Goal: Task Accomplishment & Management: Use online tool/utility

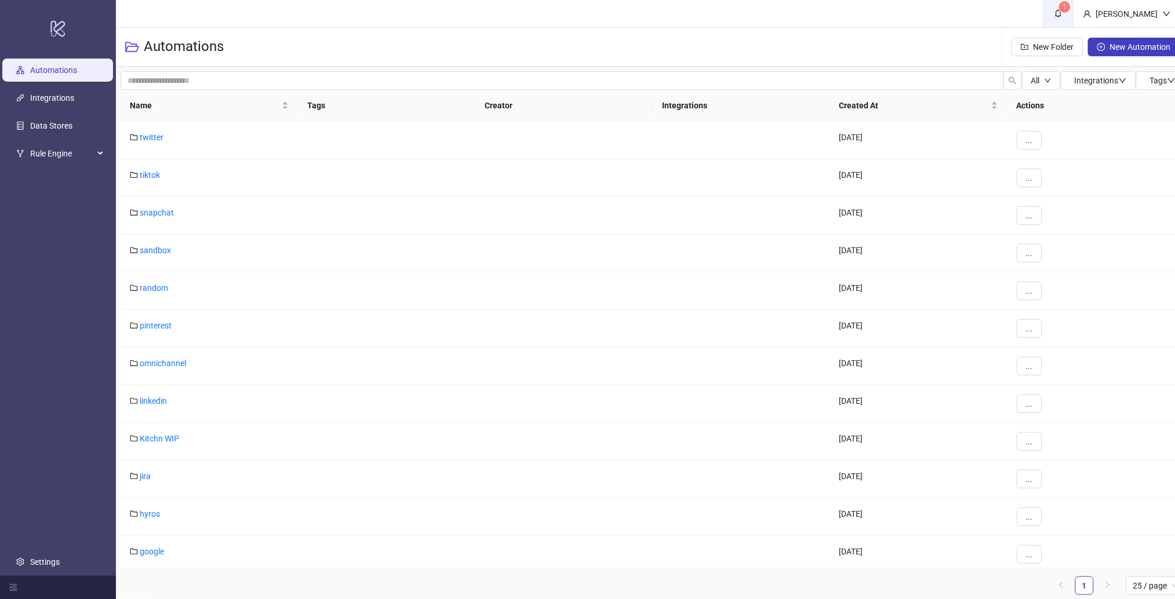
click at [1062, 16] on icon "bell" at bounding box center [1058, 14] width 6 height 8
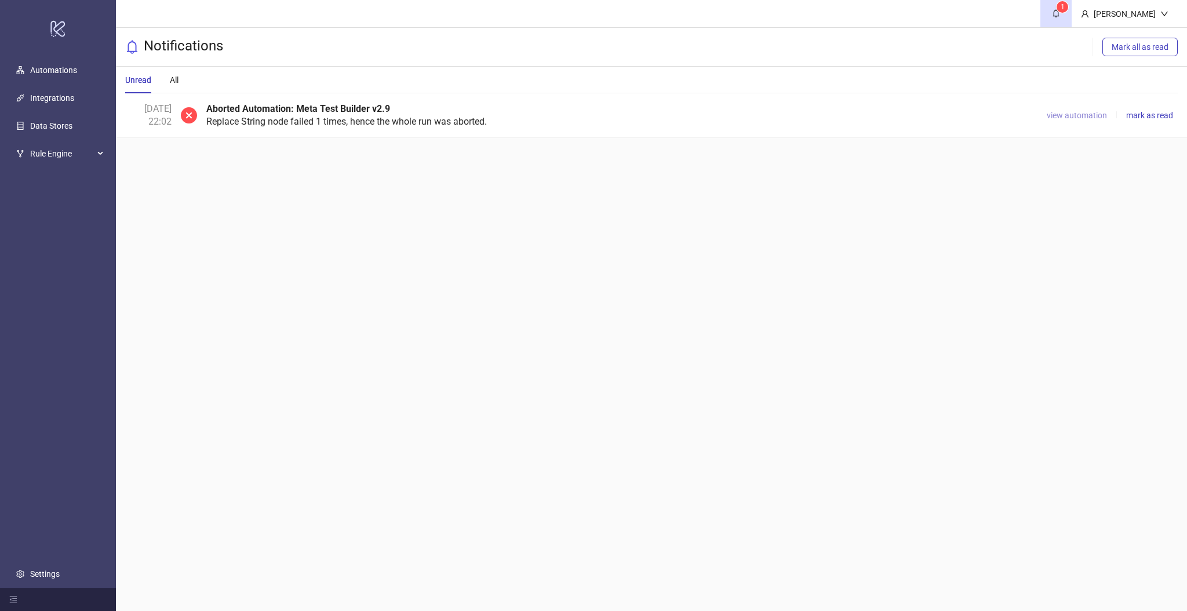
click at [1076, 111] on span "view automation" at bounding box center [1077, 115] width 60 height 9
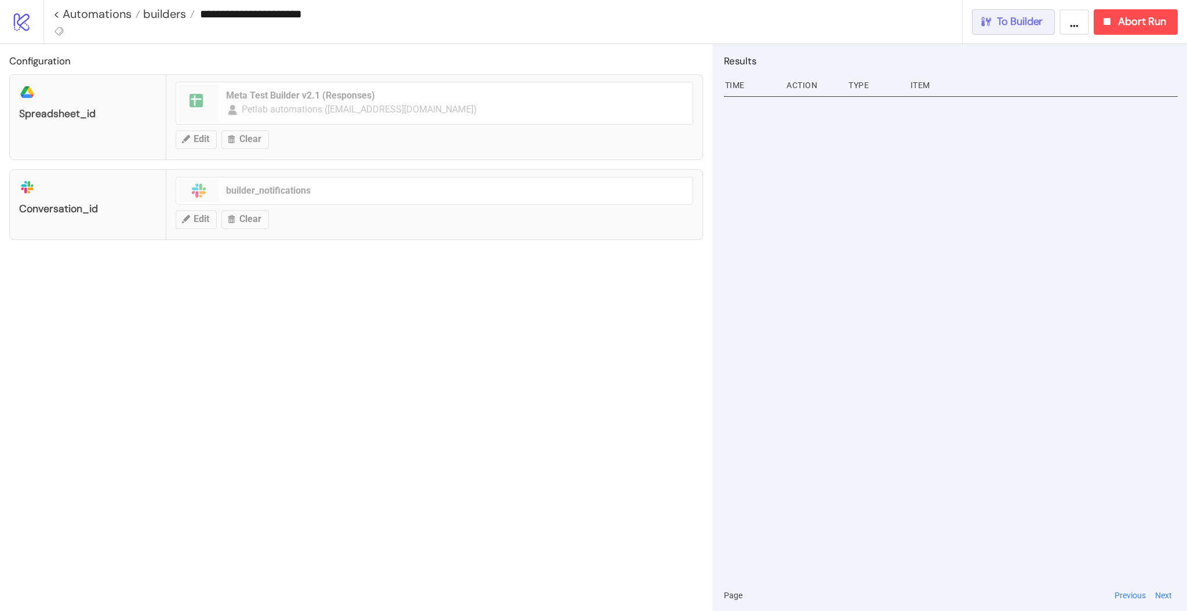
click at [1000, 27] on span "To Builder" at bounding box center [1020, 21] width 46 height 13
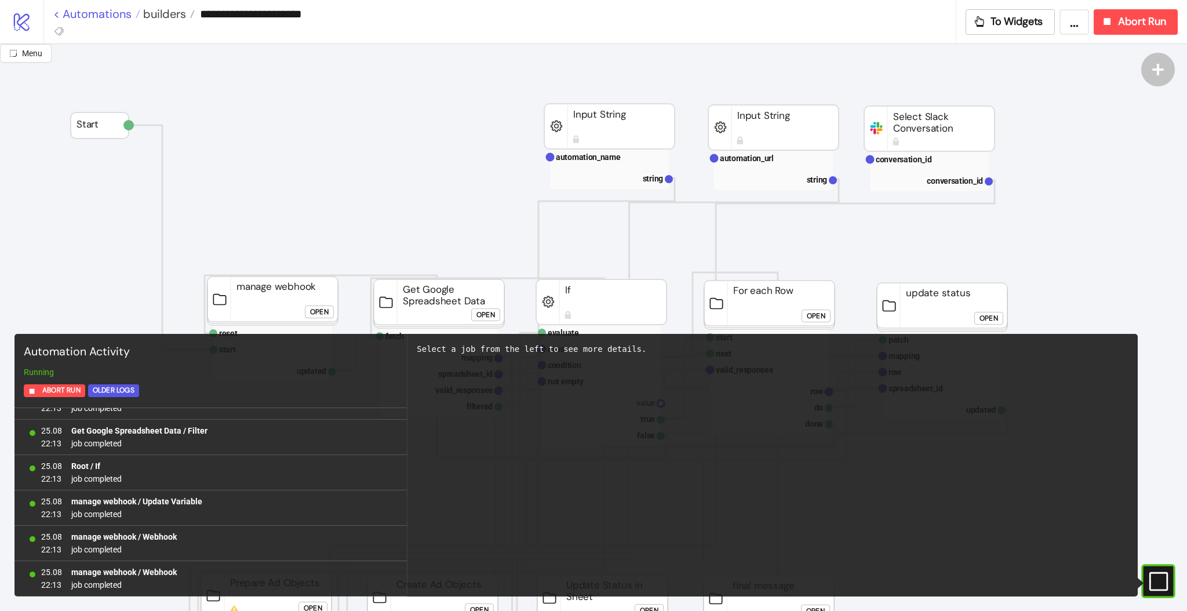
click at [110, 13] on link "< Automations" at bounding box center [96, 14] width 87 height 12
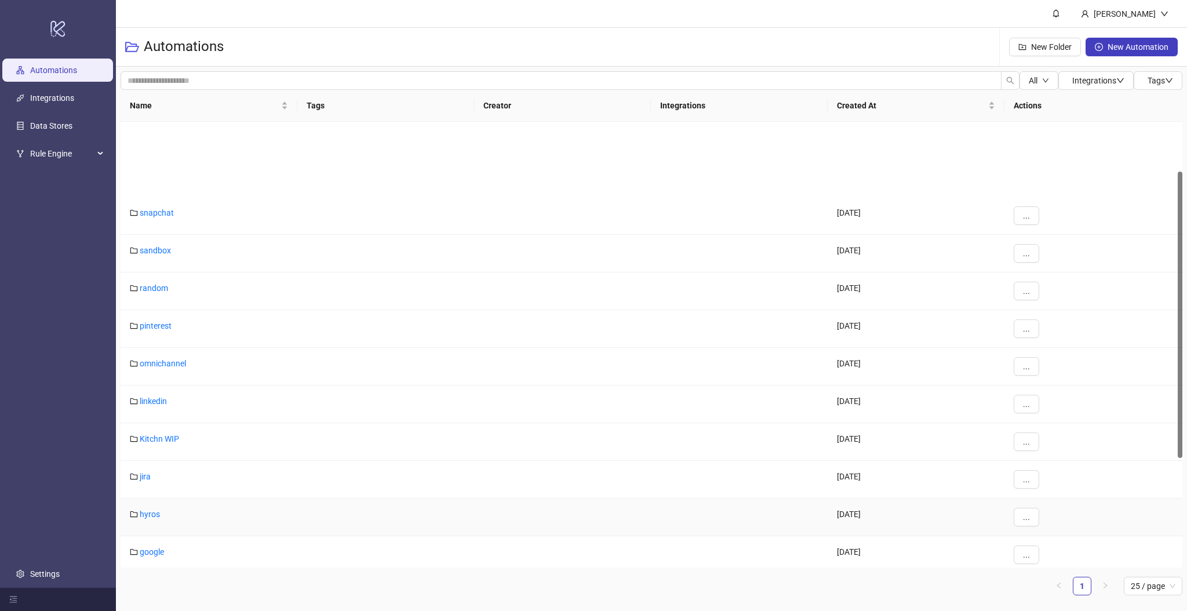
scroll to position [270, 0]
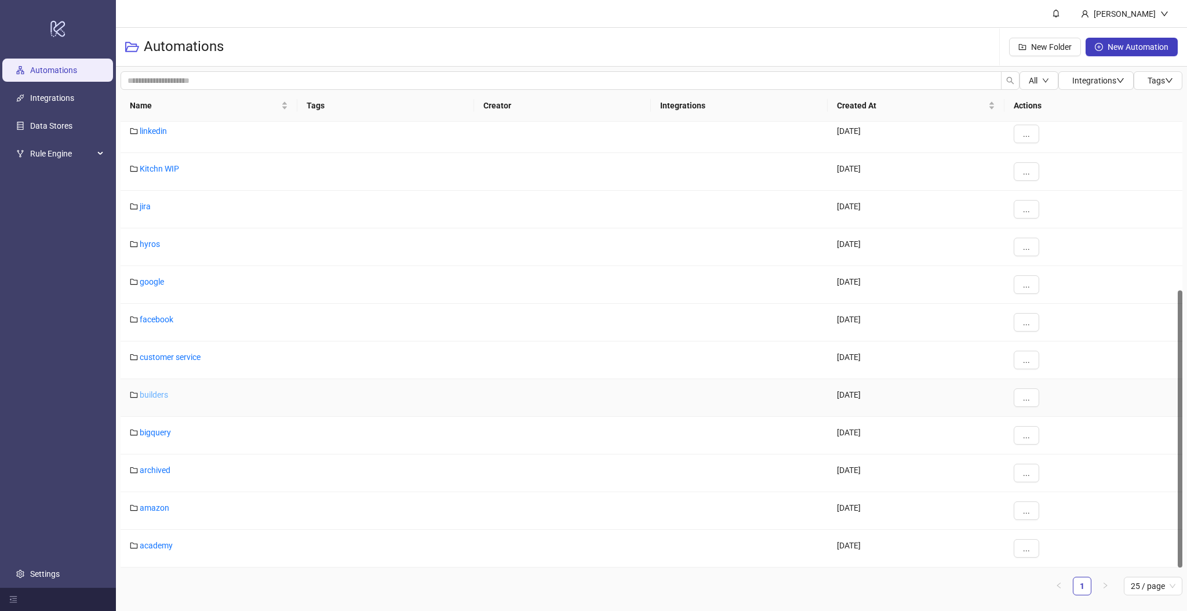
click at [155, 391] on link "builders" at bounding box center [154, 394] width 28 height 9
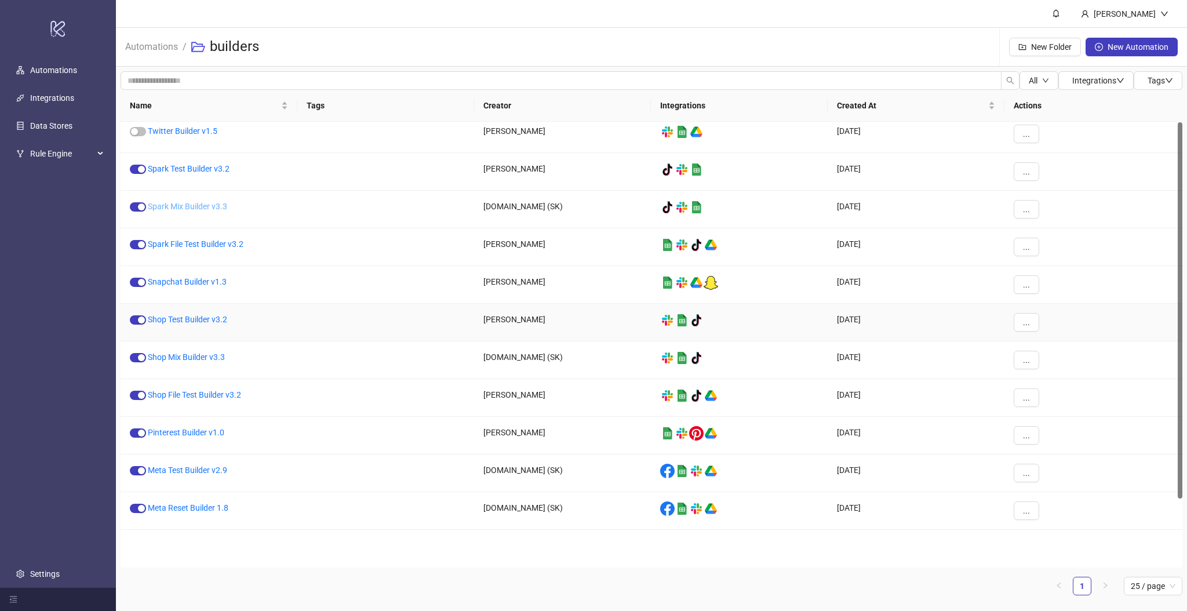
scroll to position [1, 0]
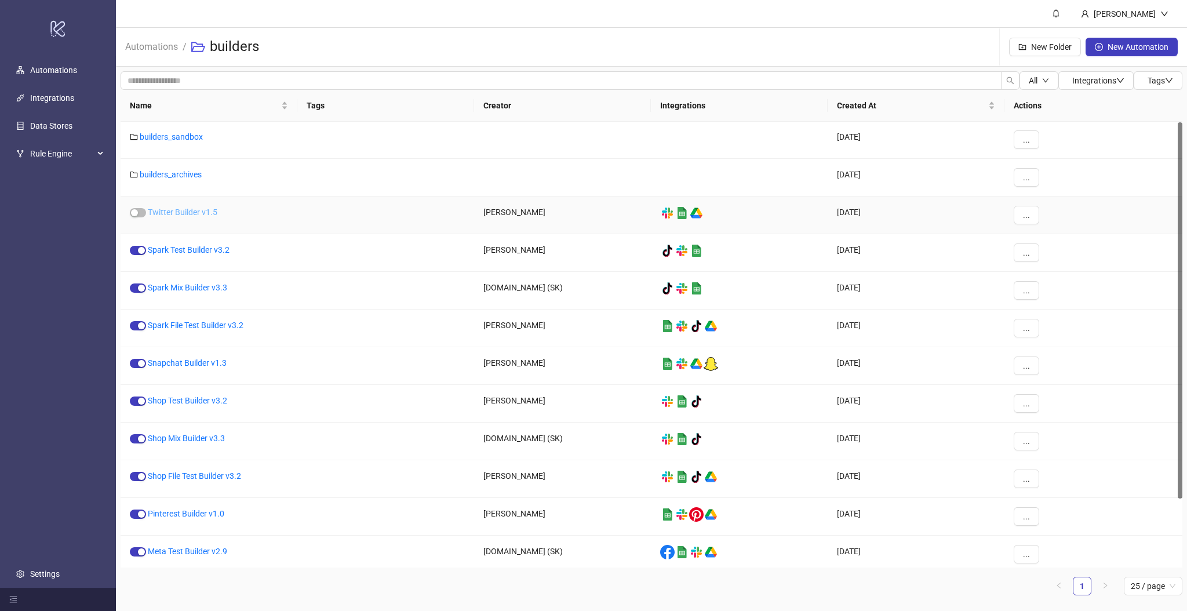
click at [176, 213] on link "Twitter Builder v1.5" at bounding box center [183, 211] width 70 height 9
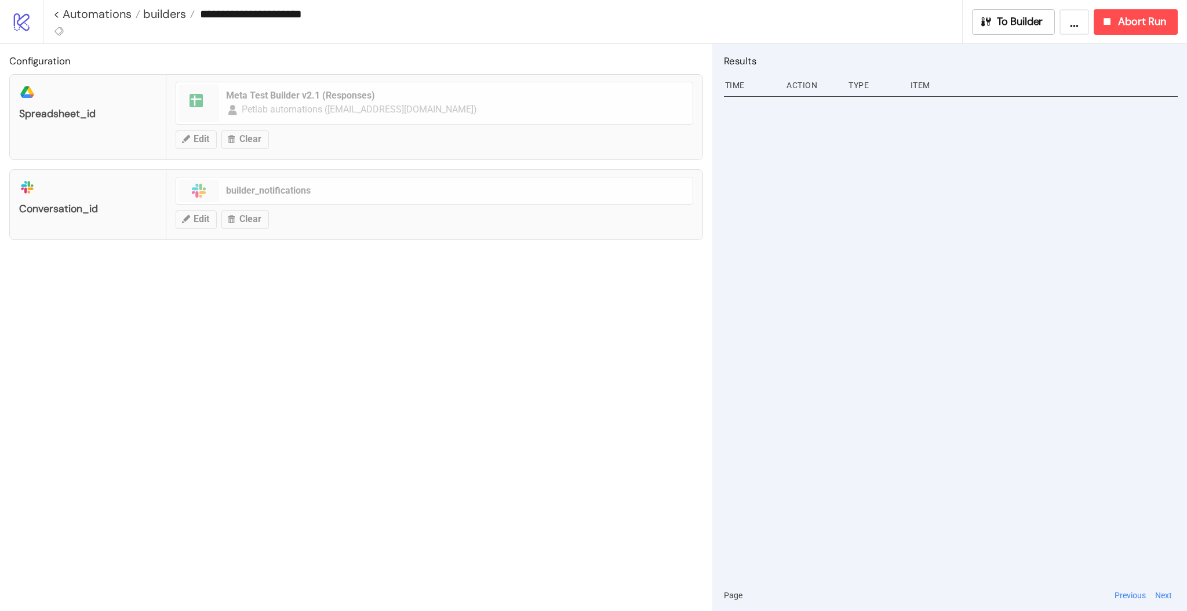
type input "**********"
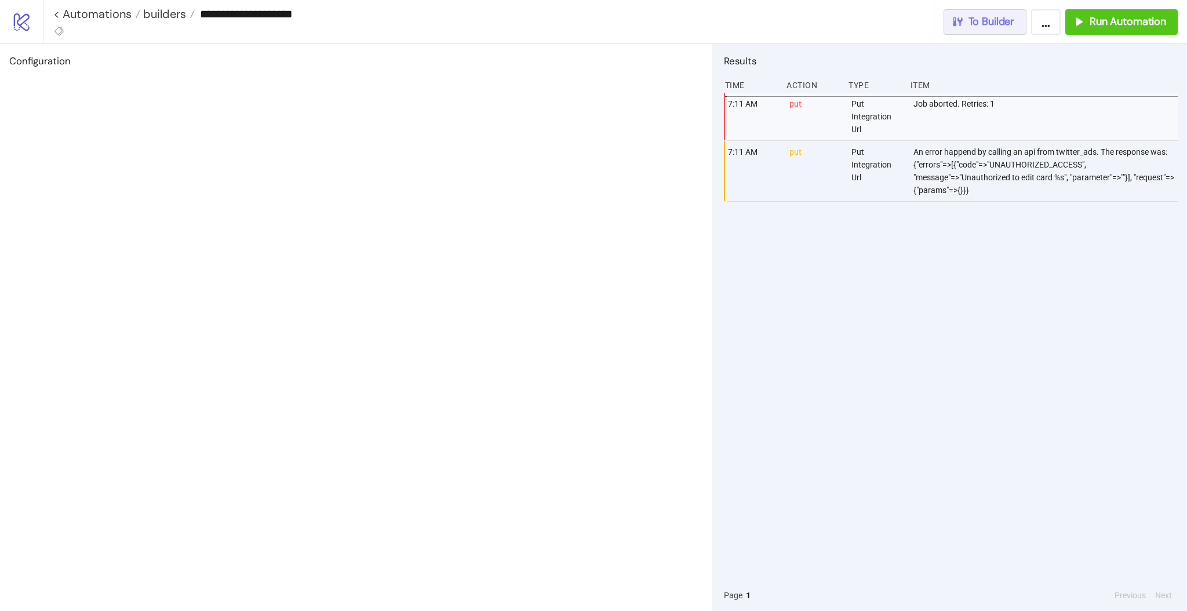
click at [997, 32] on button "To Builder" at bounding box center [985, 22] width 83 height 26
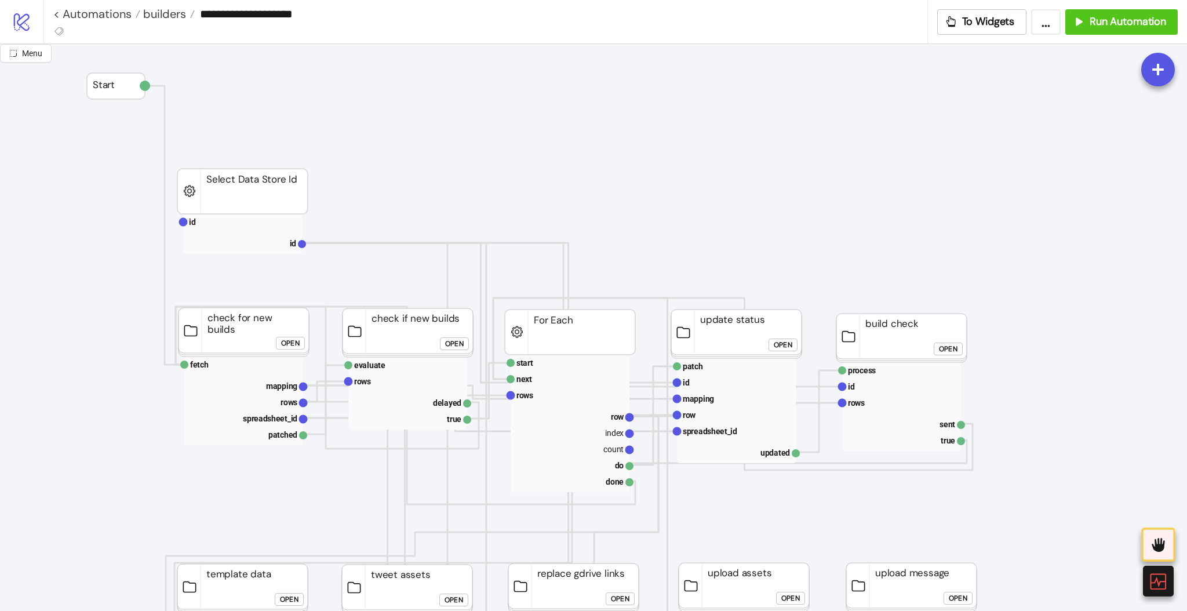
scroll to position [77, 0]
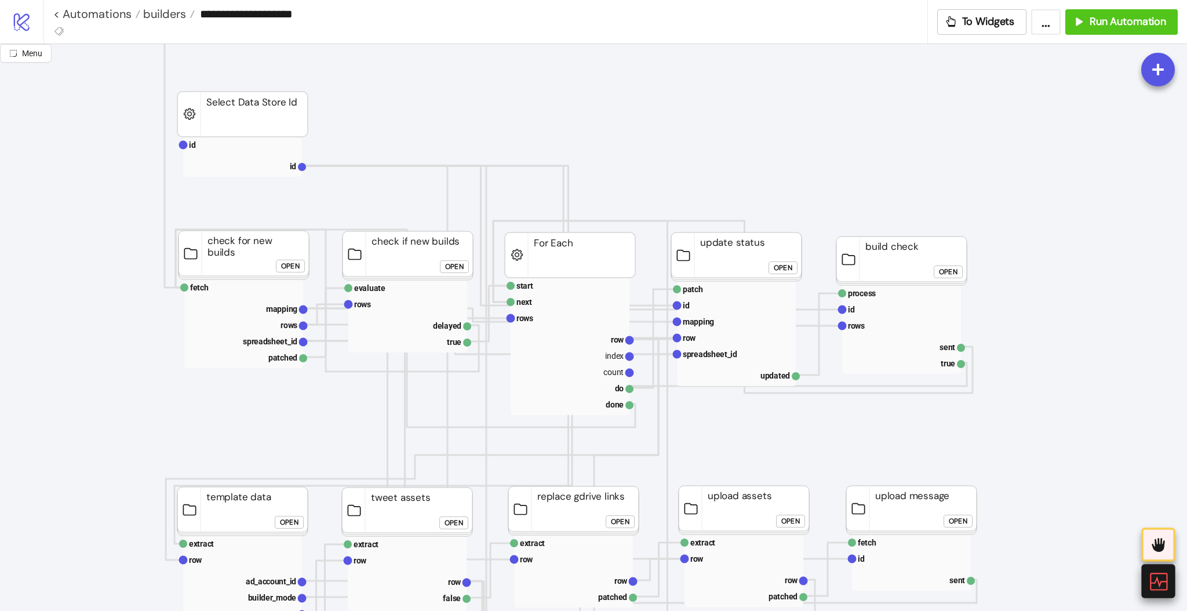
click at [1160, 591] on icon at bounding box center [1158, 581] width 20 height 20
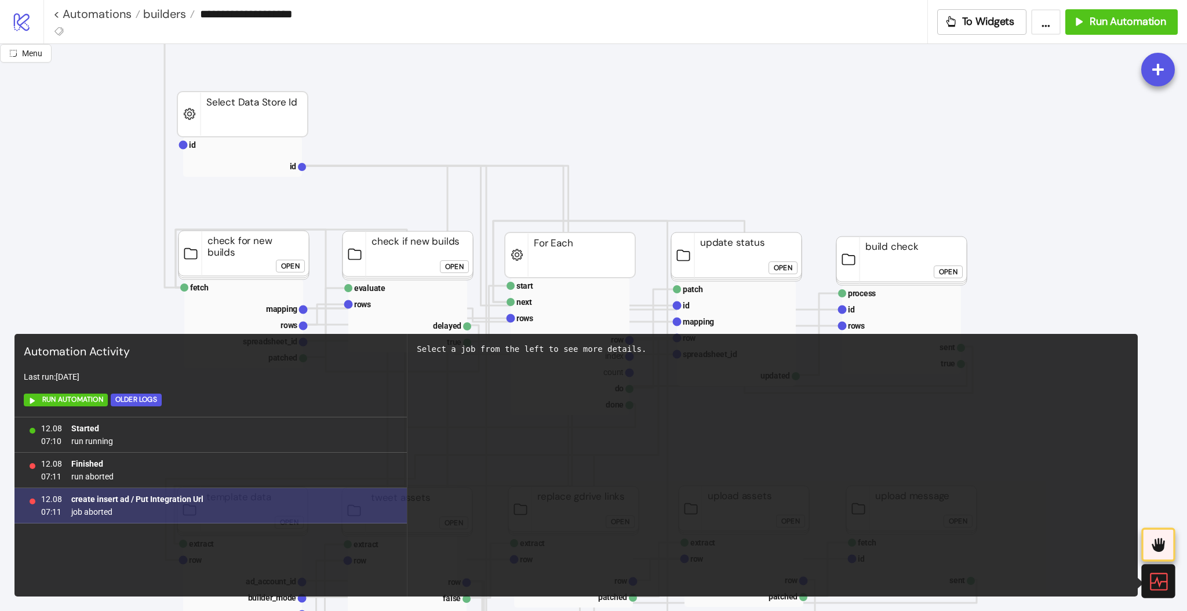
click at [149, 500] on b "create insert ad / Put Integration Url" at bounding box center [137, 498] width 132 height 9
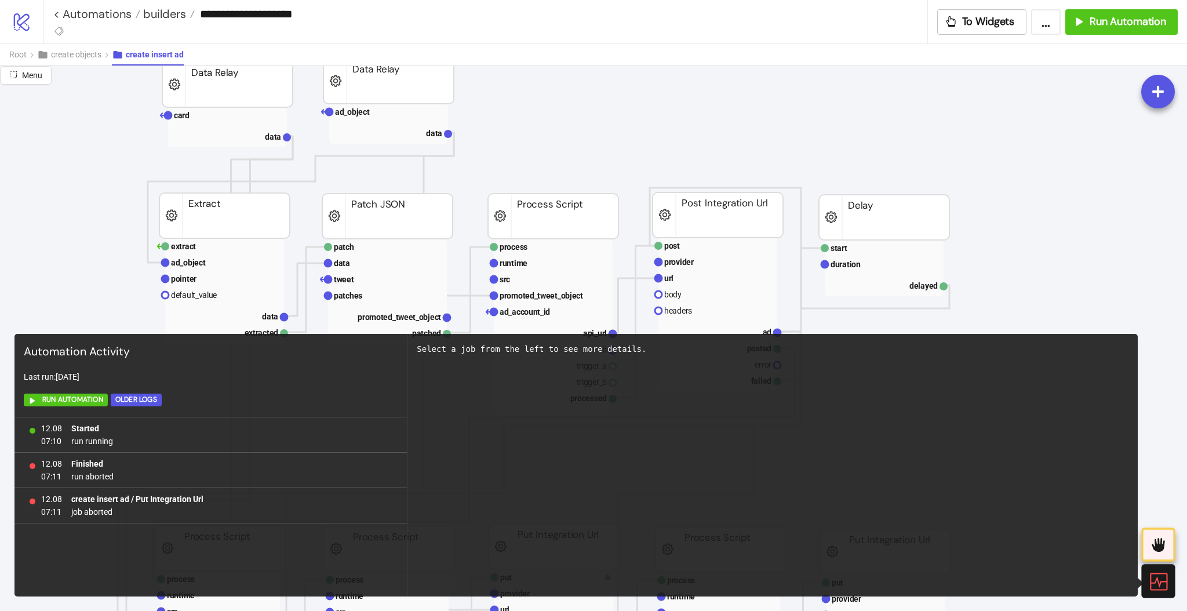
click at [1172, 584] on div at bounding box center [1158, 581] width 34 height 34
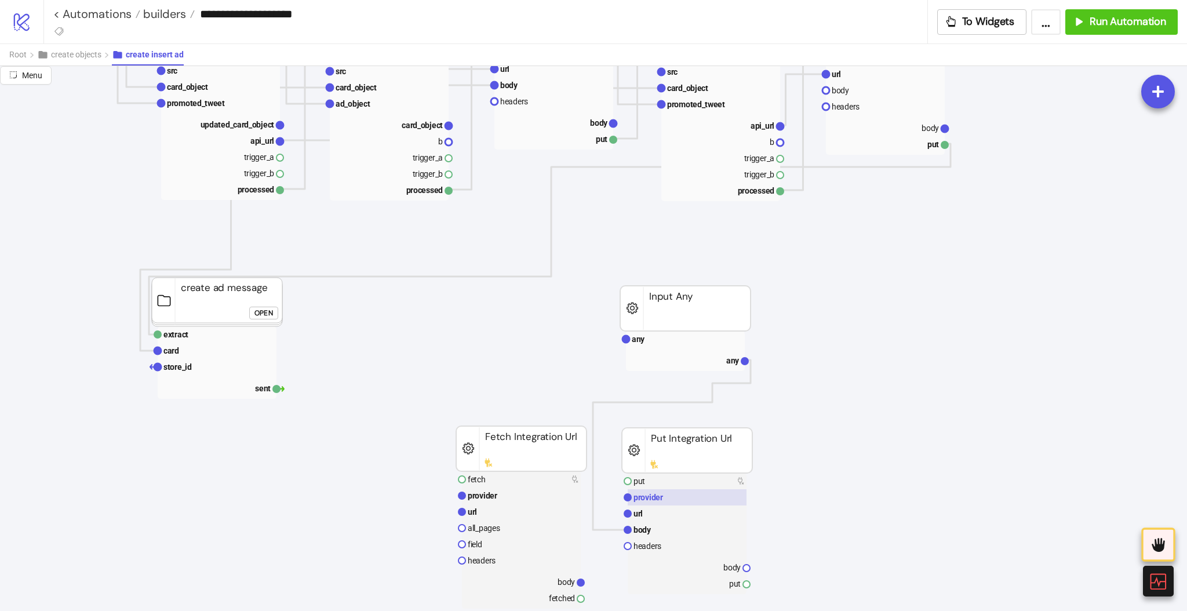
scroll to position [773, 0]
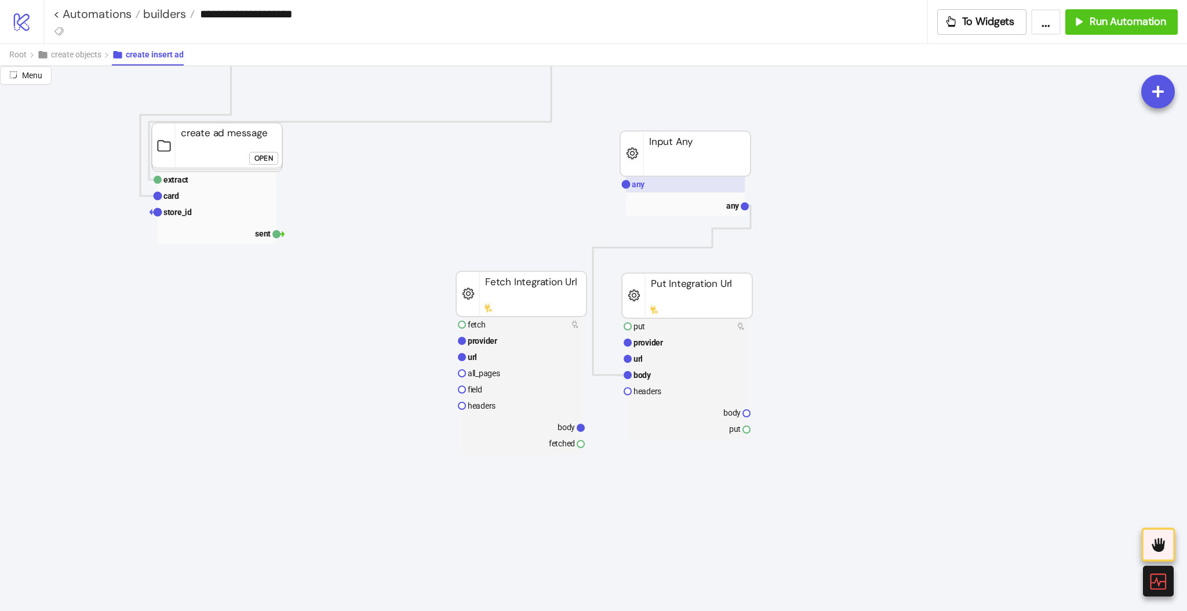
click at [643, 182] on text "any" at bounding box center [638, 184] width 13 height 9
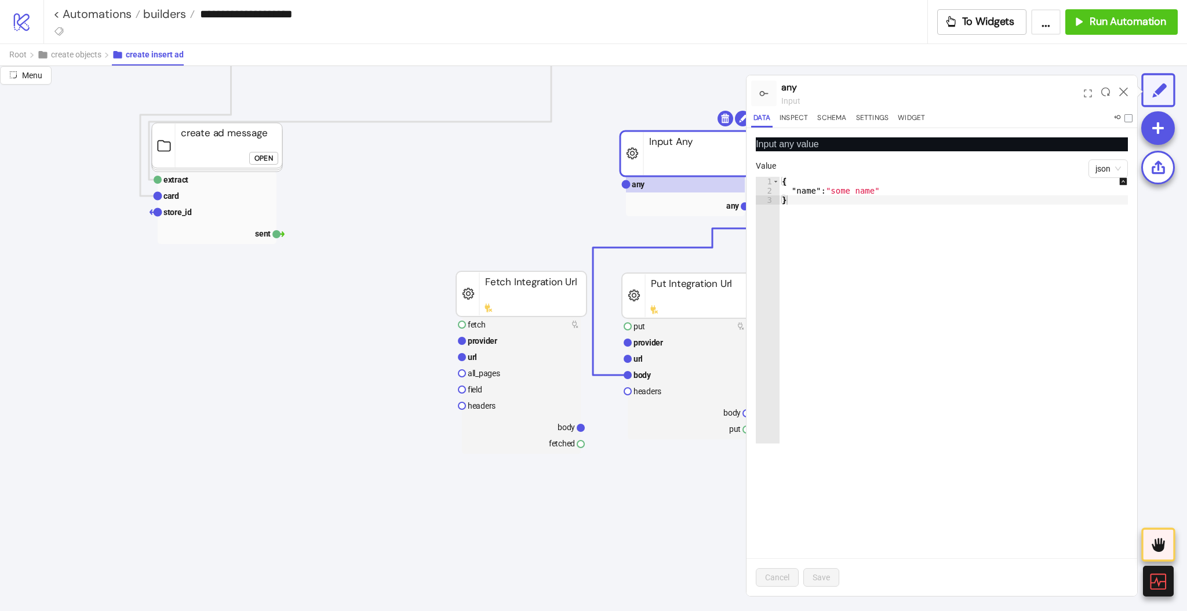
scroll to position [773, 232]
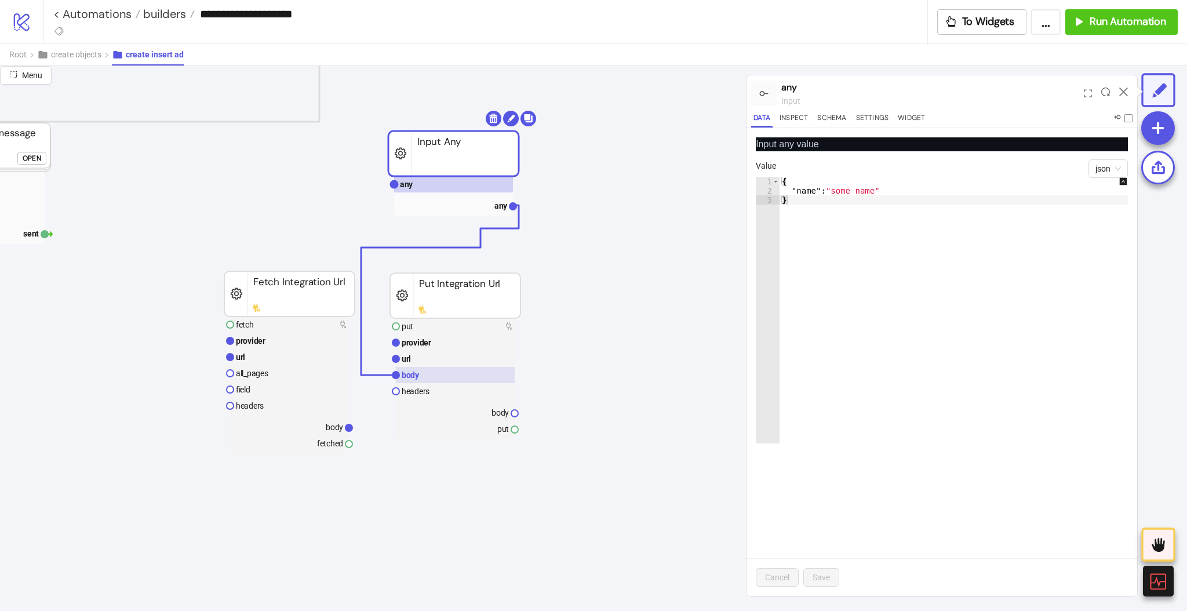
click at [427, 375] on rect at bounding box center [455, 375] width 119 height 16
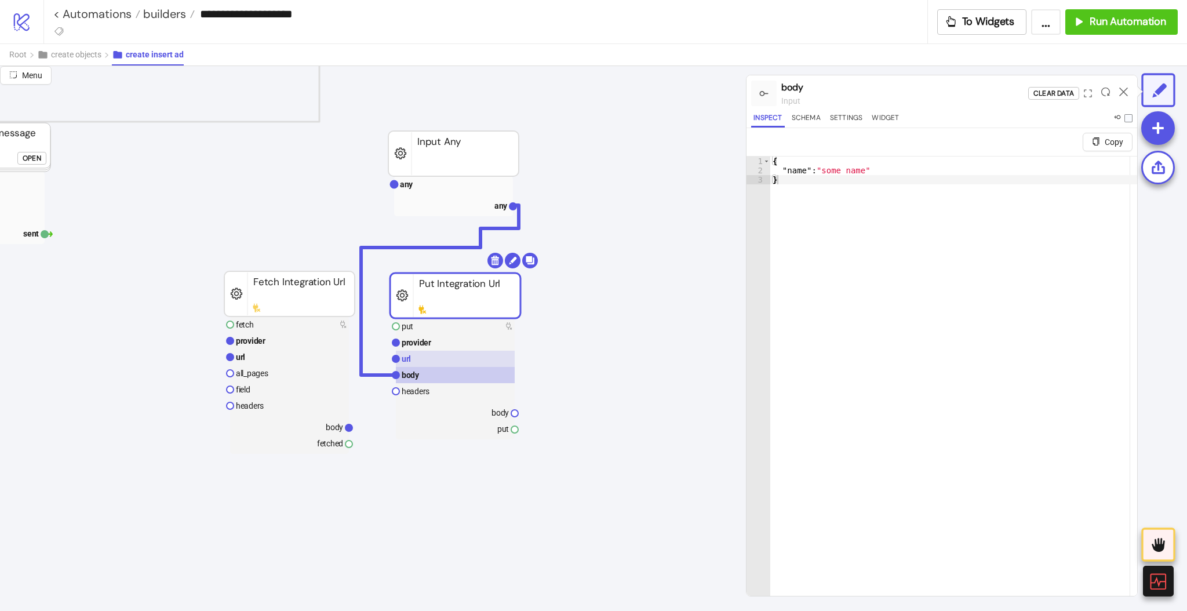
click at [416, 358] on rect at bounding box center [455, 359] width 119 height 16
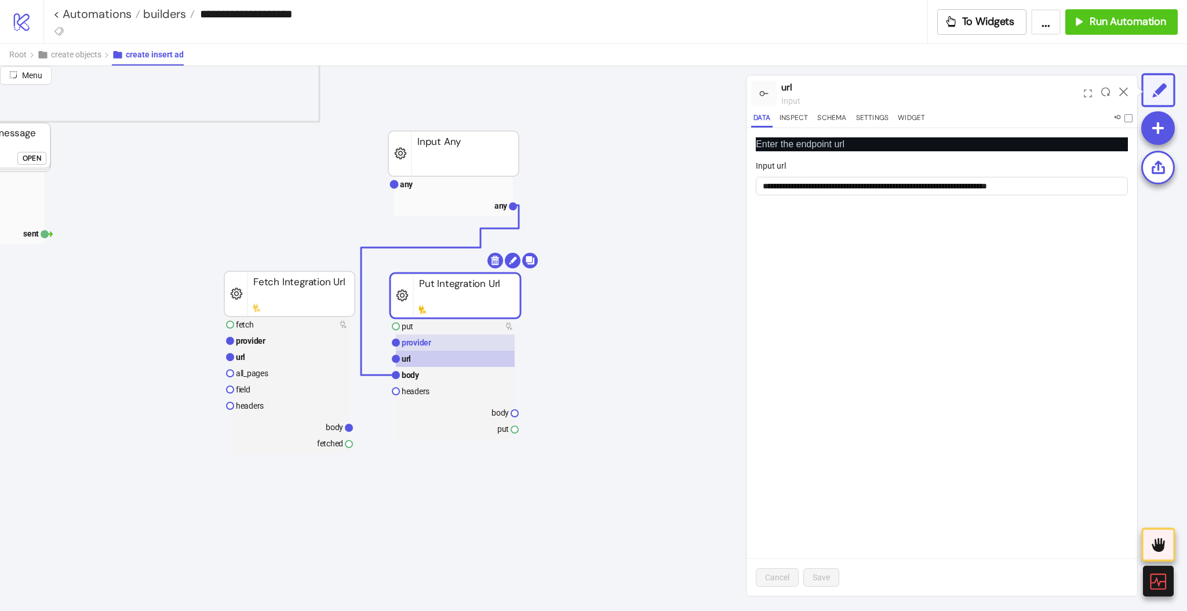
click at [437, 348] on rect at bounding box center [455, 342] width 119 height 16
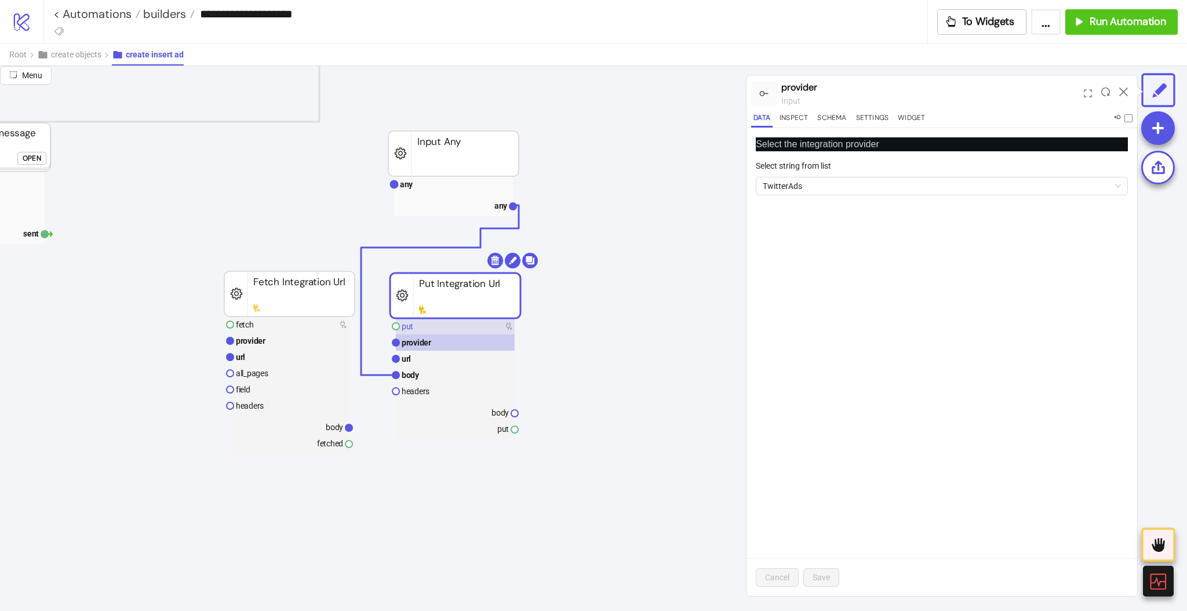
click at [428, 326] on rect at bounding box center [455, 326] width 119 height 16
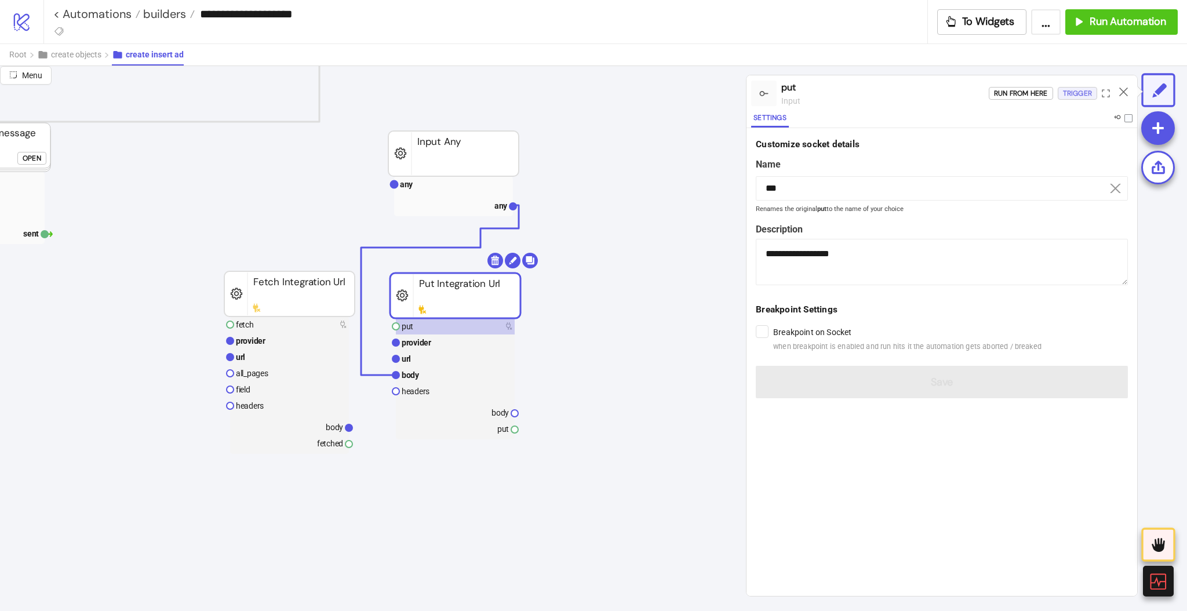
click at [1067, 93] on div "Trigger" at bounding box center [1077, 93] width 29 height 13
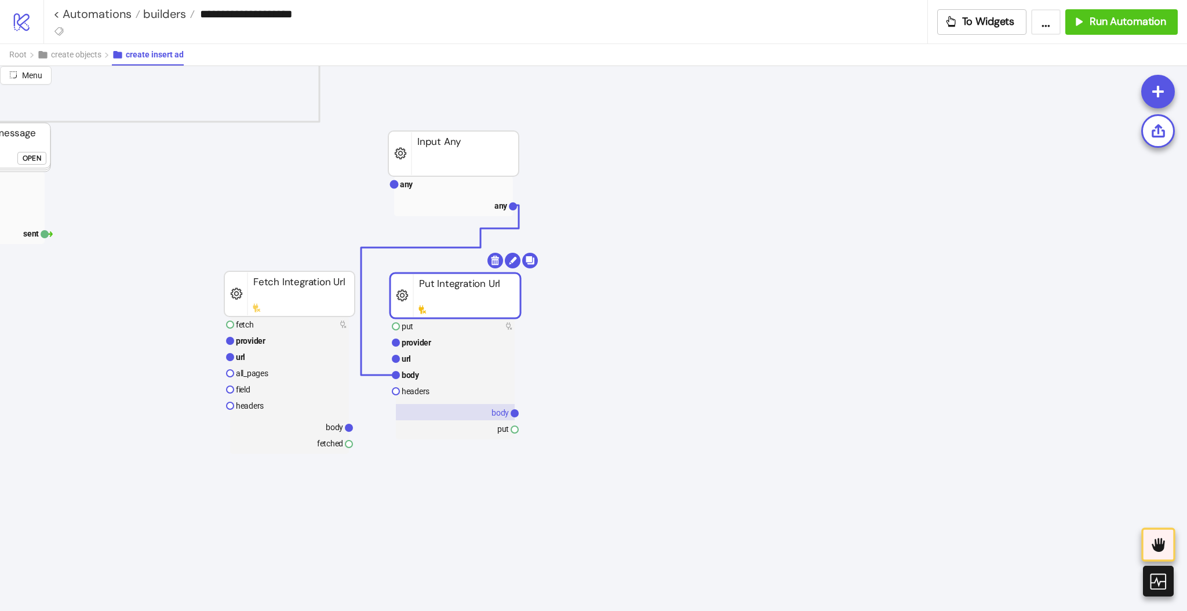
click at [493, 416] on text "body" at bounding box center [500, 412] width 17 height 9
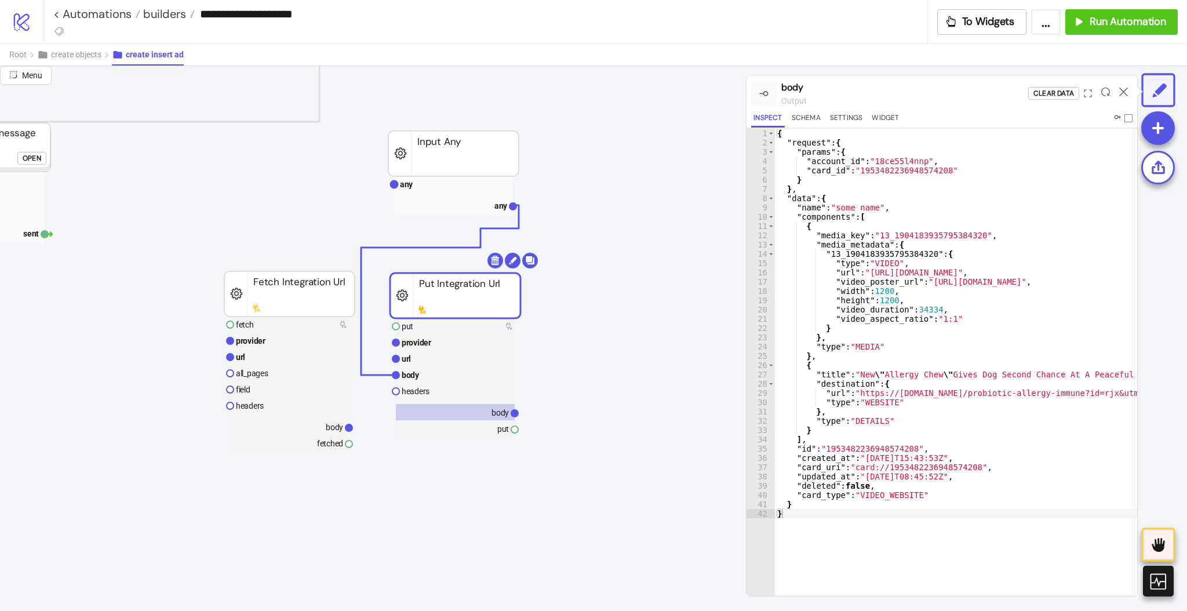
scroll to position [0, 0]
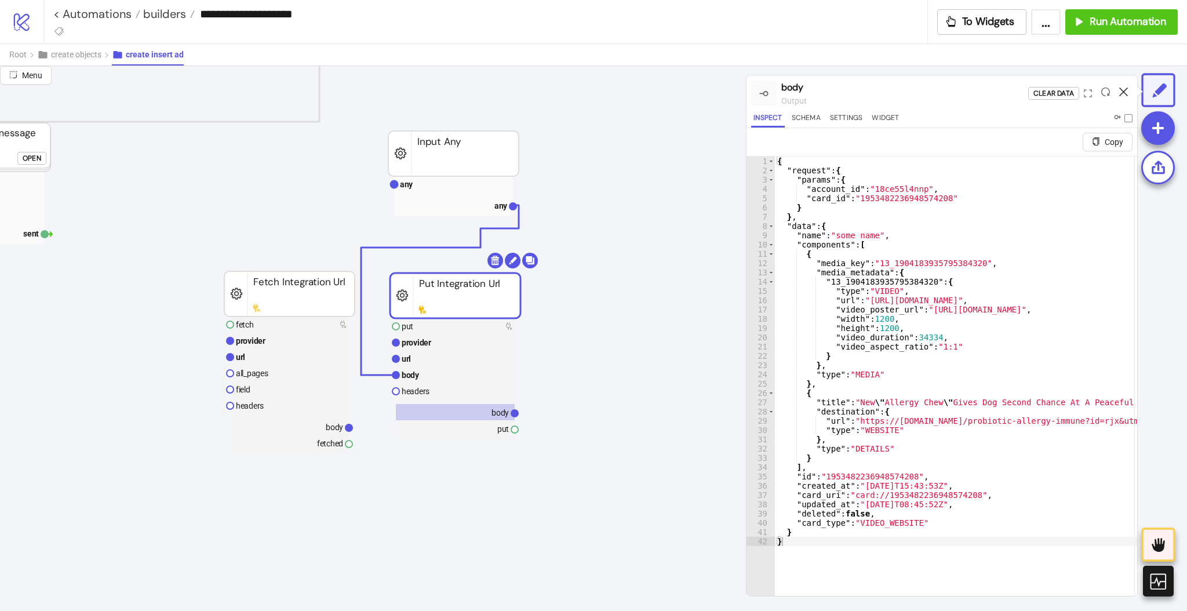
click at [1124, 91] on icon at bounding box center [1123, 92] width 9 height 9
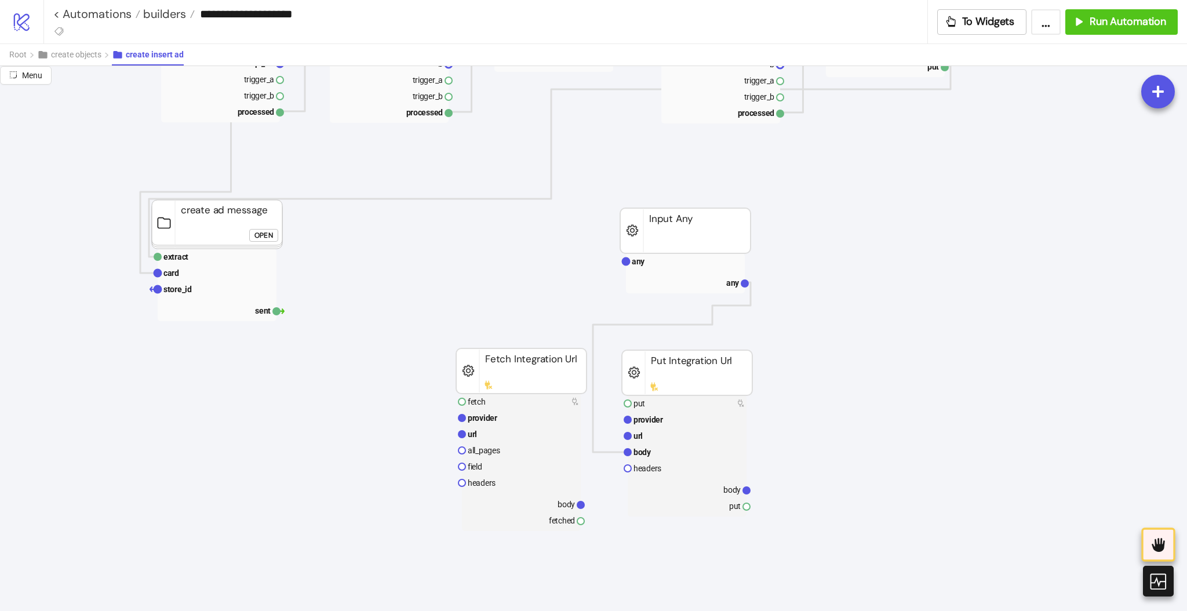
scroll to position [464, 0]
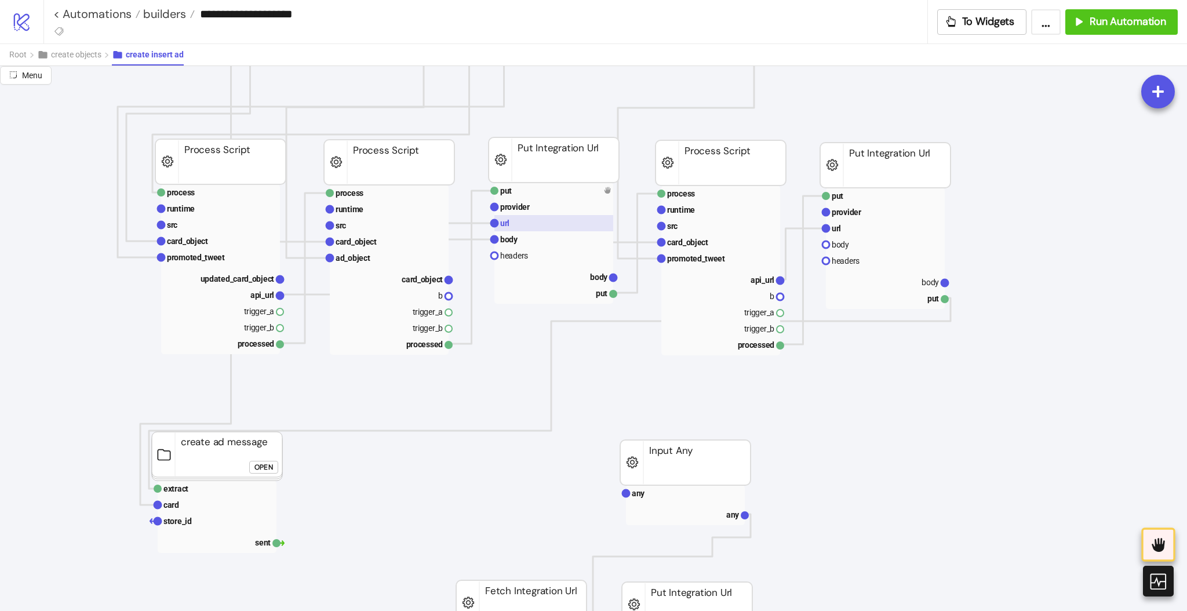
click at [515, 227] on rect at bounding box center [553, 223] width 119 height 16
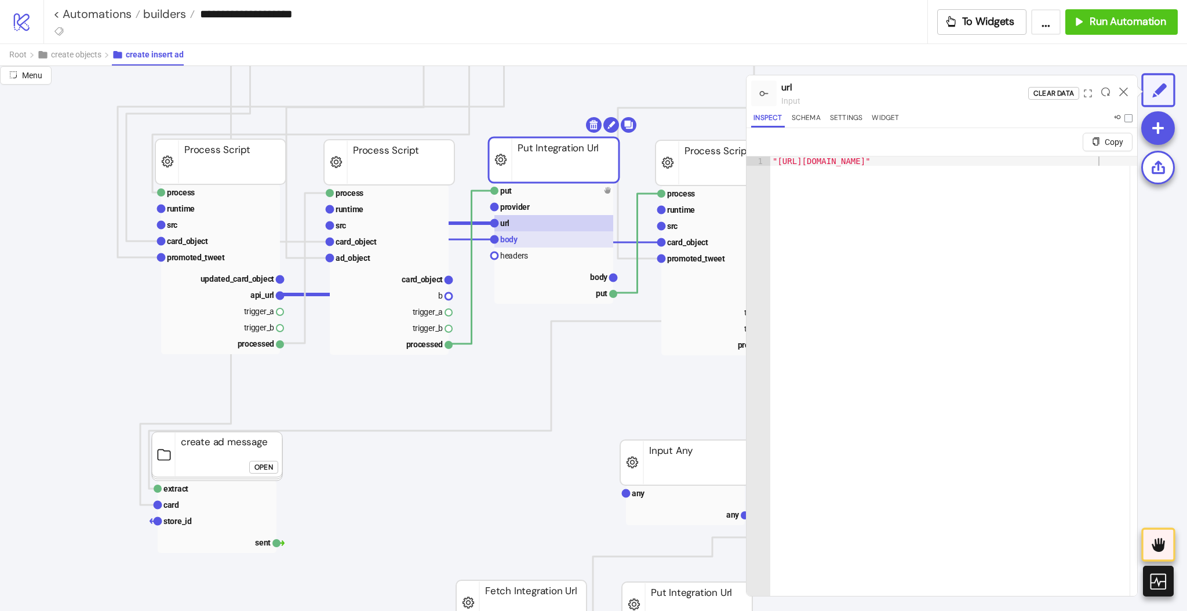
click at [515, 242] on text "body" at bounding box center [509, 239] width 18 height 9
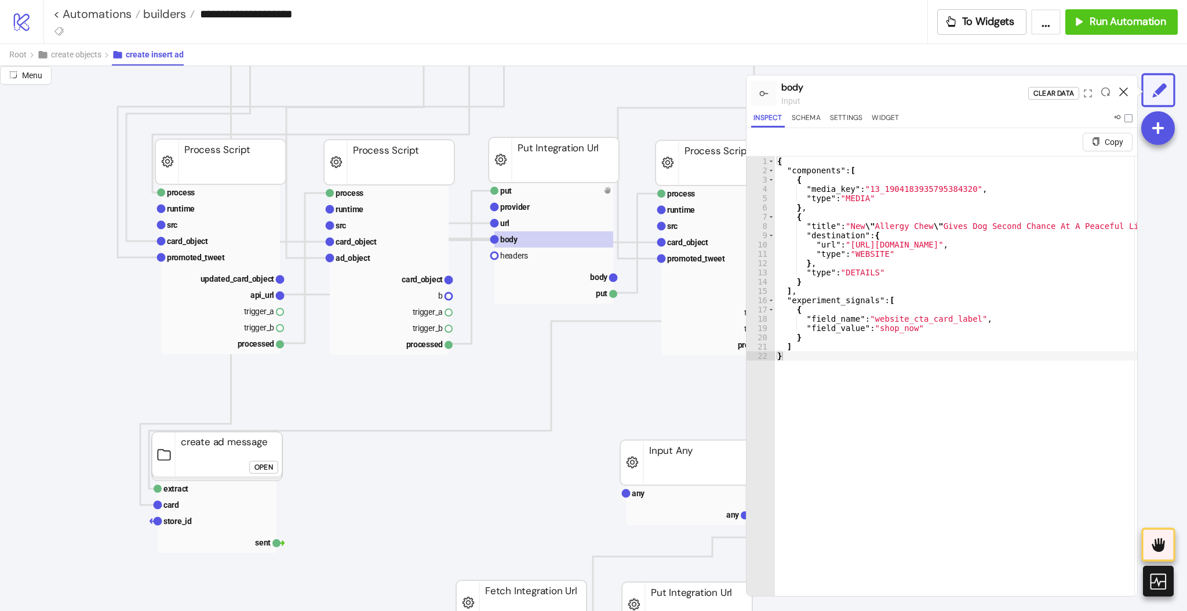
click at [1123, 92] on icon at bounding box center [1123, 92] width 9 height 9
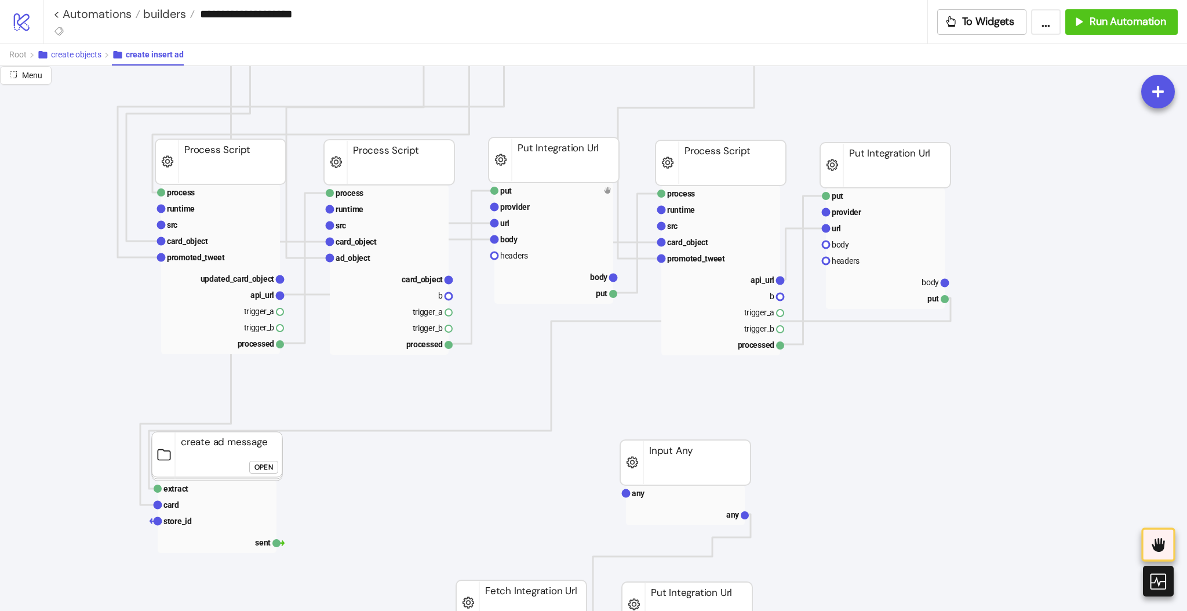
click at [74, 60] on button "create objects" at bounding box center [74, 54] width 75 height 21
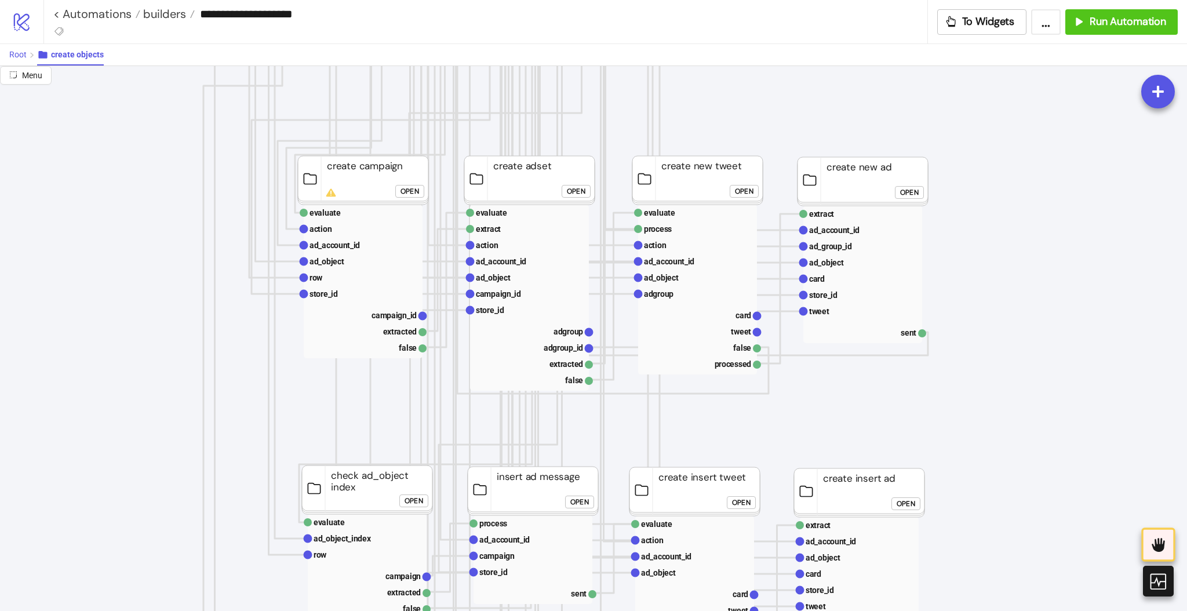
click at [12, 60] on button "Root" at bounding box center [23, 54] width 28 height 21
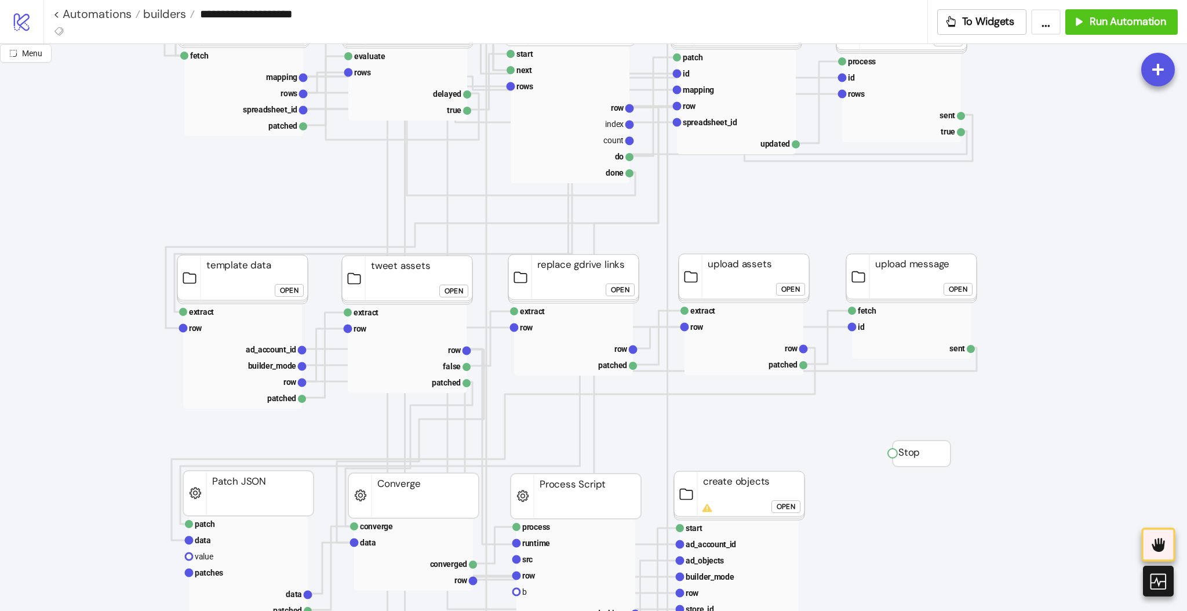
scroll to position [386, 0]
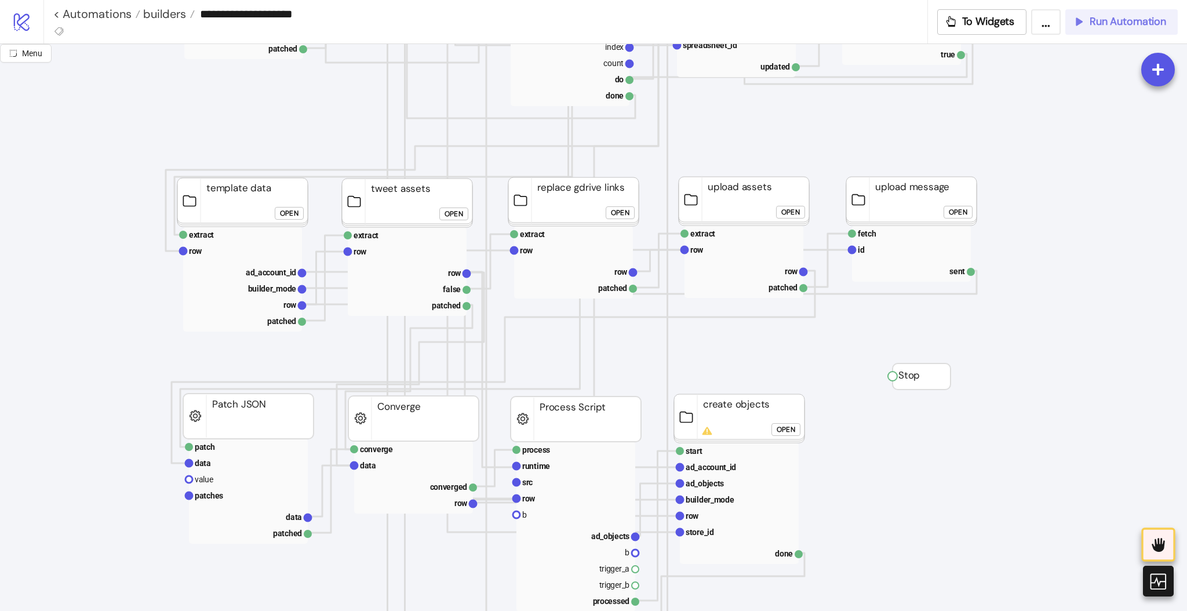
click at [1127, 24] on span "Run Automation" at bounding box center [1128, 21] width 77 height 13
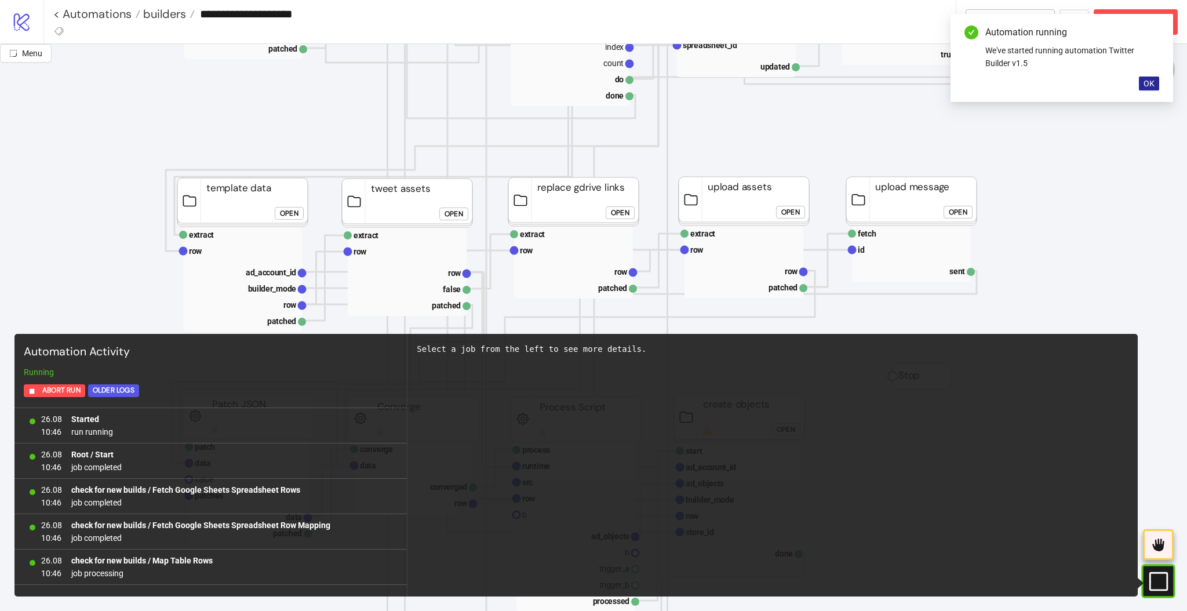
click at [1147, 86] on span "OK" at bounding box center [1149, 83] width 11 height 9
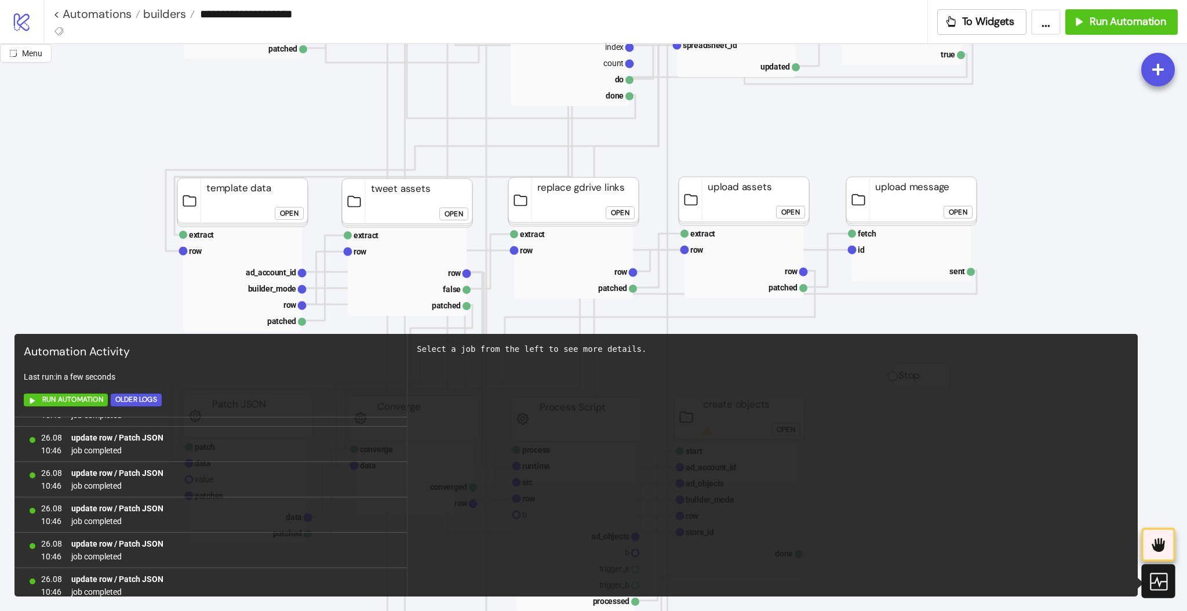
scroll to position [0, 0]
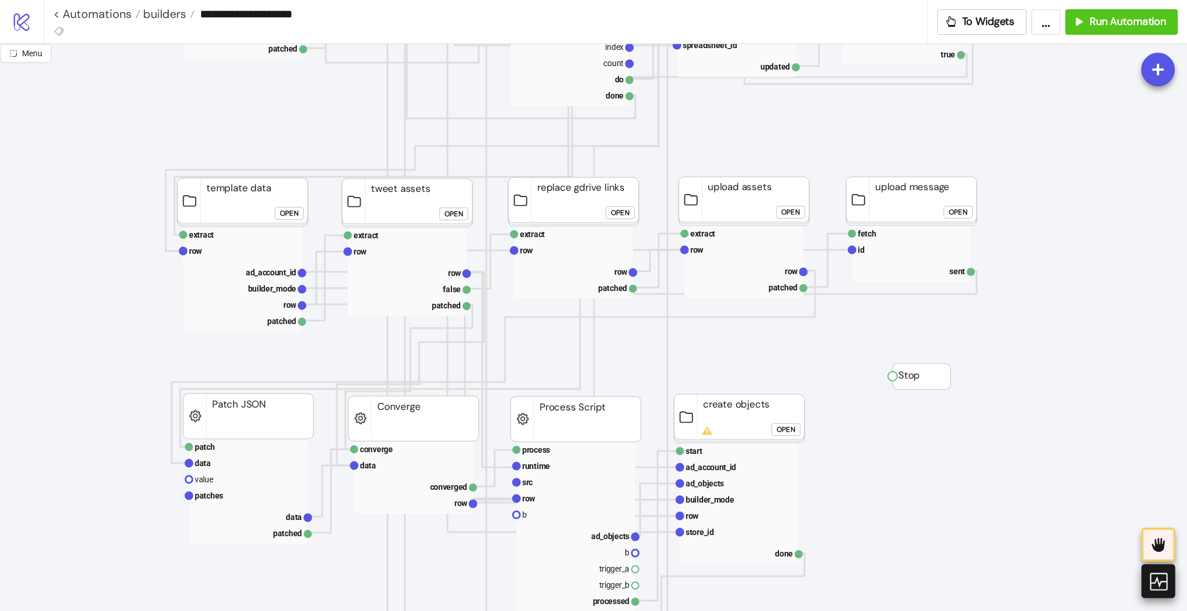
click at [1163, 582] on icon at bounding box center [1157, 581] width 17 height 17
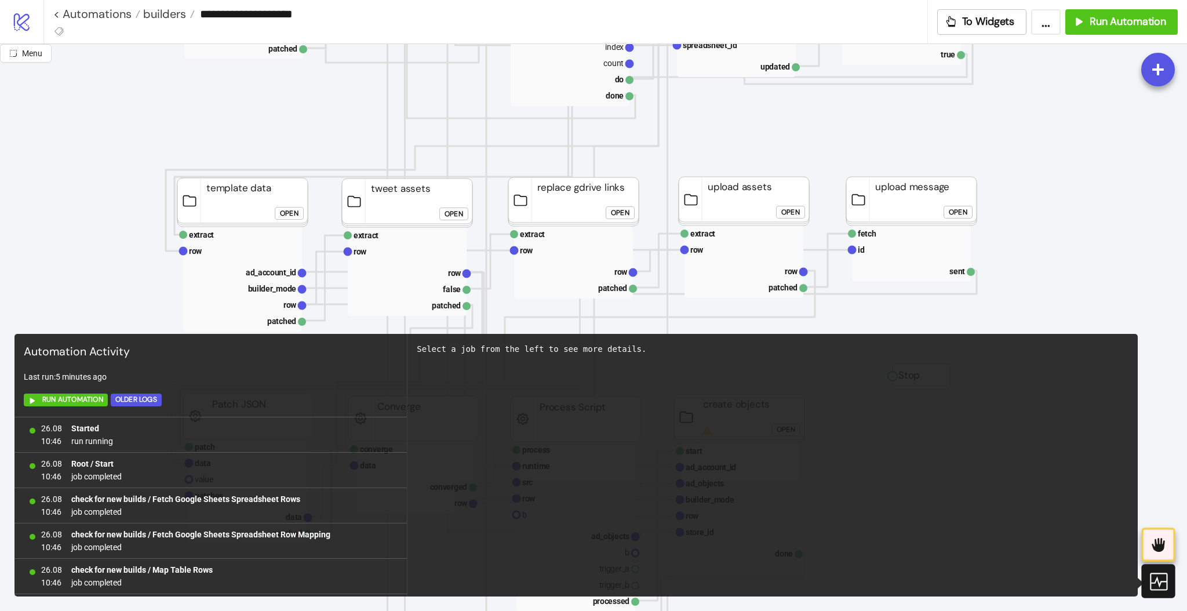
scroll to position [4351, 0]
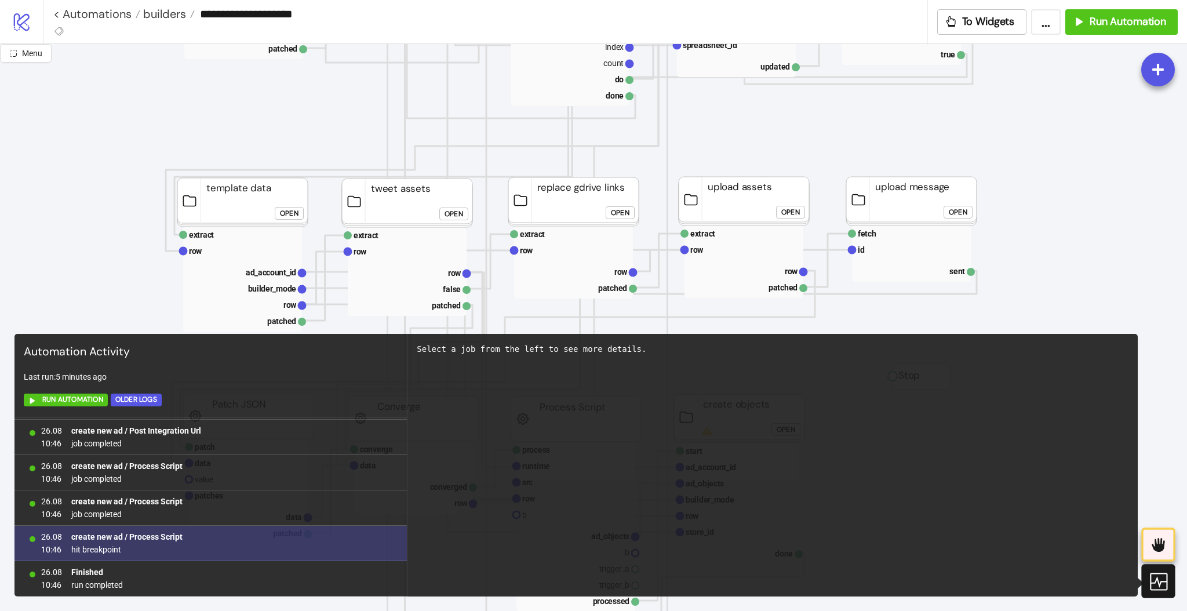
click at [138, 537] on b "create new ad / Process Script" at bounding box center [126, 536] width 111 height 9
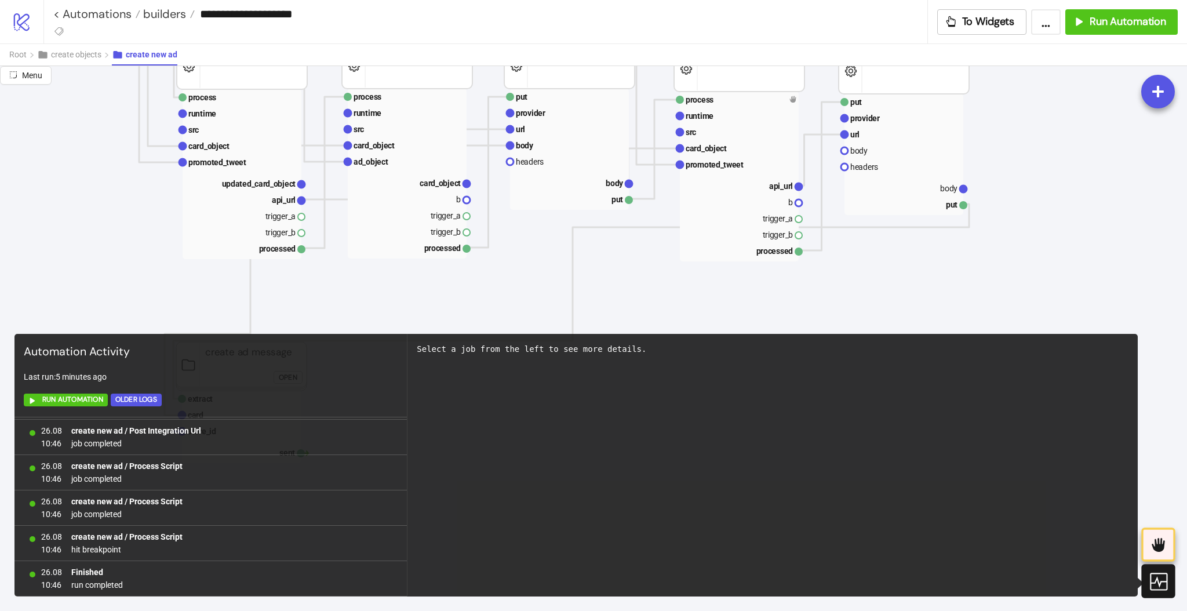
scroll to position [464, 0]
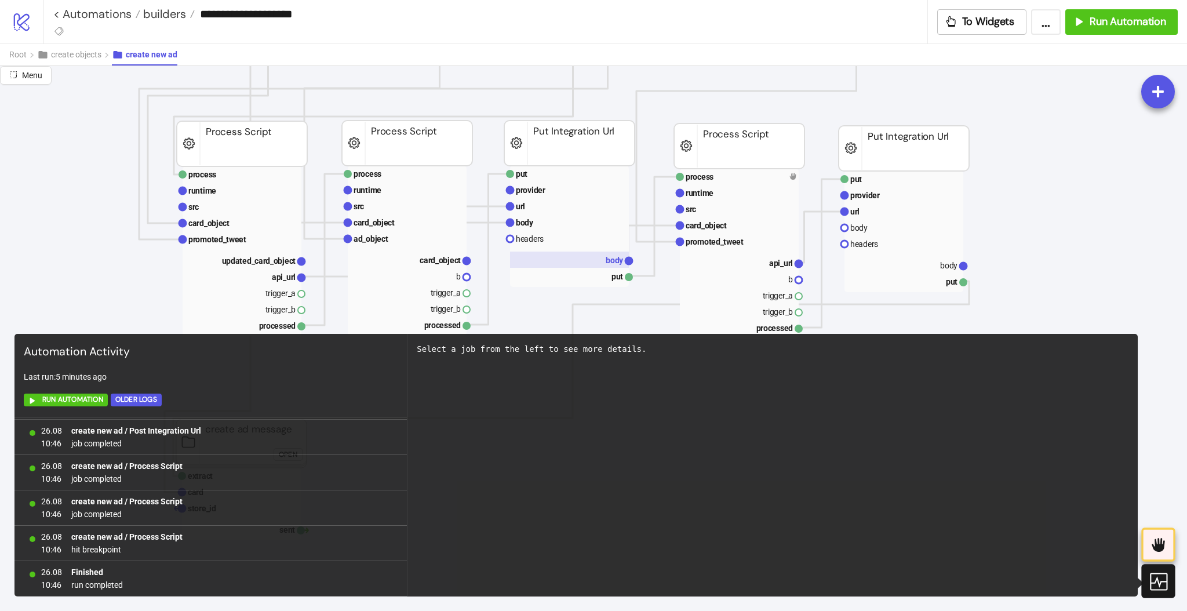
click at [607, 259] on text "body" at bounding box center [615, 260] width 18 height 9
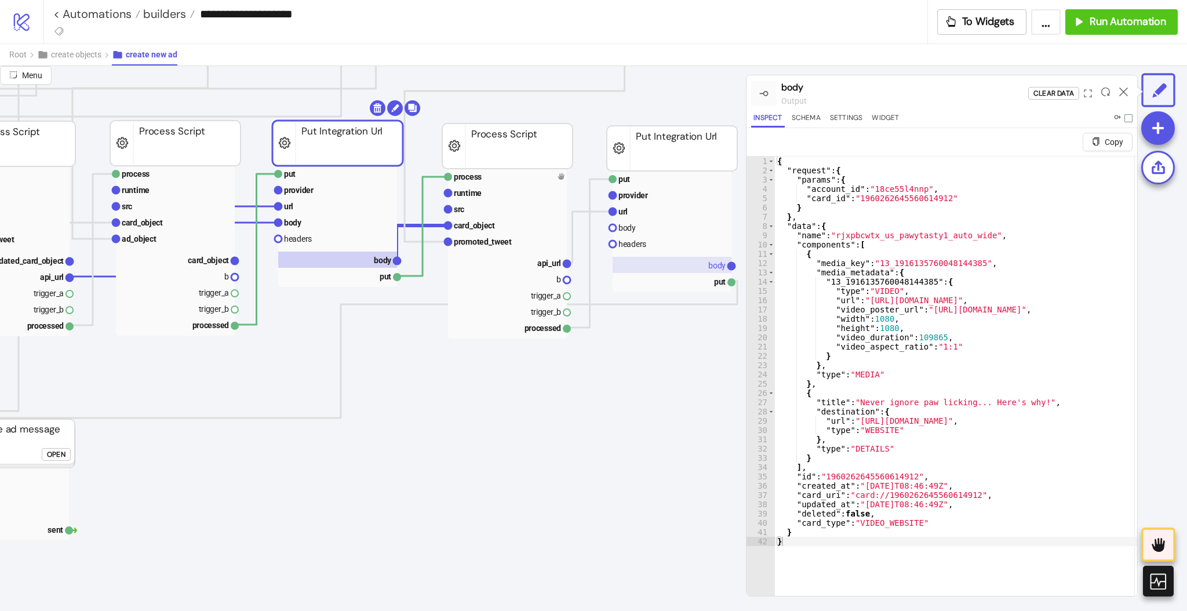
scroll to position [464, 309]
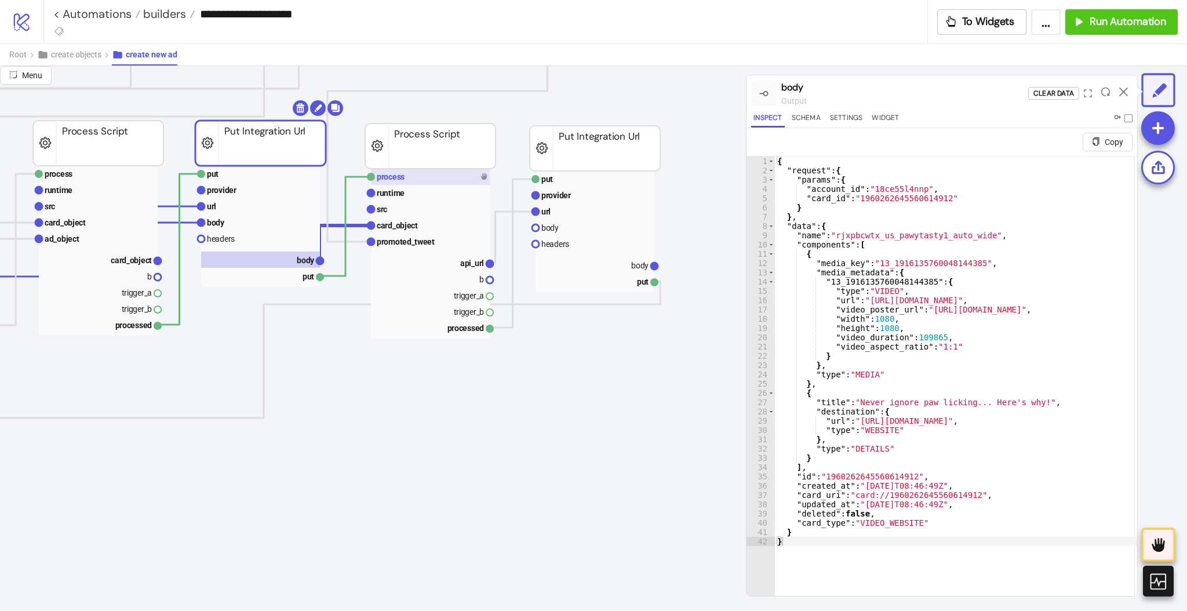
click at [388, 180] on text "process" at bounding box center [391, 176] width 28 height 9
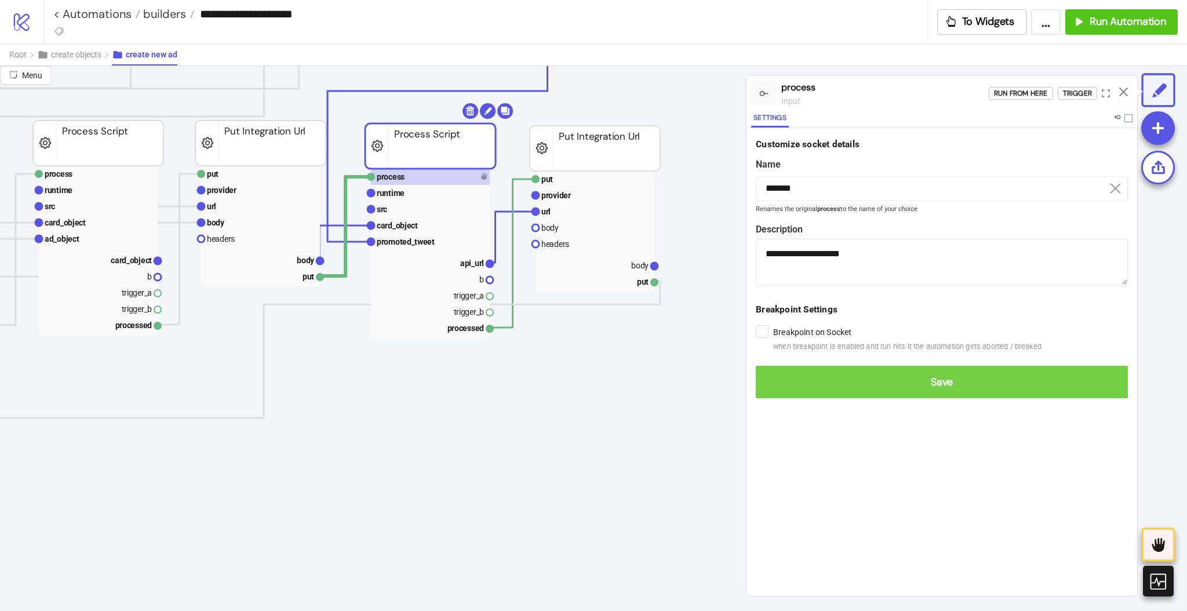
click at [784, 376] on span "Save" at bounding box center [942, 382] width 354 height 13
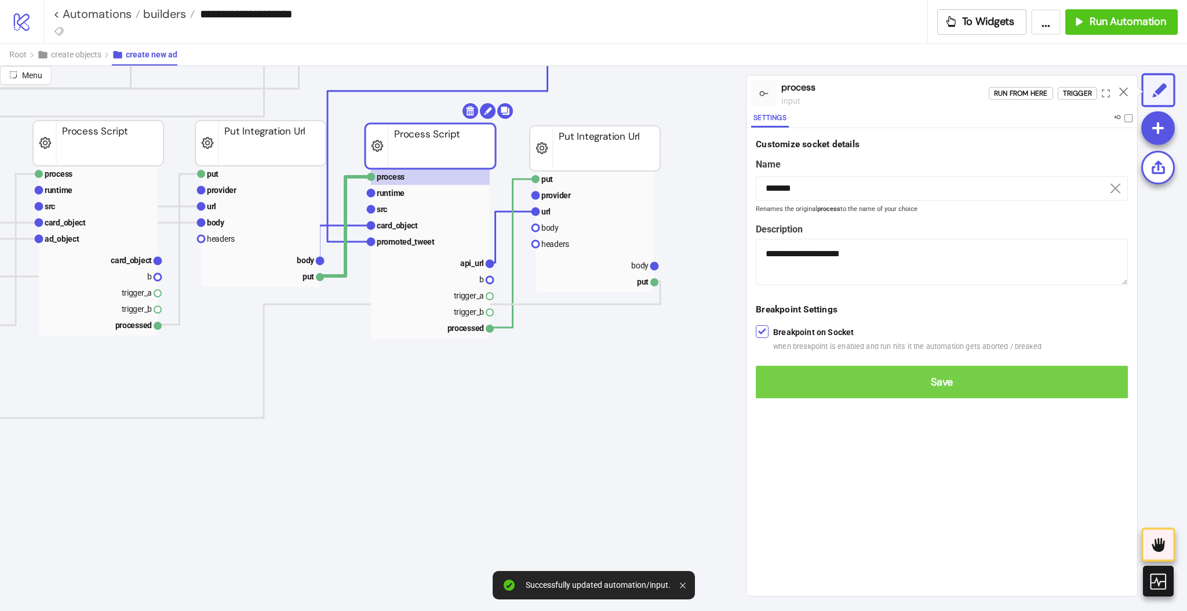
click at [786, 385] on span "Save" at bounding box center [942, 382] width 354 height 13
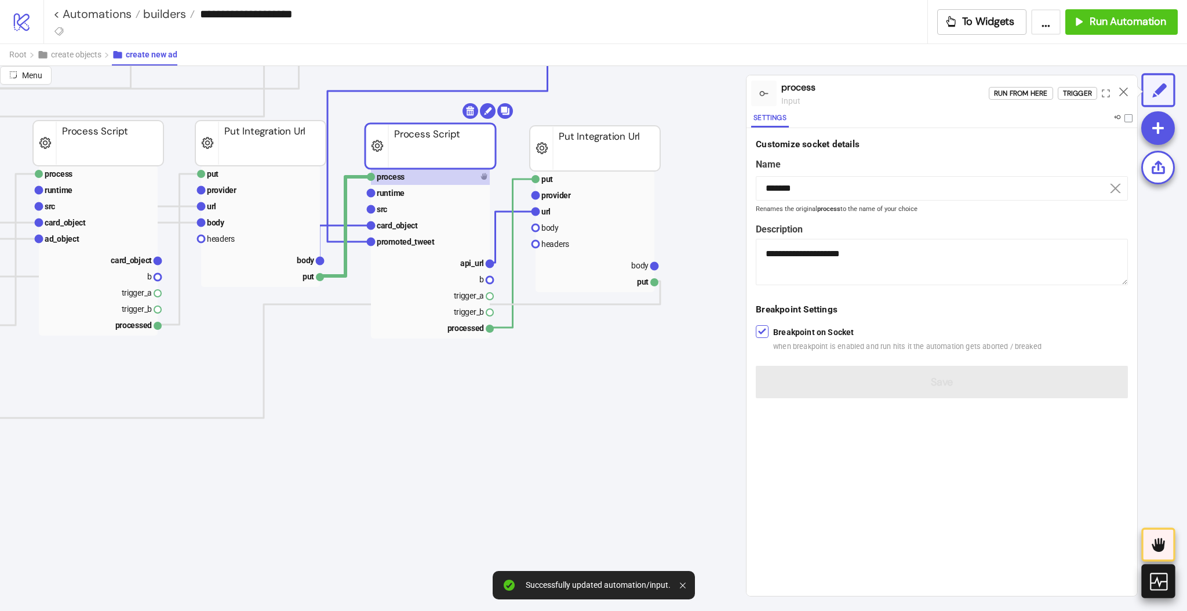
click at [1158, 582] on icon at bounding box center [1158, 581] width 20 height 20
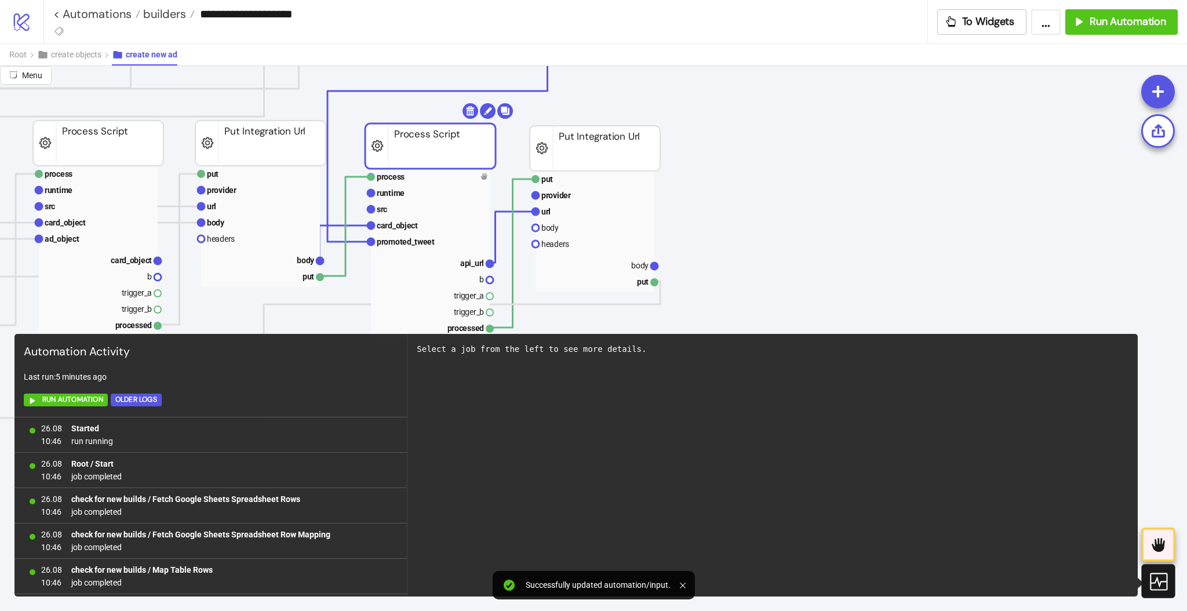
scroll to position [4351, 0]
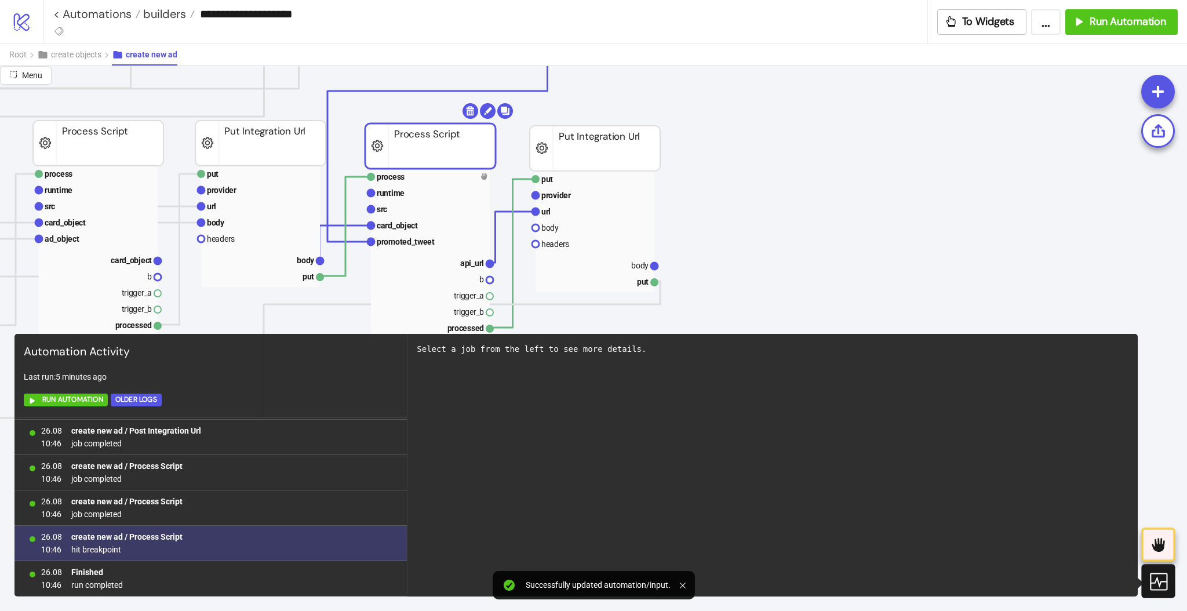
click at [145, 534] on b "create new ad / Process Script" at bounding box center [126, 536] width 111 height 9
click at [145, 533] on b "create new ad / Process Script" at bounding box center [126, 536] width 111 height 9
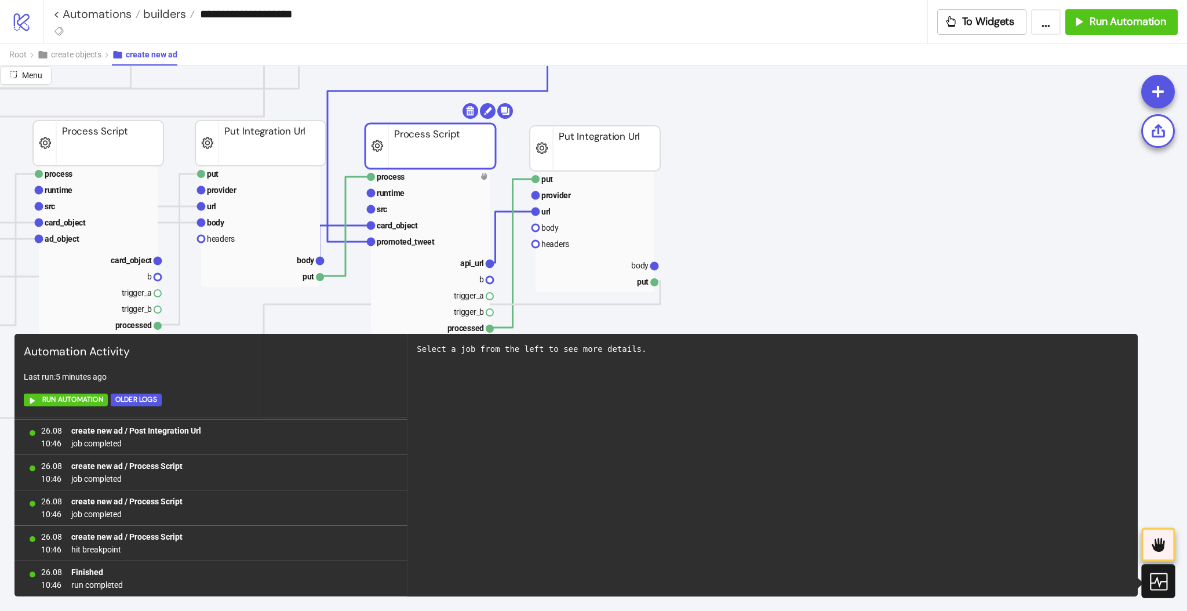
click at [1160, 588] on icon at bounding box center [1158, 581] width 20 height 20
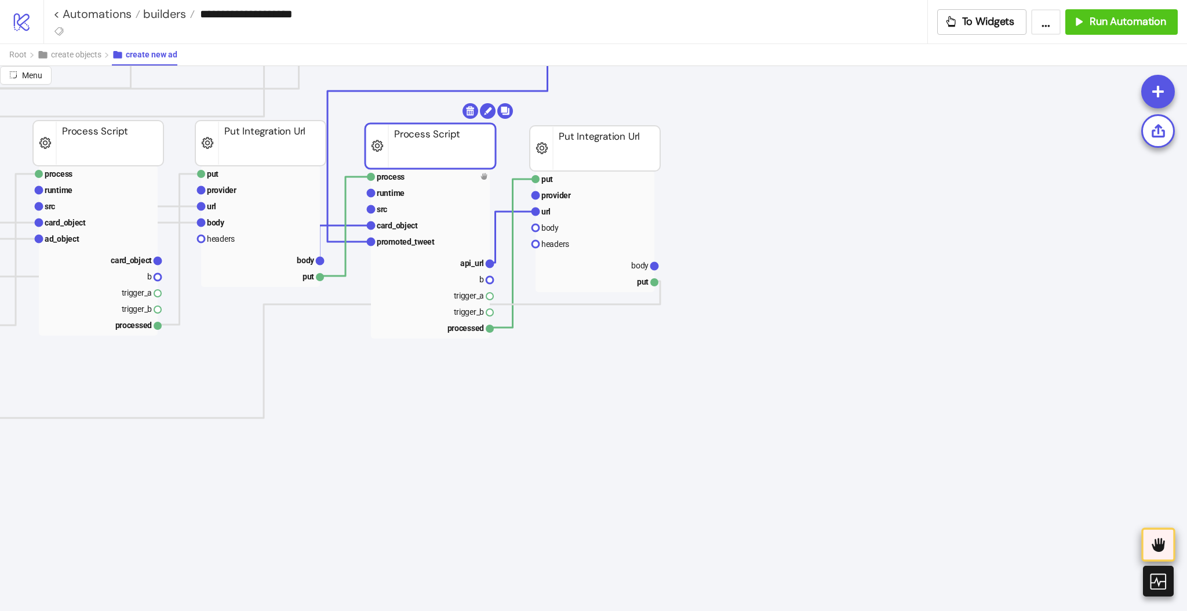
click at [1160, 549] on icon at bounding box center [1158, 545] width 13 height 14
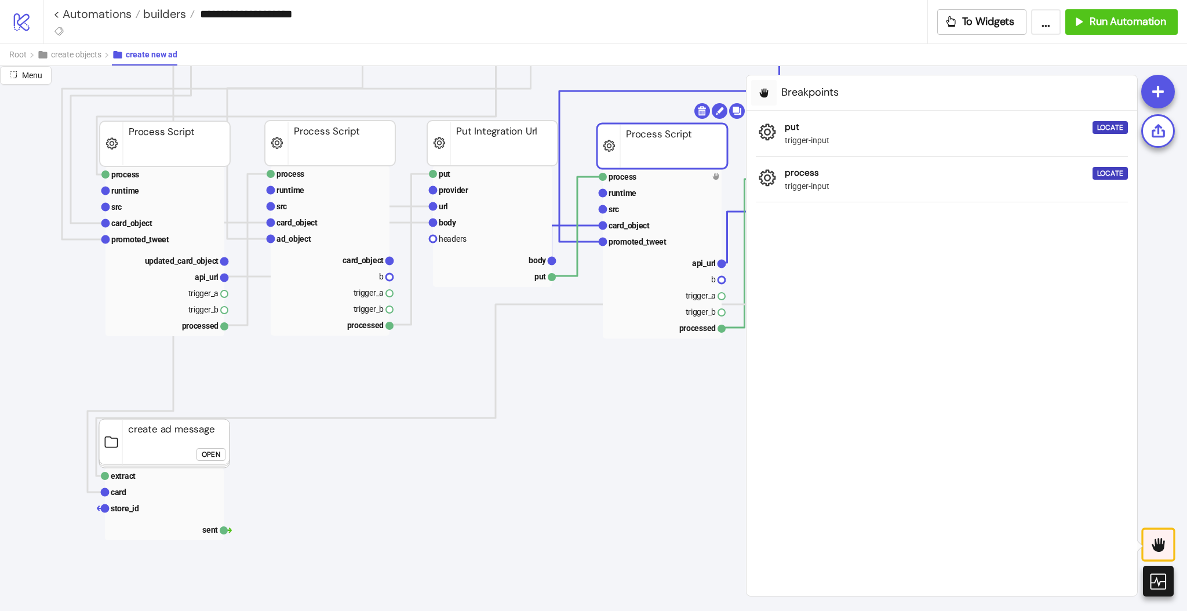
scroll to position [464, 309]
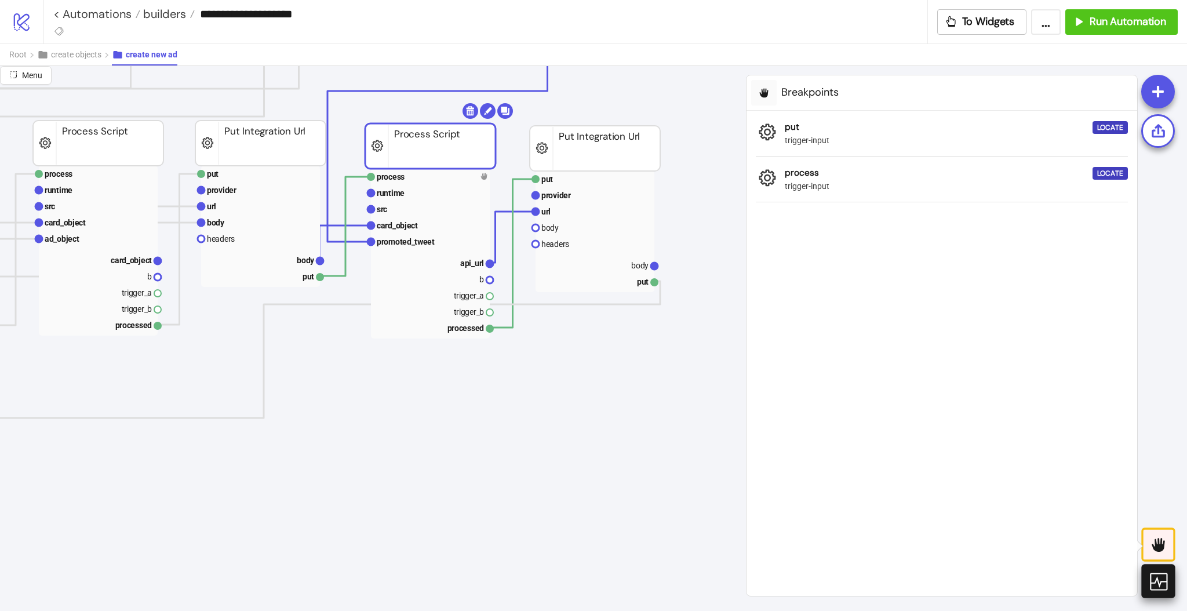
click at [1165, 583] on icon at bounding box center [1158, 581] width 20 height 20
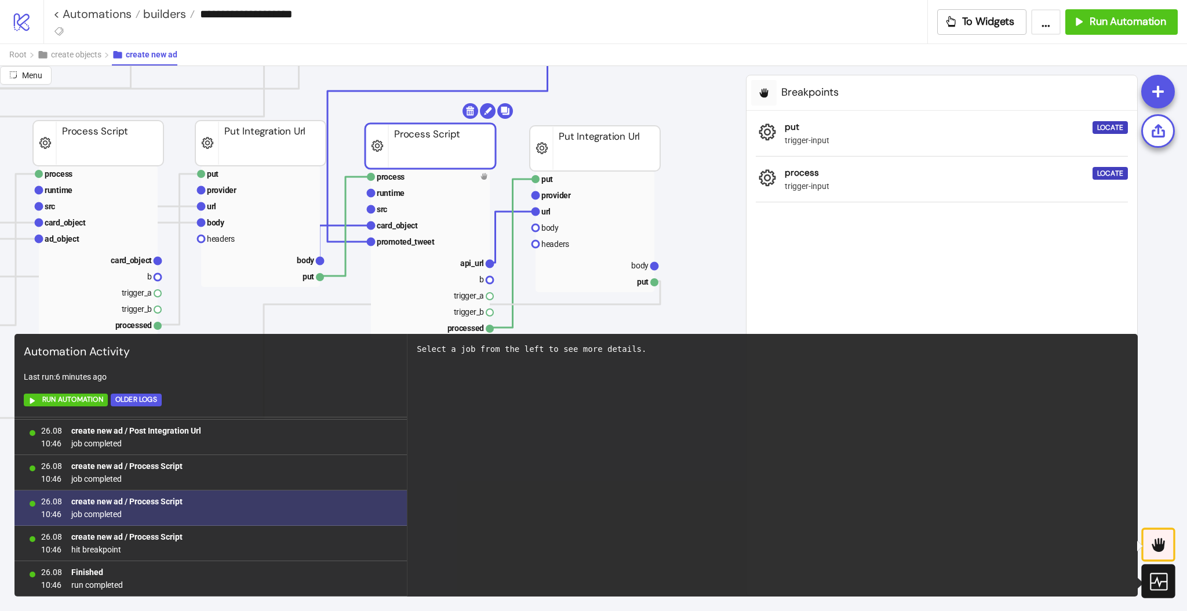
scroll to position [4351, 0]
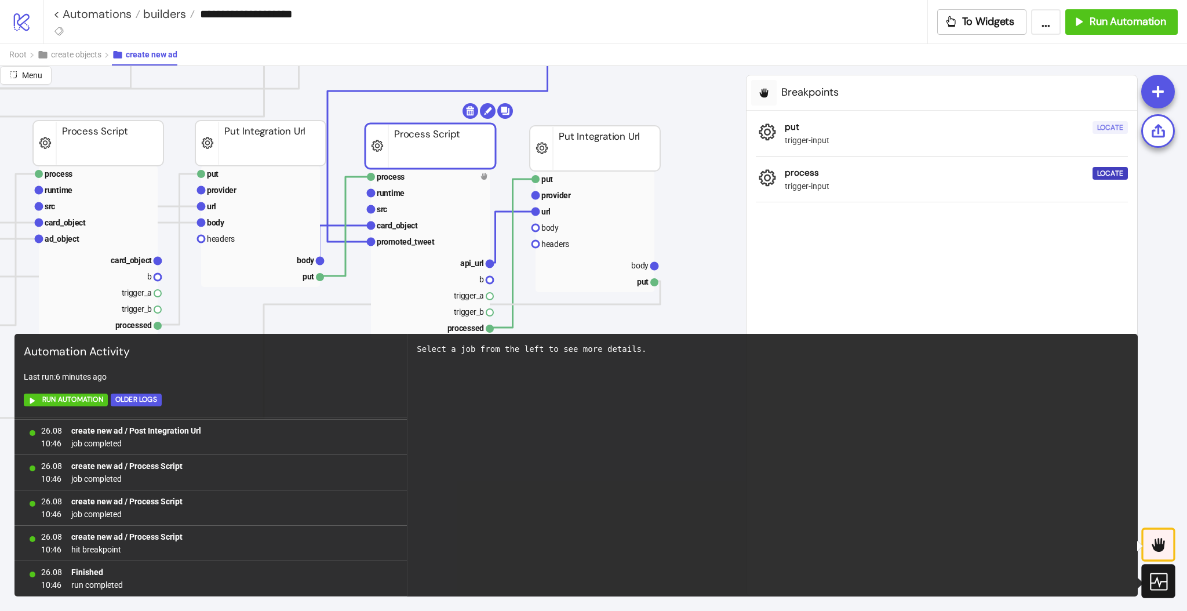
click at [1104, 125] on div "Locate" at bounding box center [1110, 127] width 26 height 13
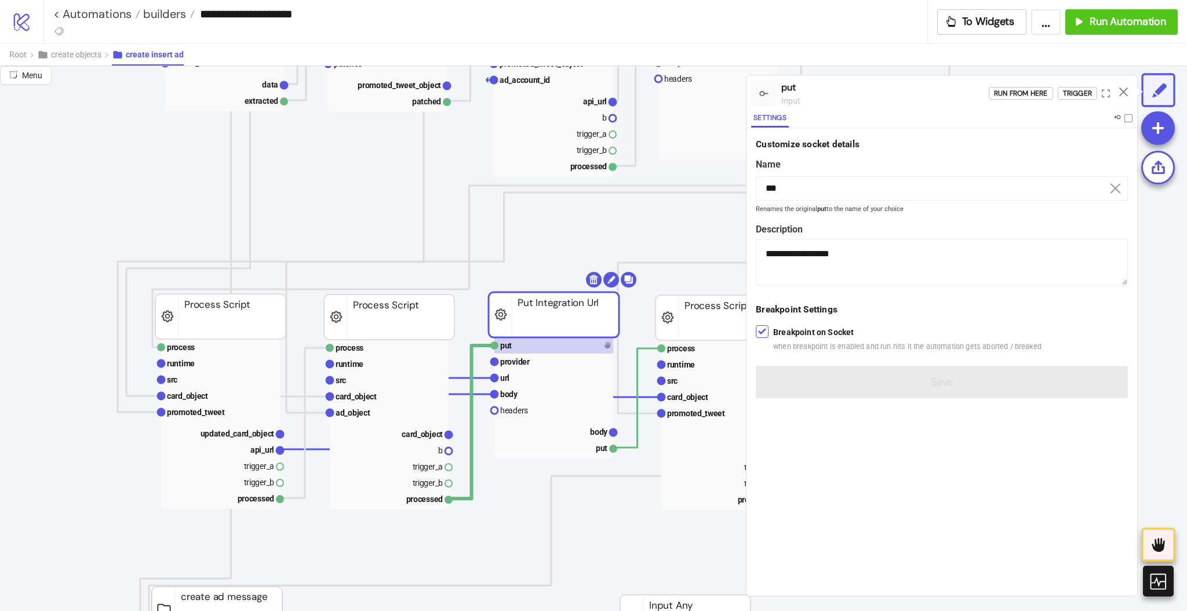
scroll to position [386, 0]
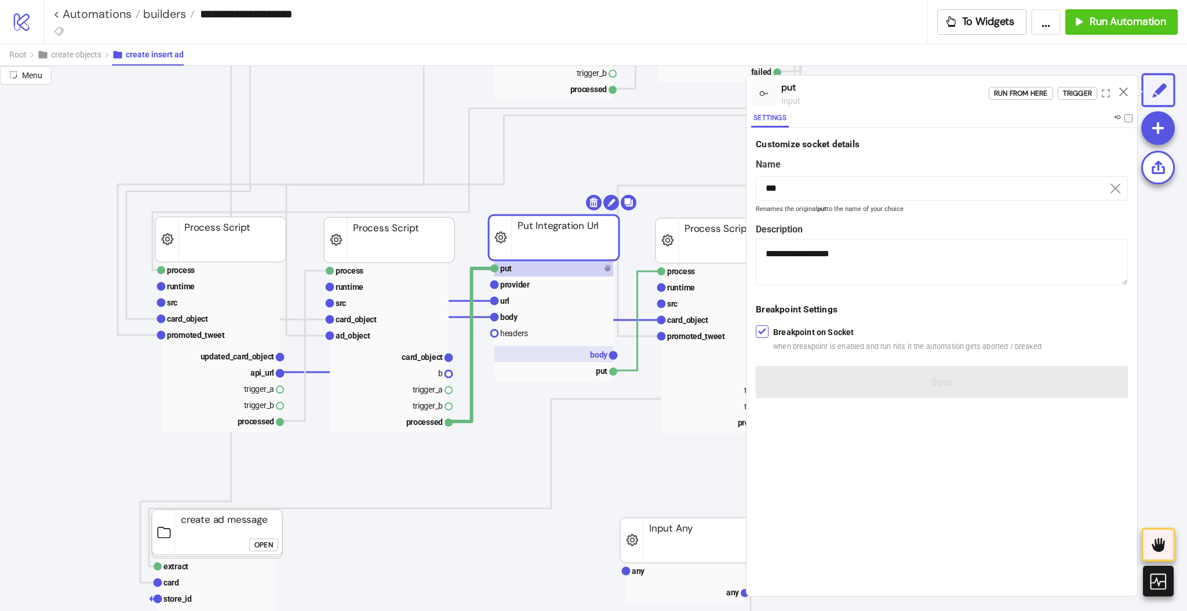
click at [558, 348] on rect at bounding box center [553, 354] width 119 height 16
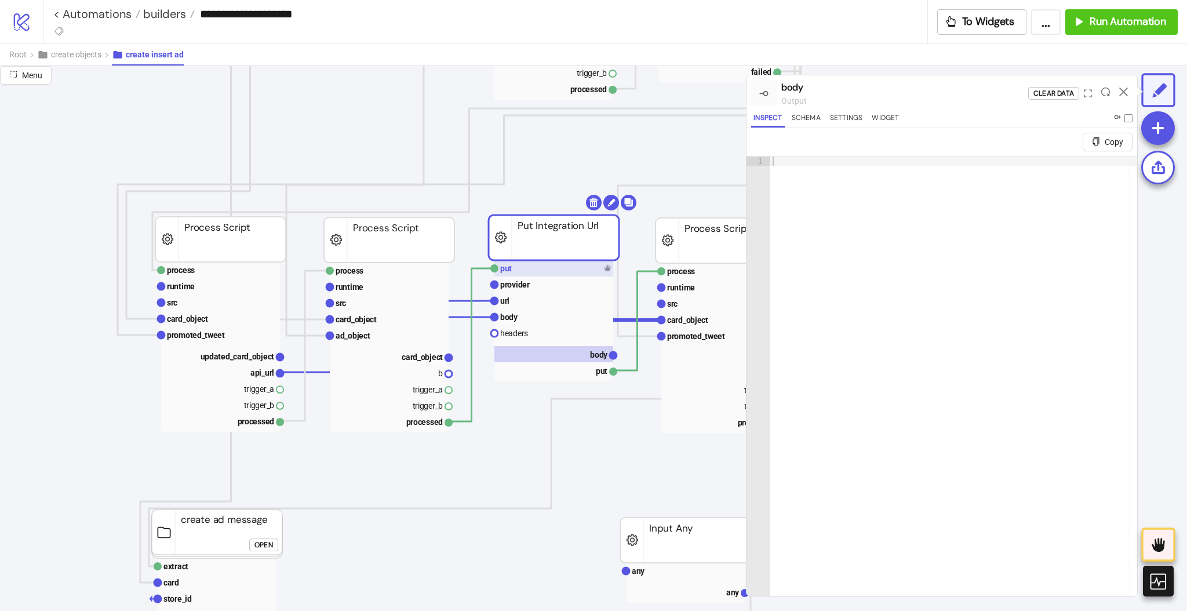
click at [511, 271] on text "put" at bounding box center [506, 268] width 12 height 9
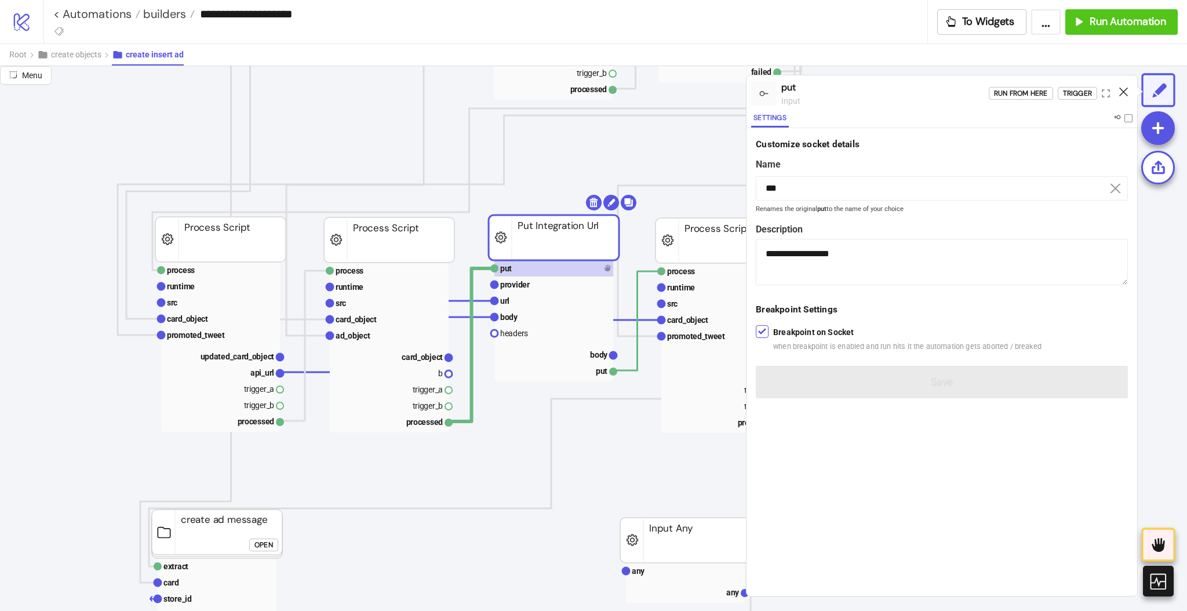
click at [1124, 96] on icon at bounding box center [1123, 92] width 9 height 9
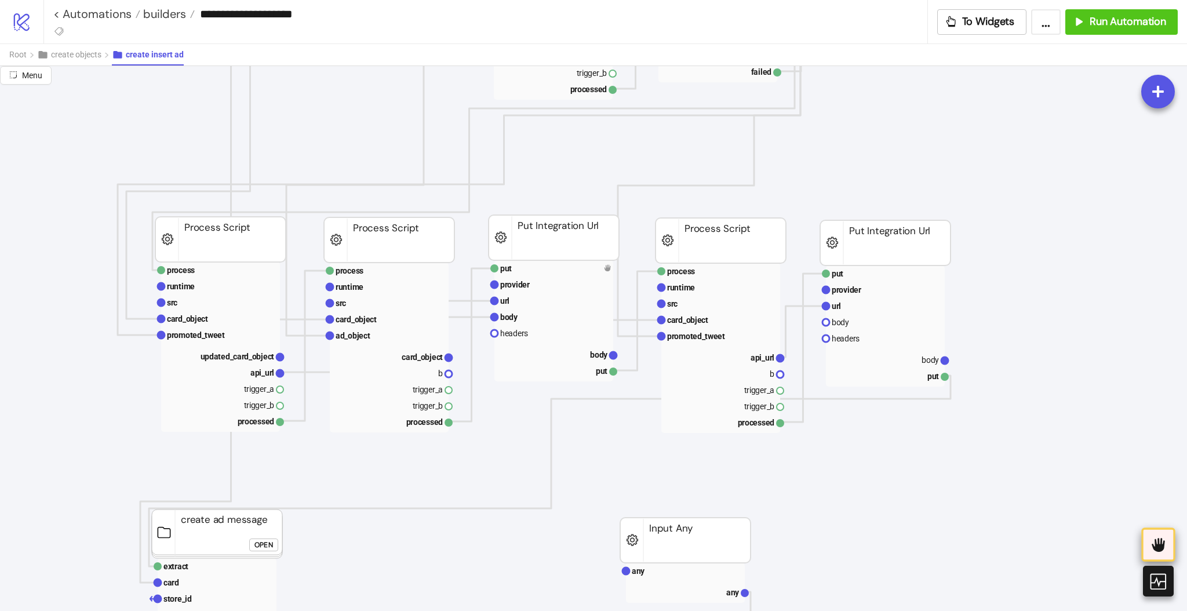
click at [1161, 552] on icon at bounding box center [1158, 544] width 19 height 19
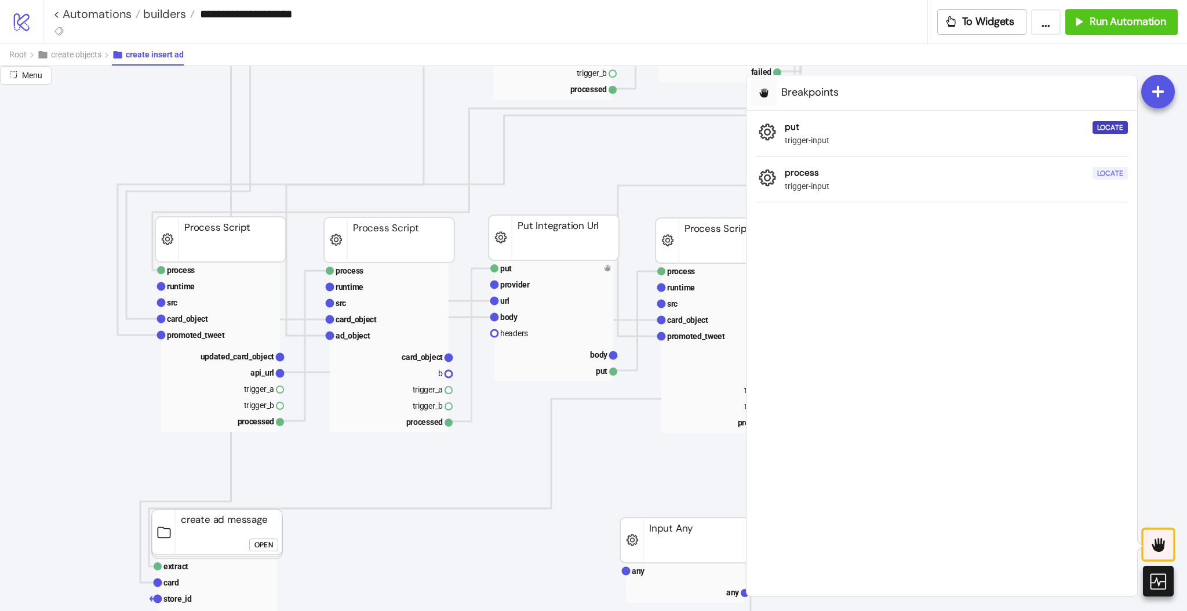
click at [1109, 177] on div "Locate" at bounding box center [1110, 173] width 26 height 13
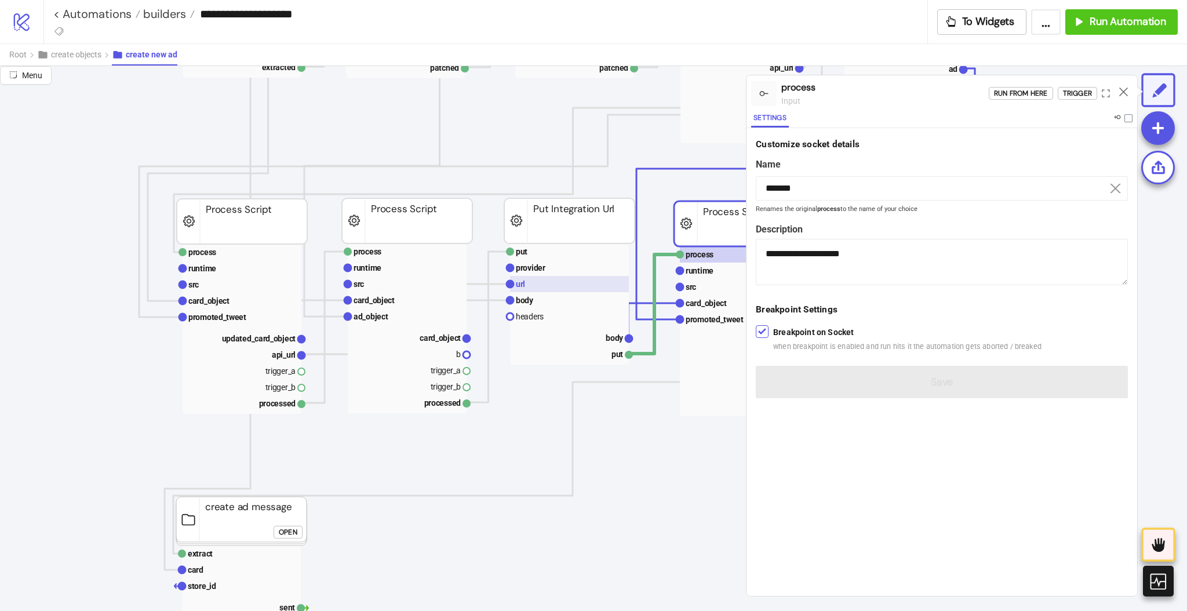
scroll to position [386, 232]
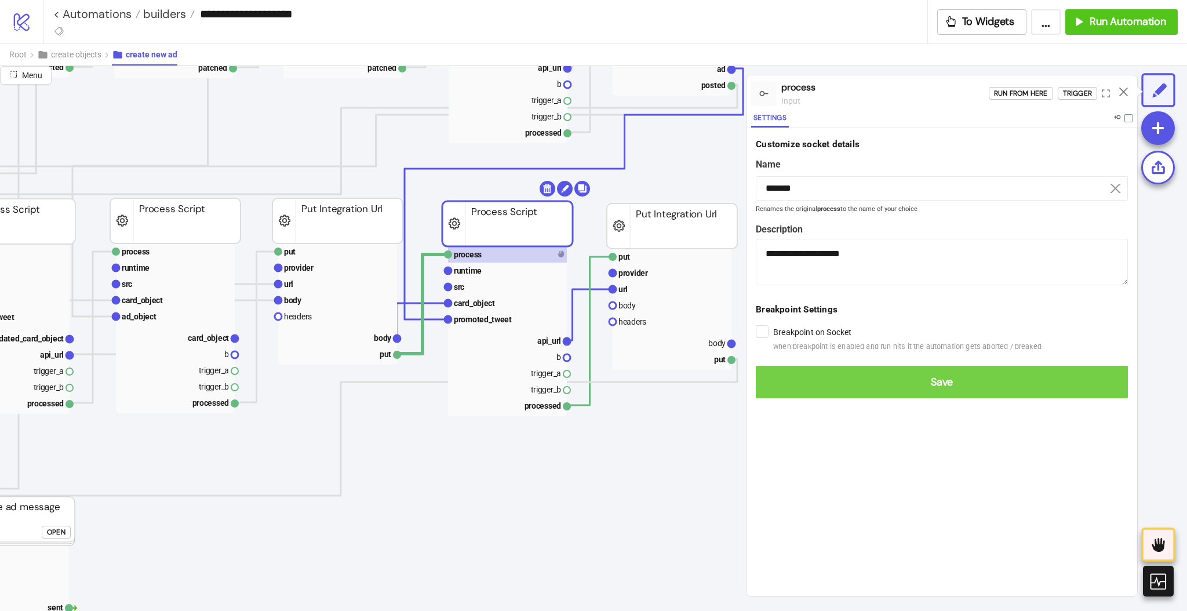
click at [777, 372] on button "Save" at bounding box center [942, 382] width 372 height 32
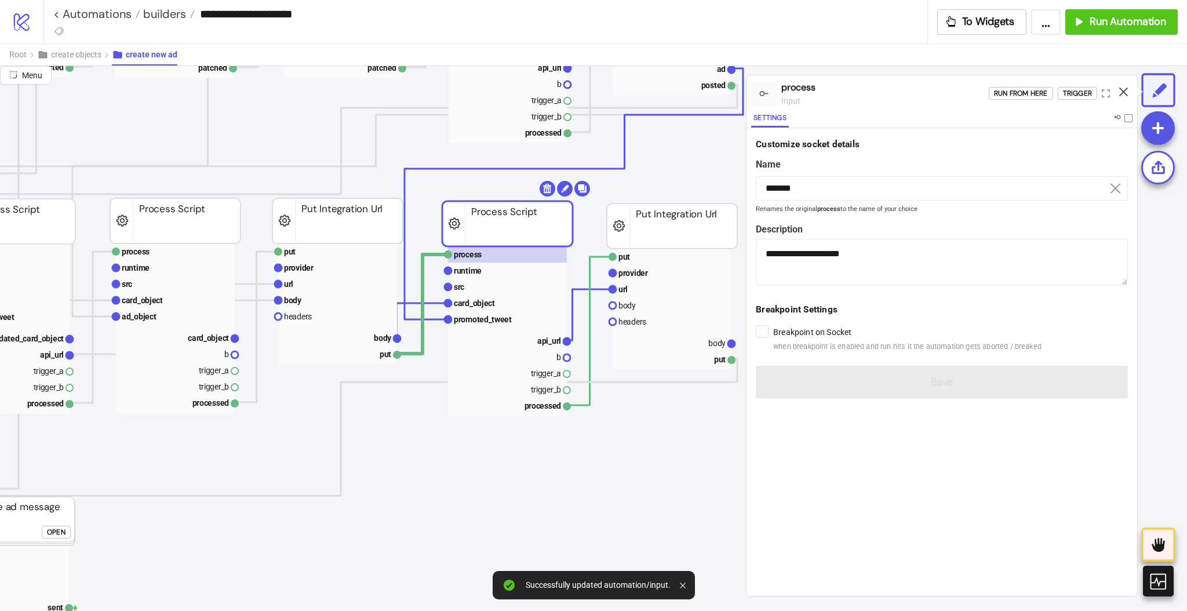
click at [1126, 93] on icon at bounding box center [1123, 92] width 9 height 9
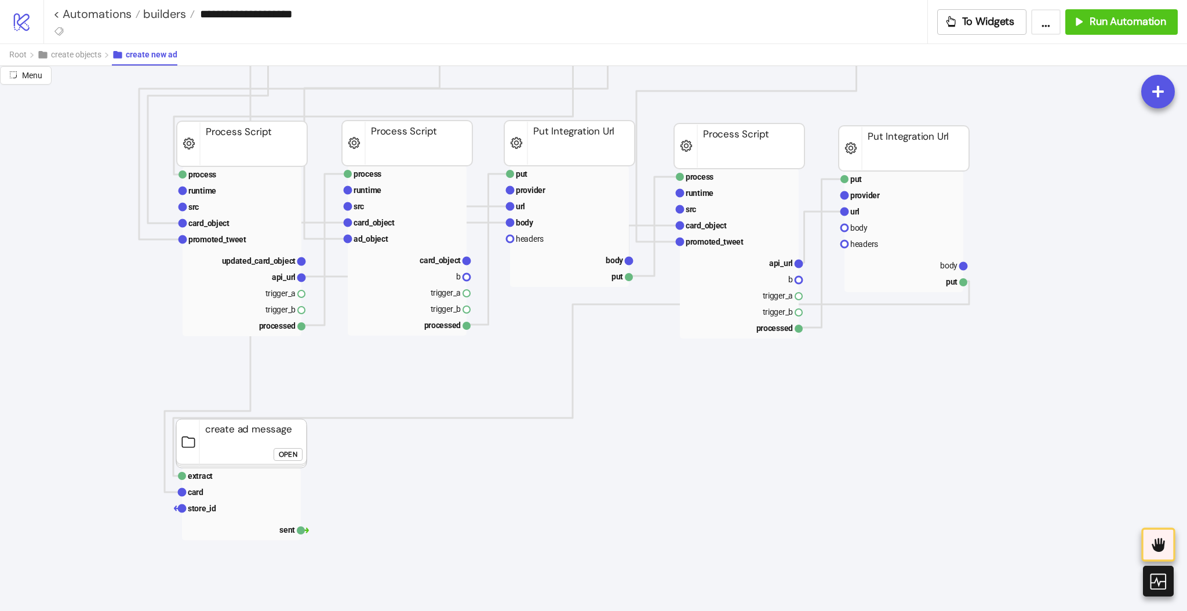
scroll to position [541, 0]
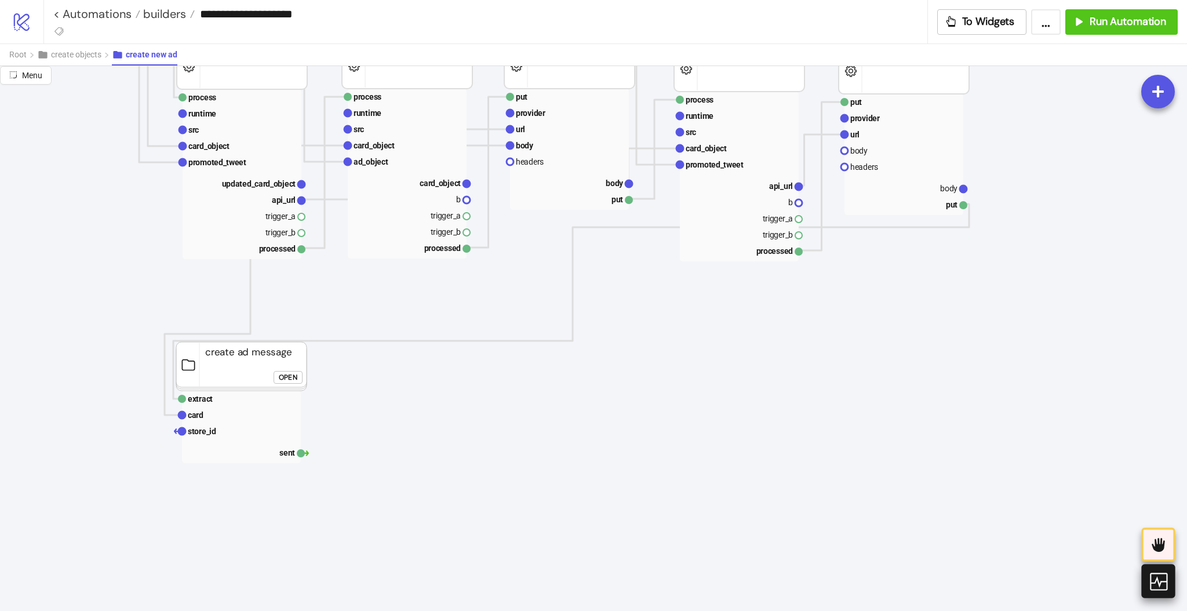
click at [1156, 574] on icon at bounding box center [1158, 581] width 20 height 20
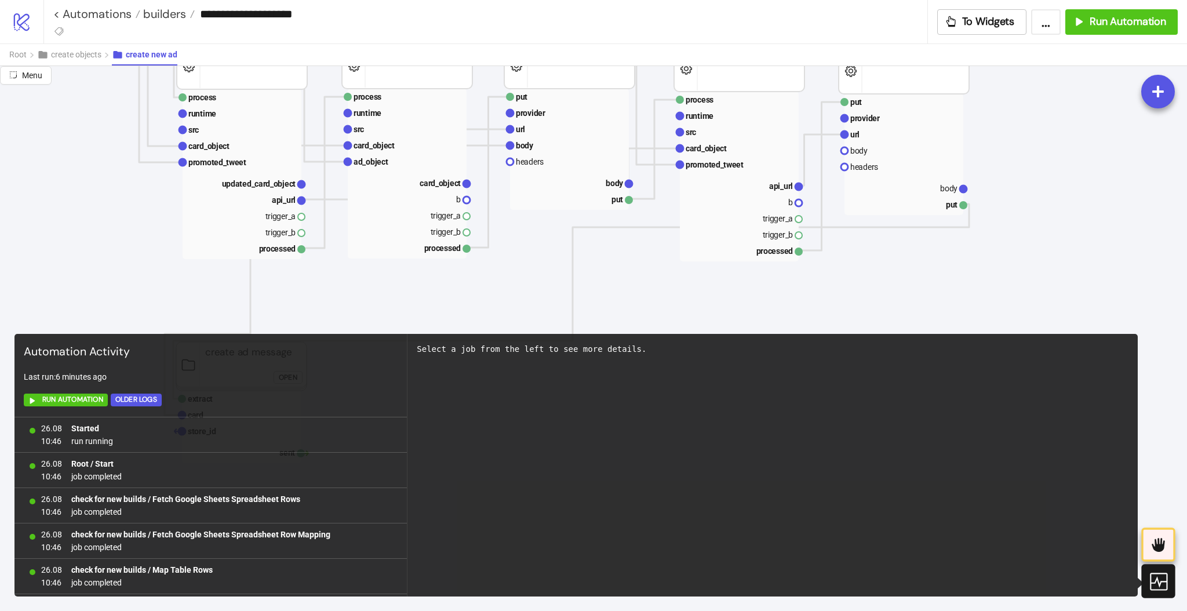
scroll to position [4351, 0]
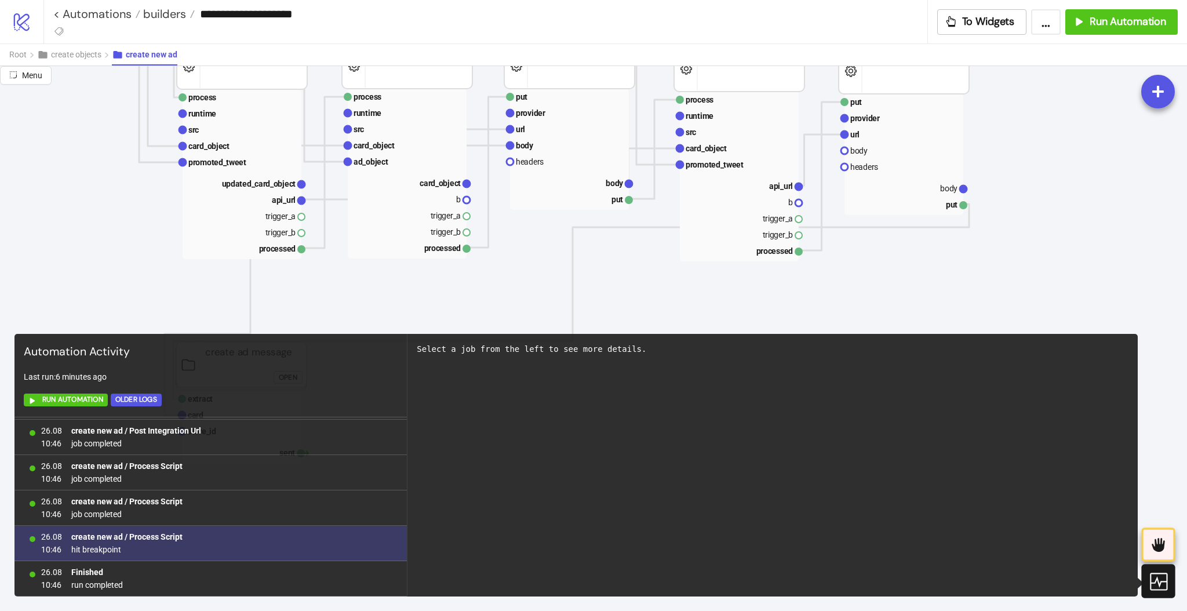
click at [159, 537] on b "create new ad / Process Script" at bounding box center [126, 536] width 111 height 9
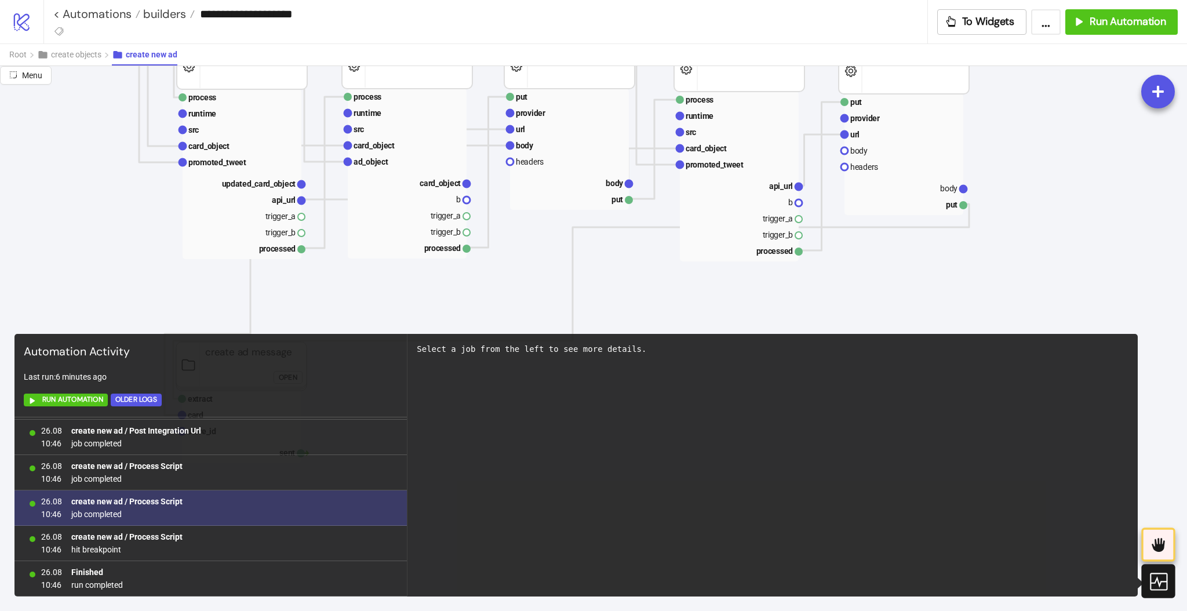
click at [150, 498] on b "create new ad / Process Script" at bounding box center [126, 501] width 111 height 9
click at [97, 517] on span "job completed" at bounding box center [126, 514] width 111 height 13
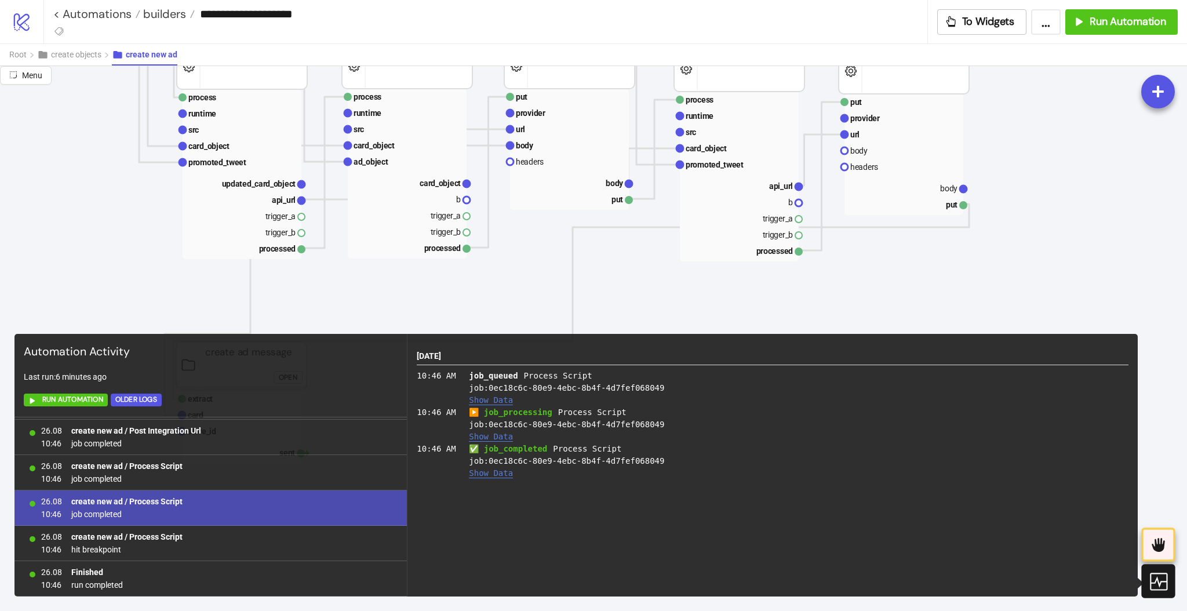
click at [97, 517] on span "job completed" at bounding box center [126, 514] width 111 height 13
click at [160, 500] on b "create new ad / Process Script" at bounding box center [126, 501] width 111 height 9
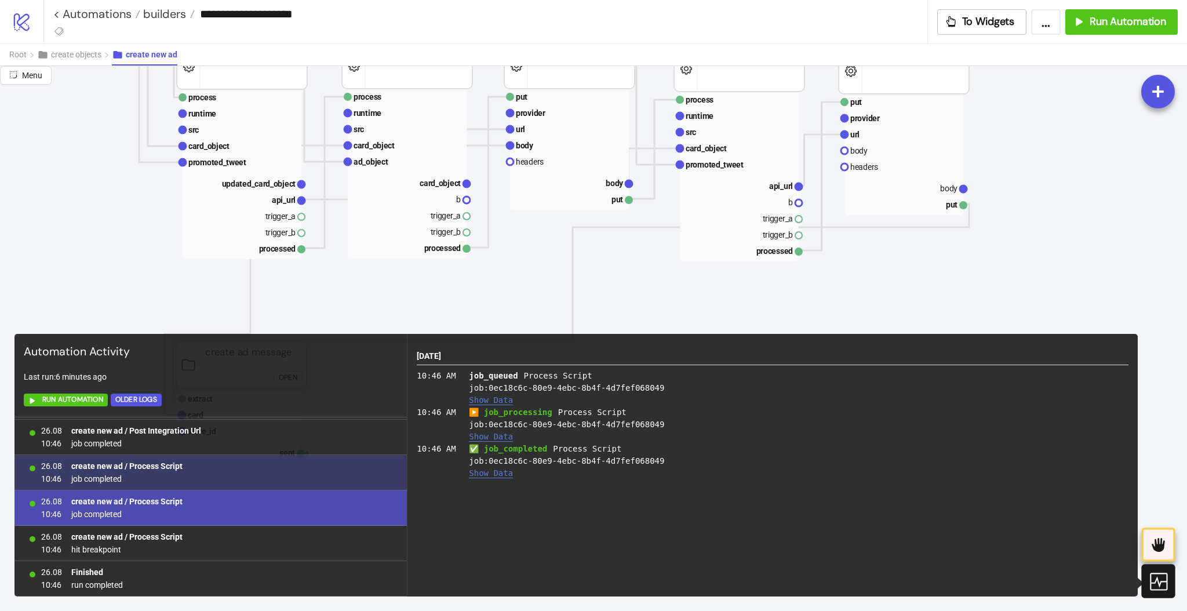
click at [159, 468] on b "create new ad / Process Script" at bounding box center [126, 465] width 111 height 9
click at [156, 464] on b "create new ad / Process Script" at bounding box center [126, 465] width 111 height 9
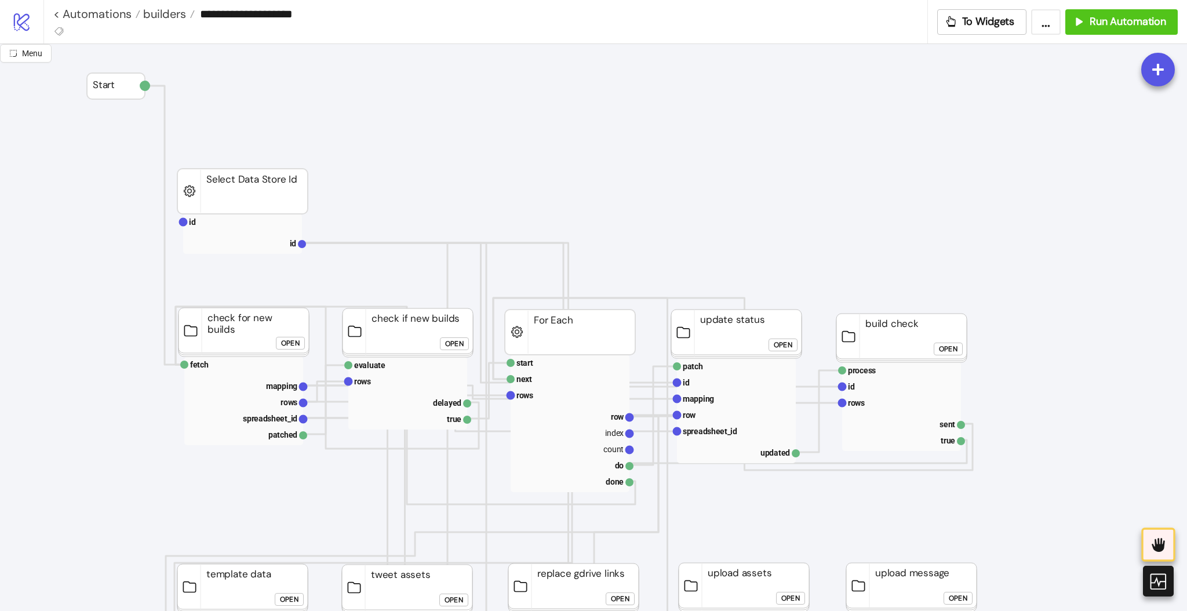
drag, startPoint x: 1153, startPoint y: 580, endPoint x: 1138, endPoint y: 574, distance: 16.4
click at [1153, 580] on icon at bounding box center [1158, 581] width 19 height 19
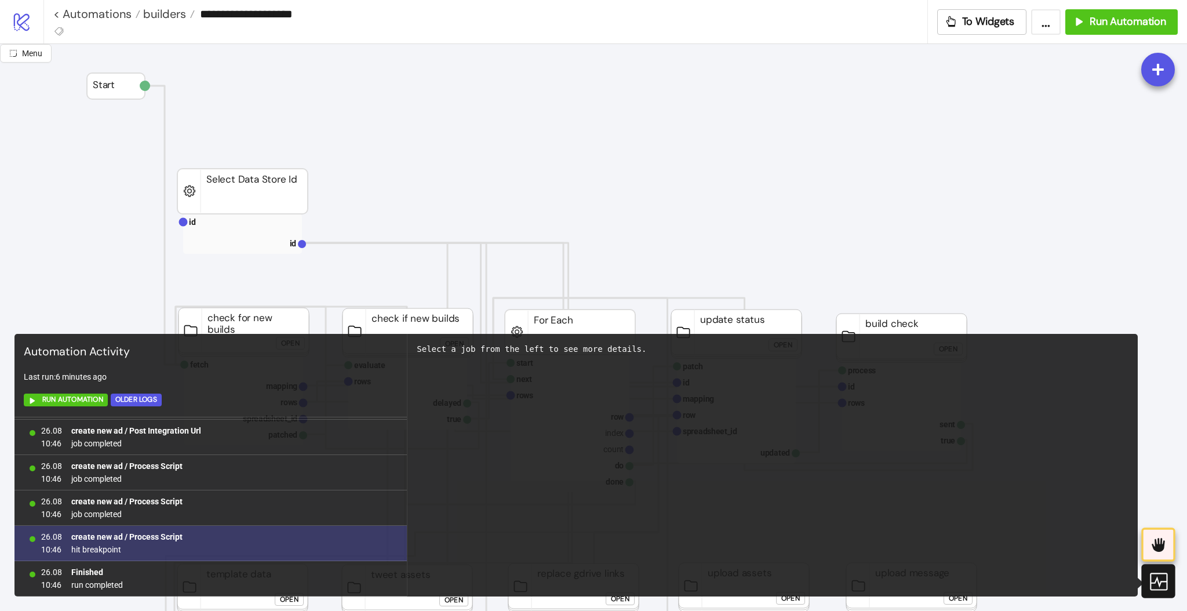
scroll to position [1024, 0]
click at [155, 536] on b "create new ad / Process Script" at bounding box center [126, 536] width 111 height 9
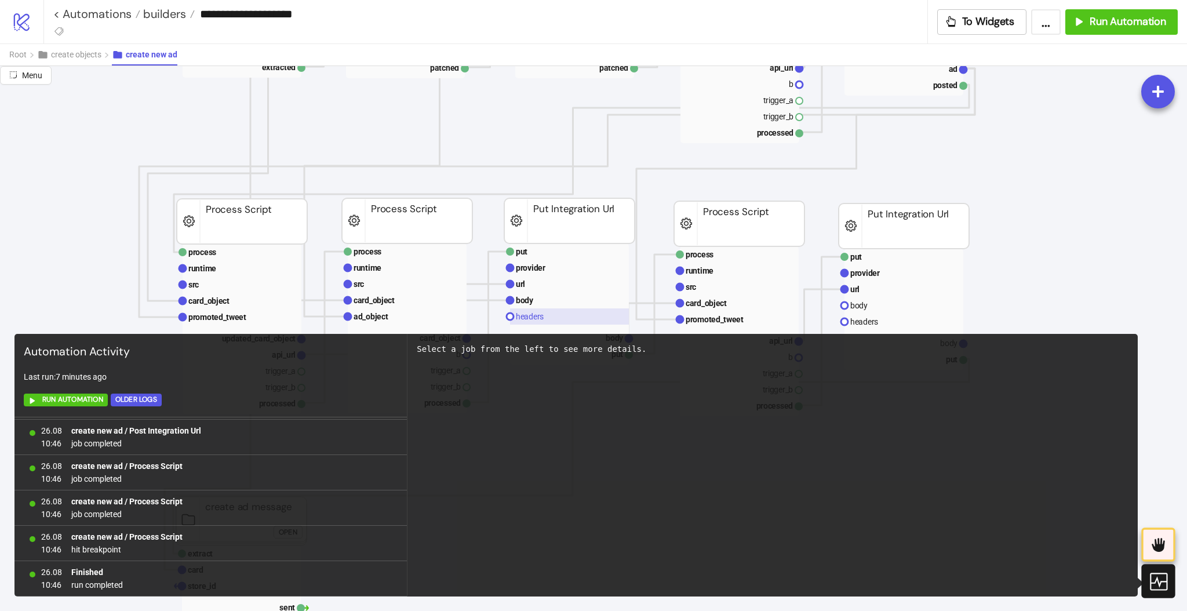
scroll to position [232, 0]
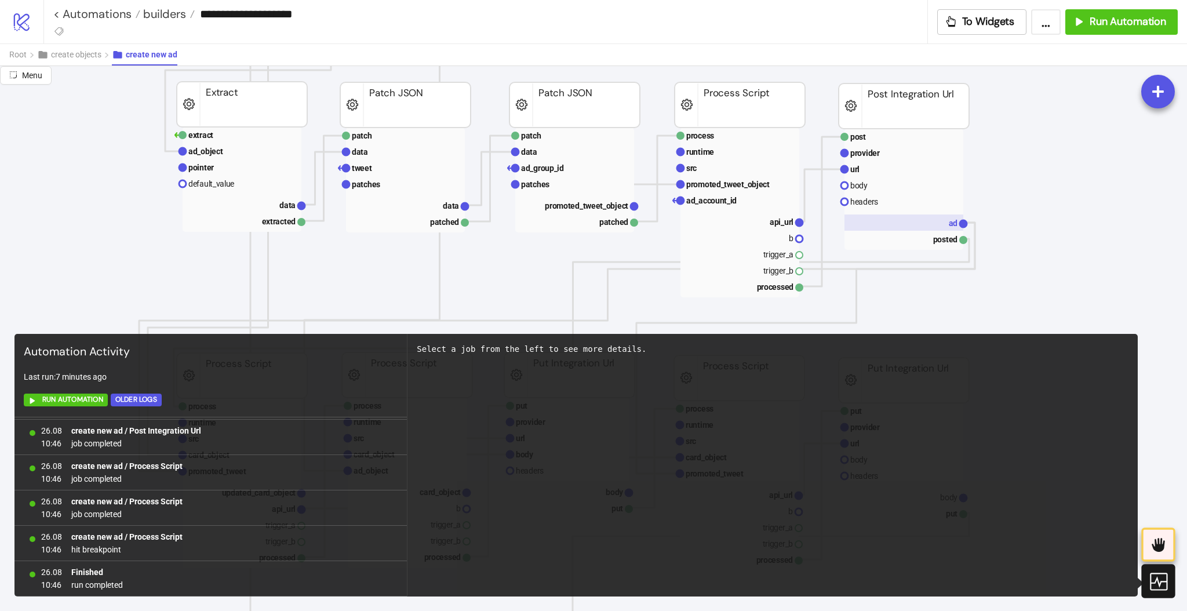
click at [942, 222] on rect at bounding box center [903, 222] width 119 height 16
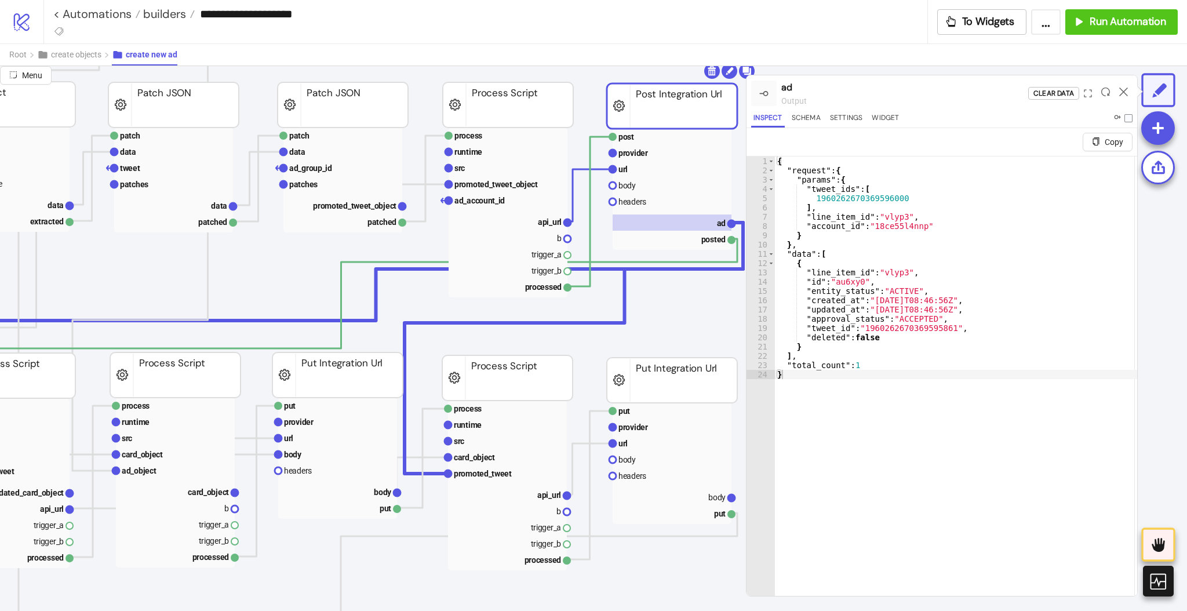
scroll to position [232, 77]
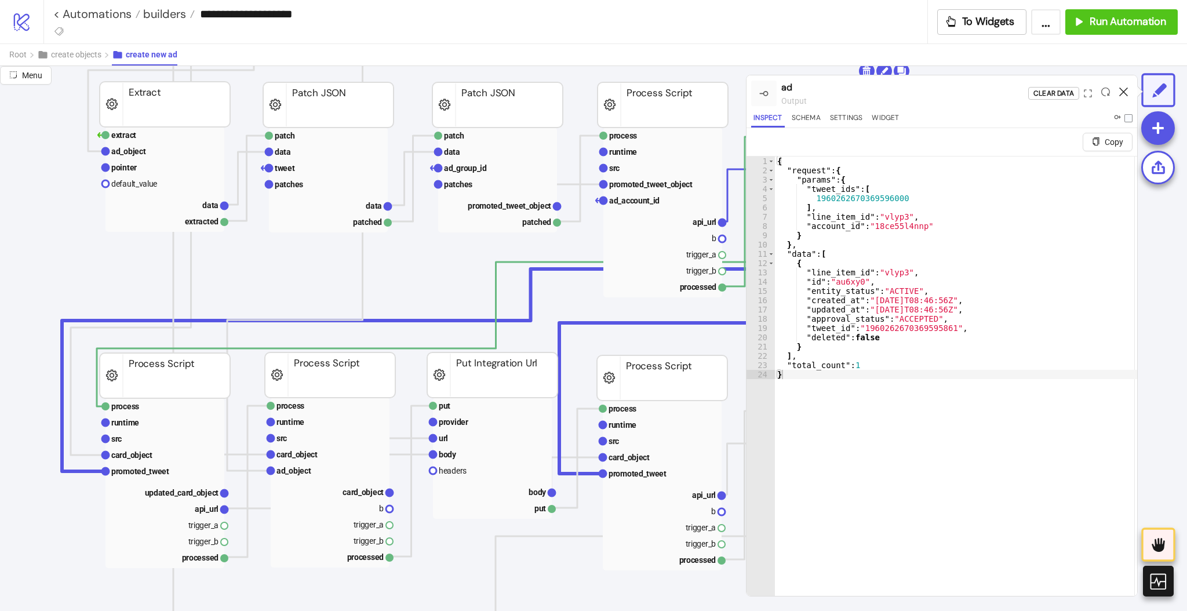
click at [1125, 92] on icon at bounding box center [1123, 92] width 9 height 9
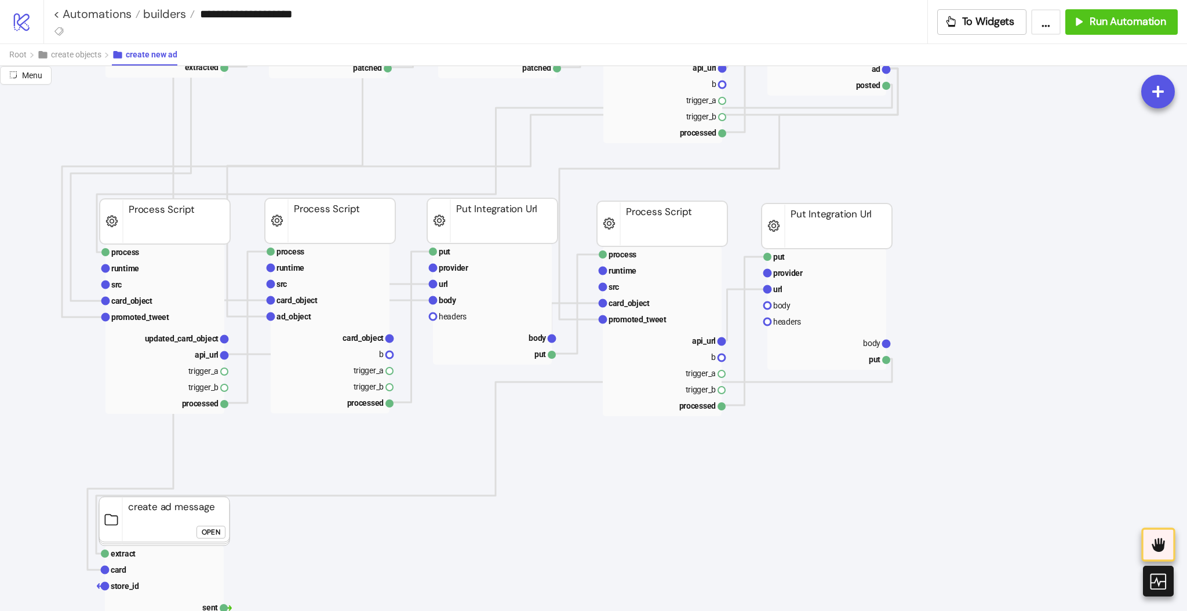
scroll to position [309, 77]
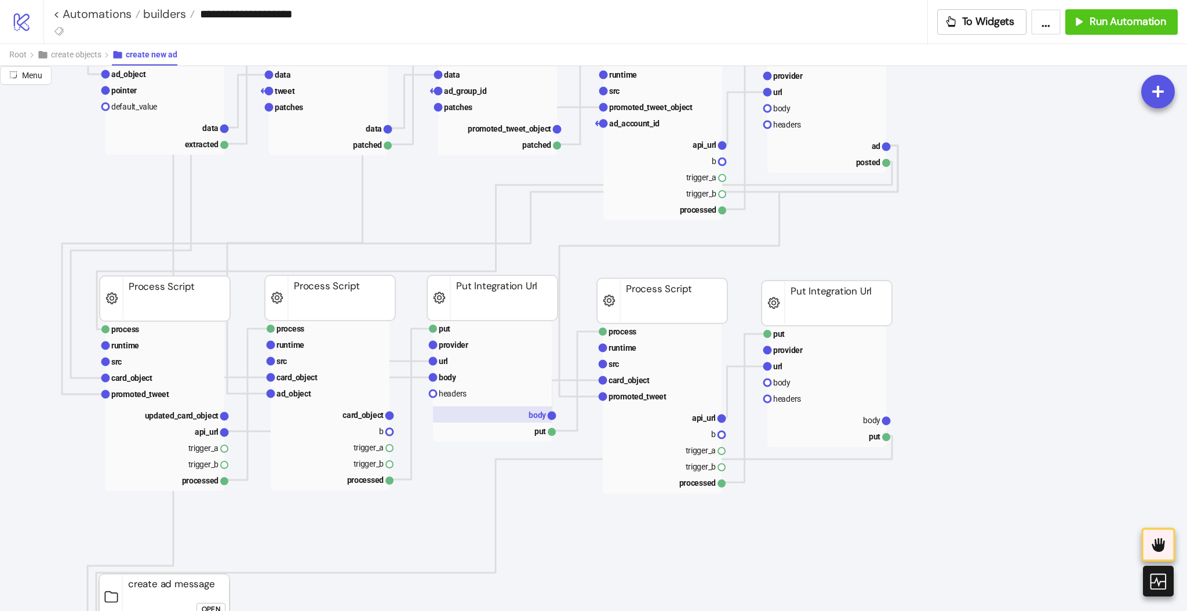
click at [523, 420] on rect at bounding box center [492, 414] width 119 height 16
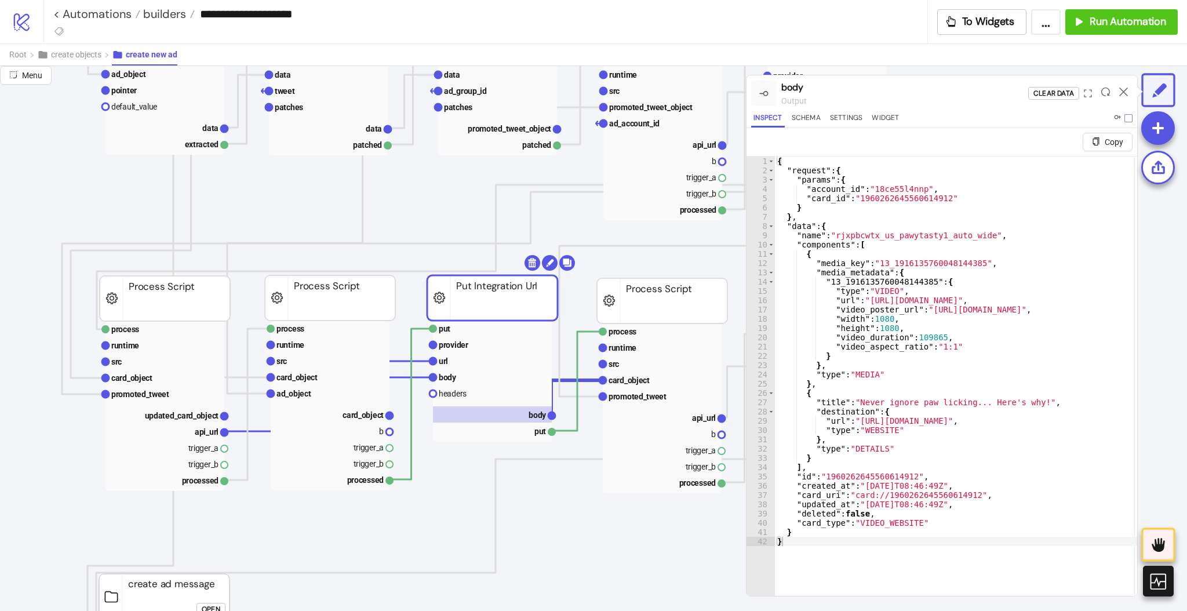
click at [1120, 86] on div at bounding box center [1124, 93] width 18 height 31
click at [1124, 93] on icon at bounding box center [1123, 92] width 9 height 9
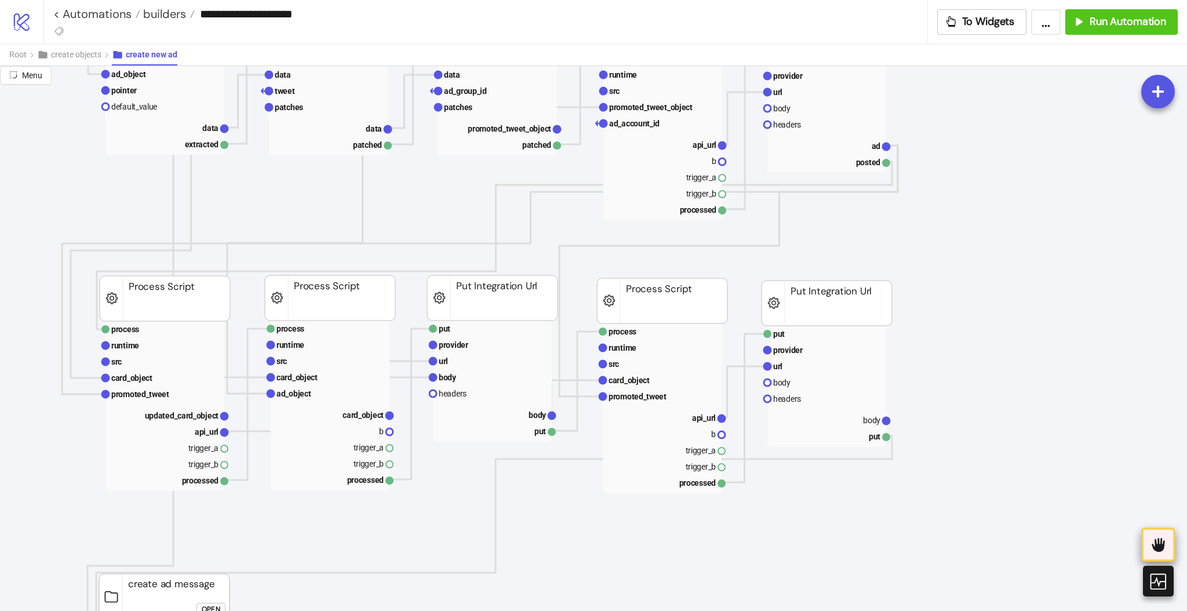
click at [1156, 547] on icon at bounding box center [1158, 545] width 13 height 14
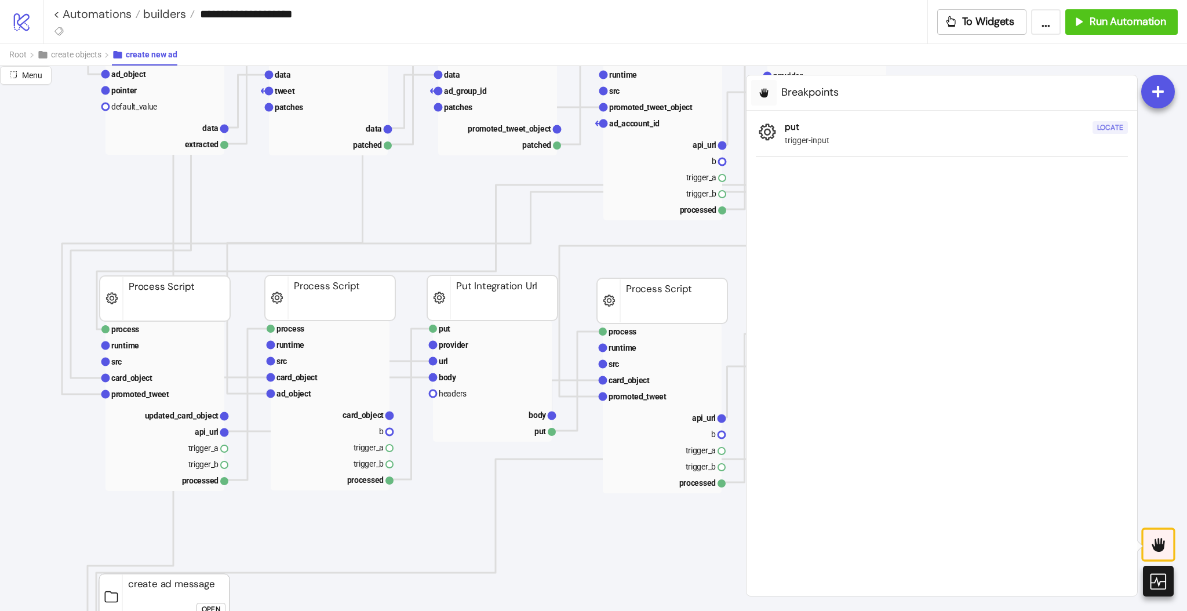
click at [1104, 124] on div "Locate" at bounding box center [1110, 127] width 26 height 13
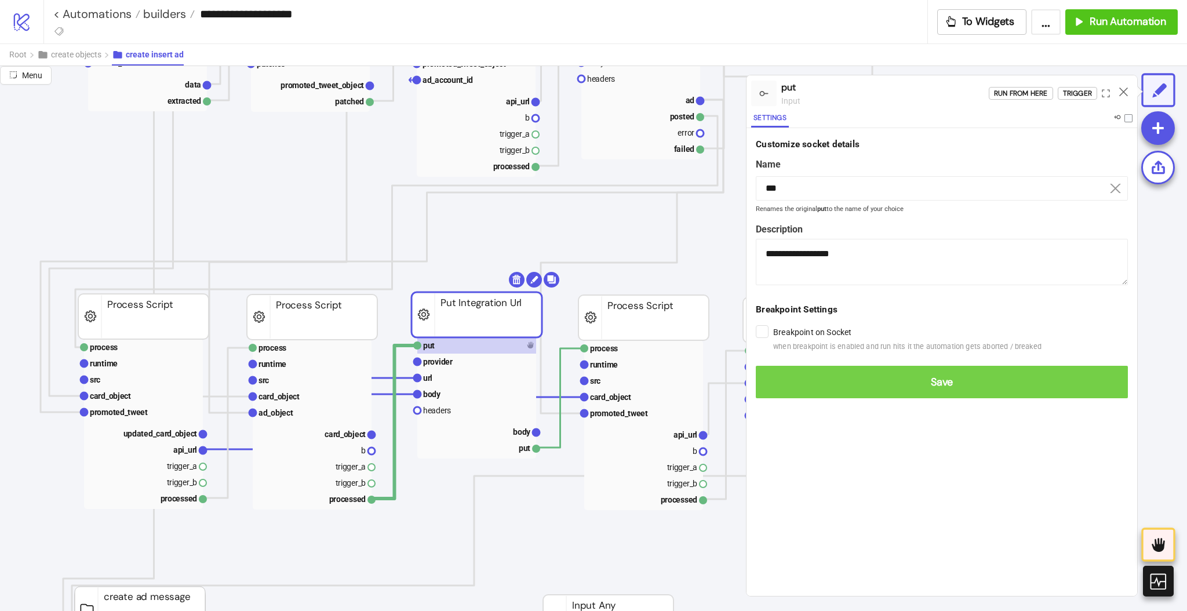
click at [776, 380] on span "Save" at bounding box center [942, 382] width 354 height 13
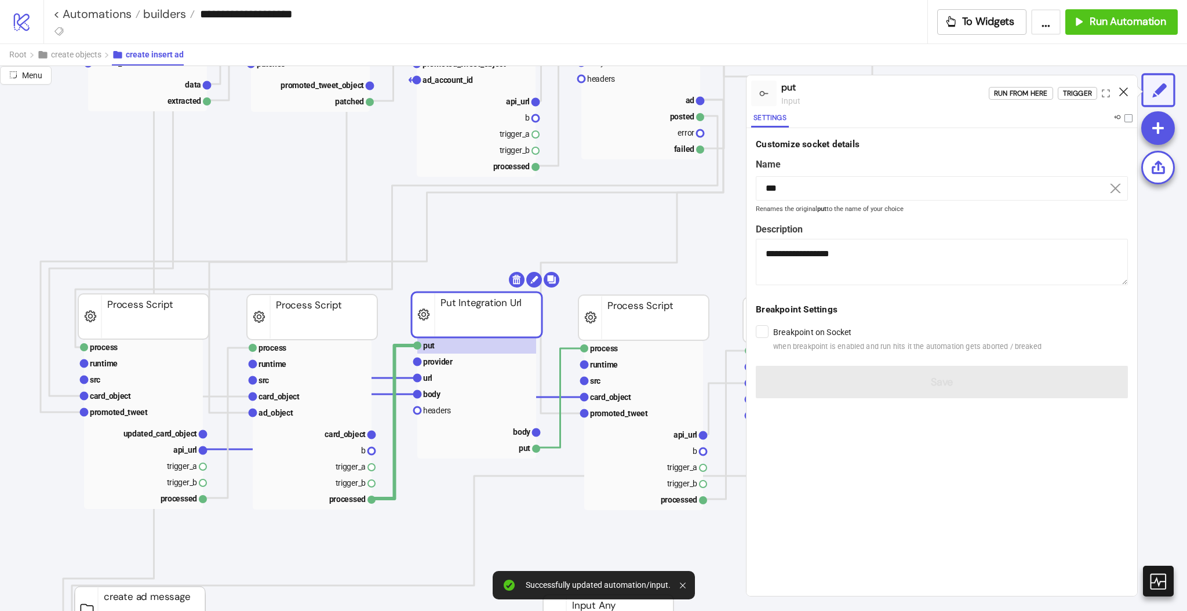
click at [1124, 90] on icon at bounding box center [1123, 92] width 9 height 9
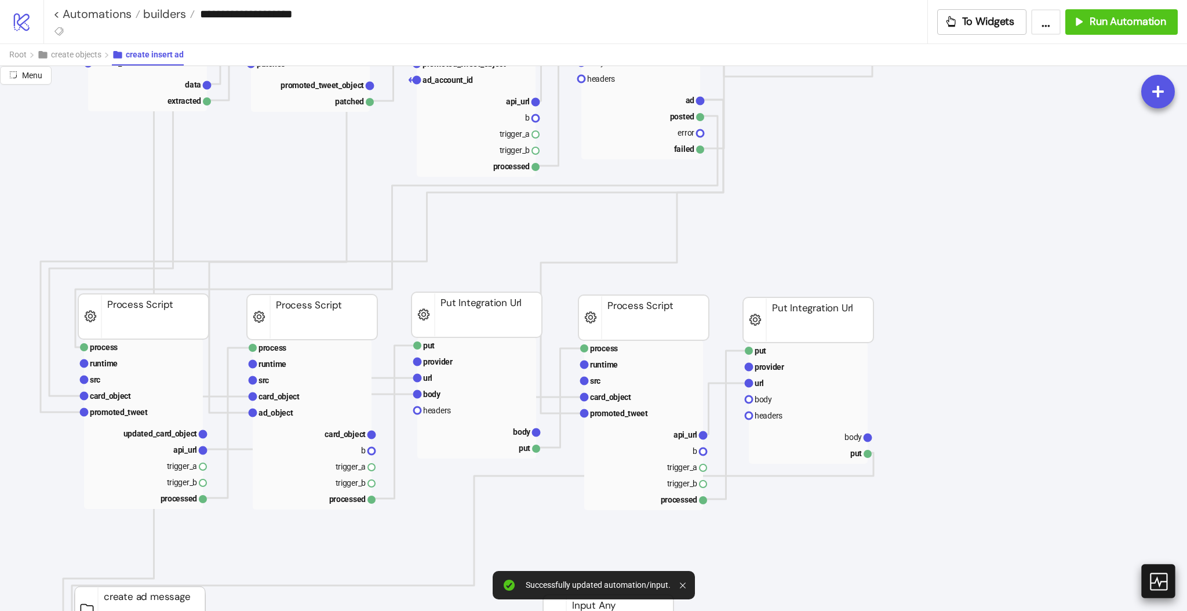
click at [1153, 571] on div at bounding box center [1158, 581] width 34 height 34
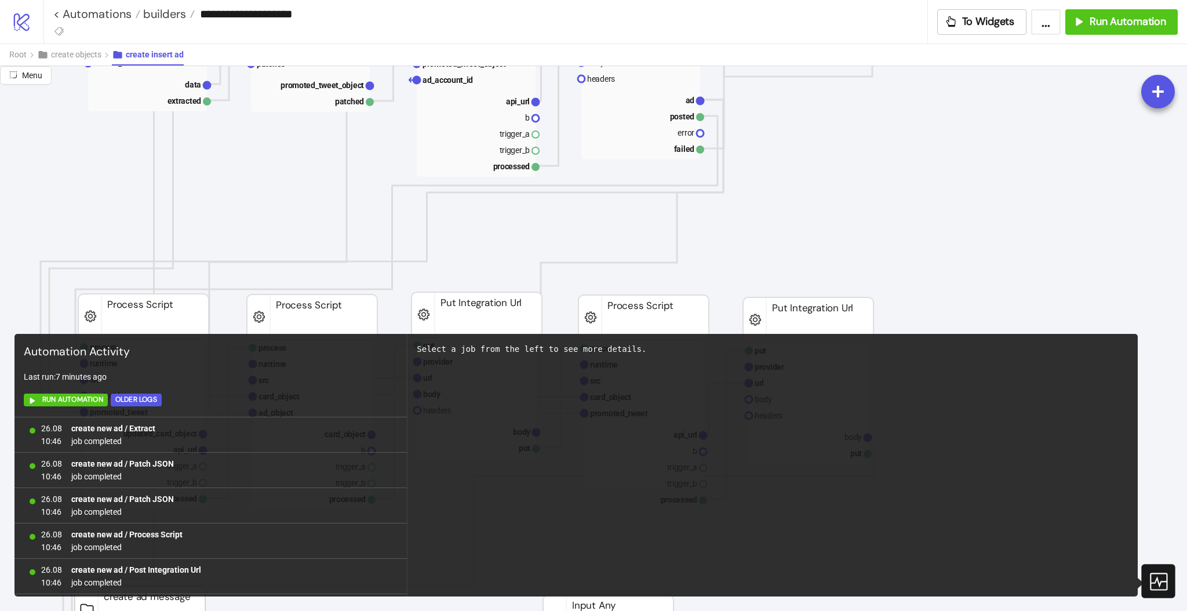
scroll to position [889, 0]
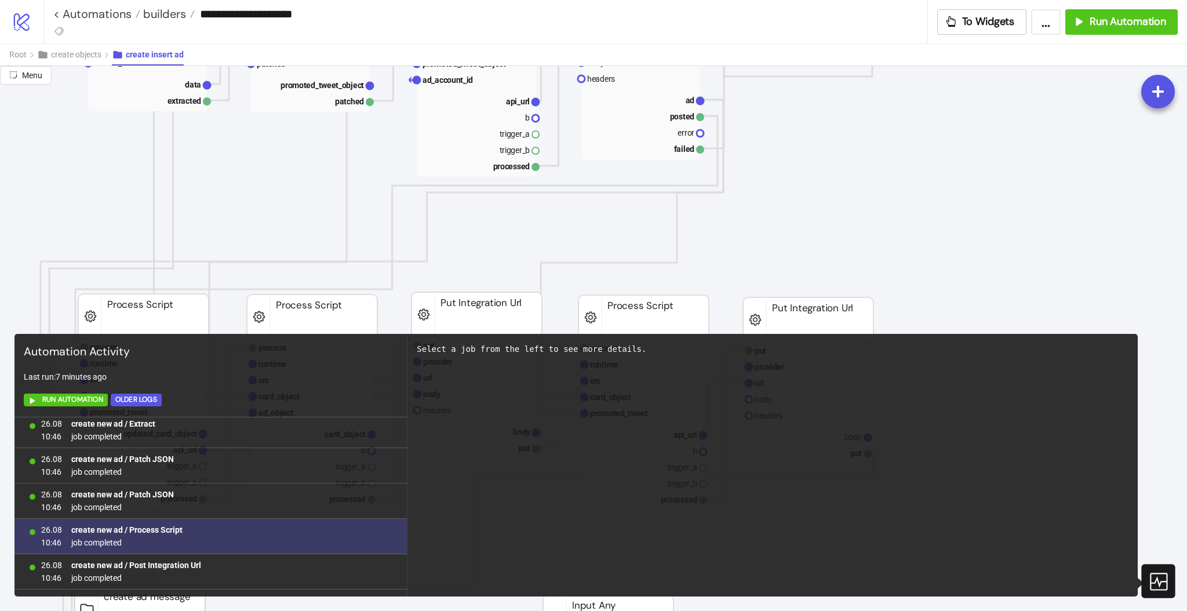
click at [166, 529] on b "create new ad / Process Script" at bounding box center [126, 529] width 111 height 9
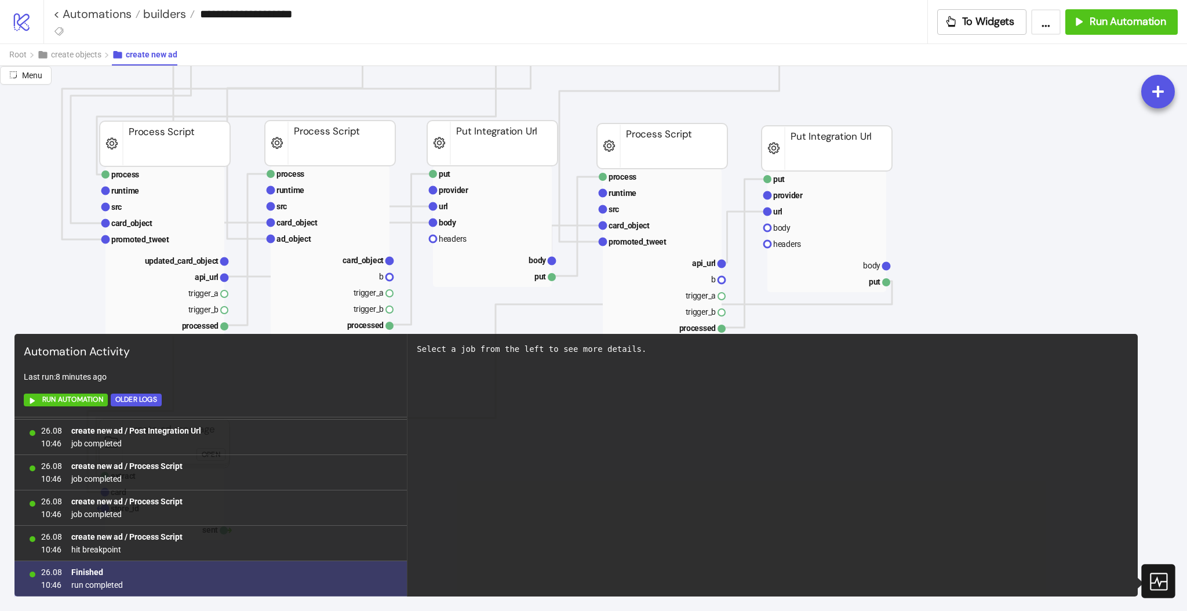
scroll to position [1024, 0]
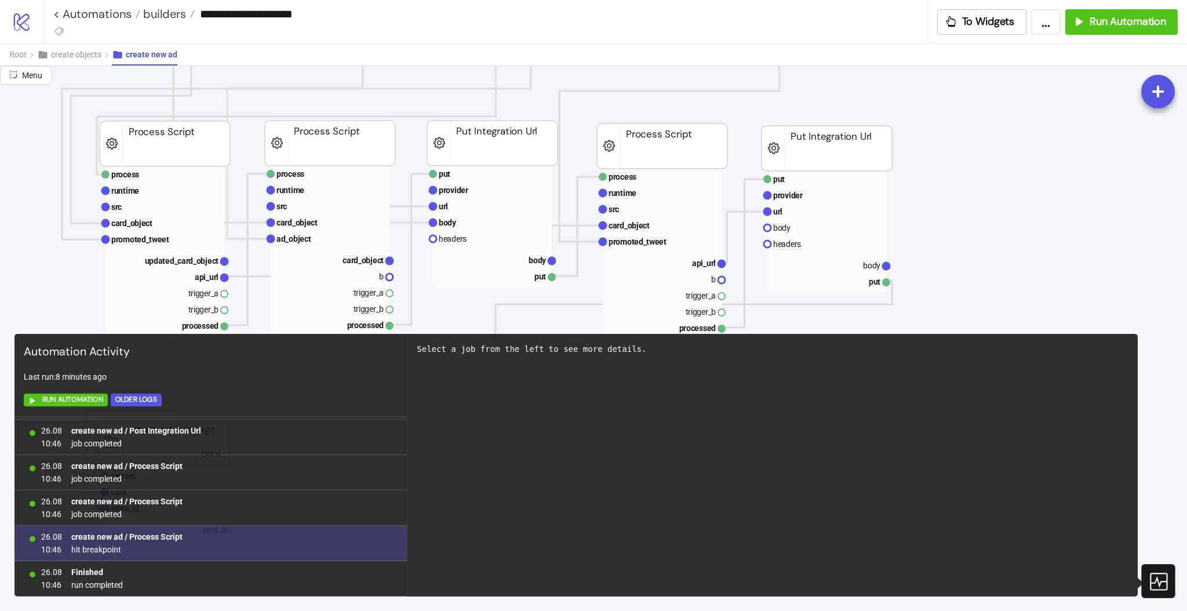
click at [168, 538] on b "create new ad / Process Script" at bounding box center [126, 536] width 111 height 9
click at [109, 552] on span "hit breakpoint" at bounding box center [126, 549] width 111 height 13
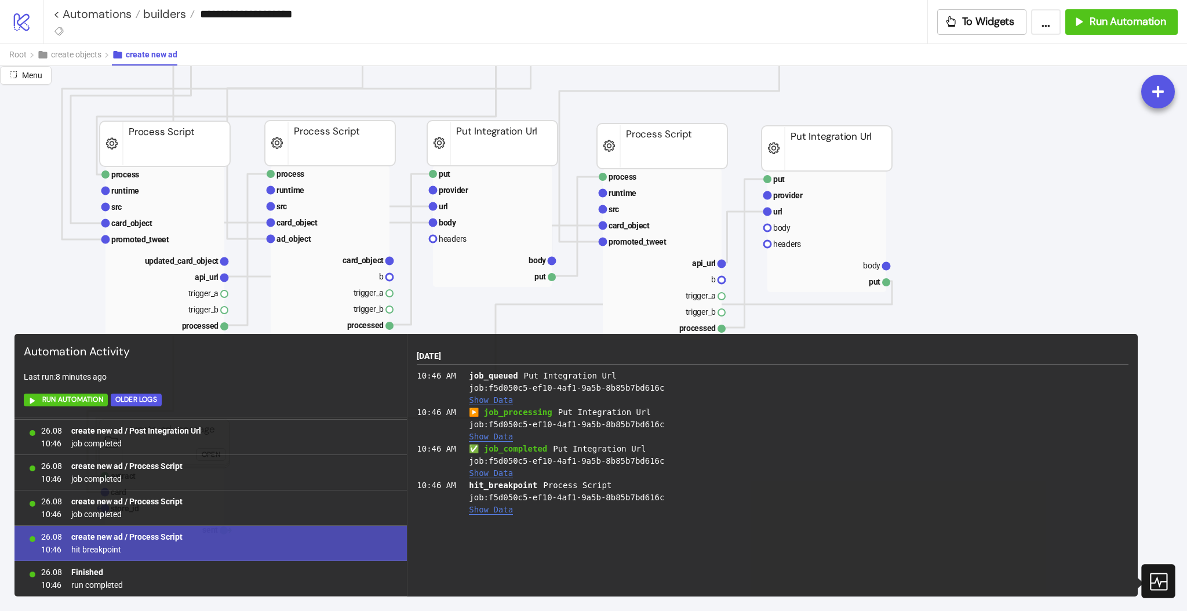
click at [485, 437] on button "Show Data" at bounding box center [491, 437] width 44 height 10
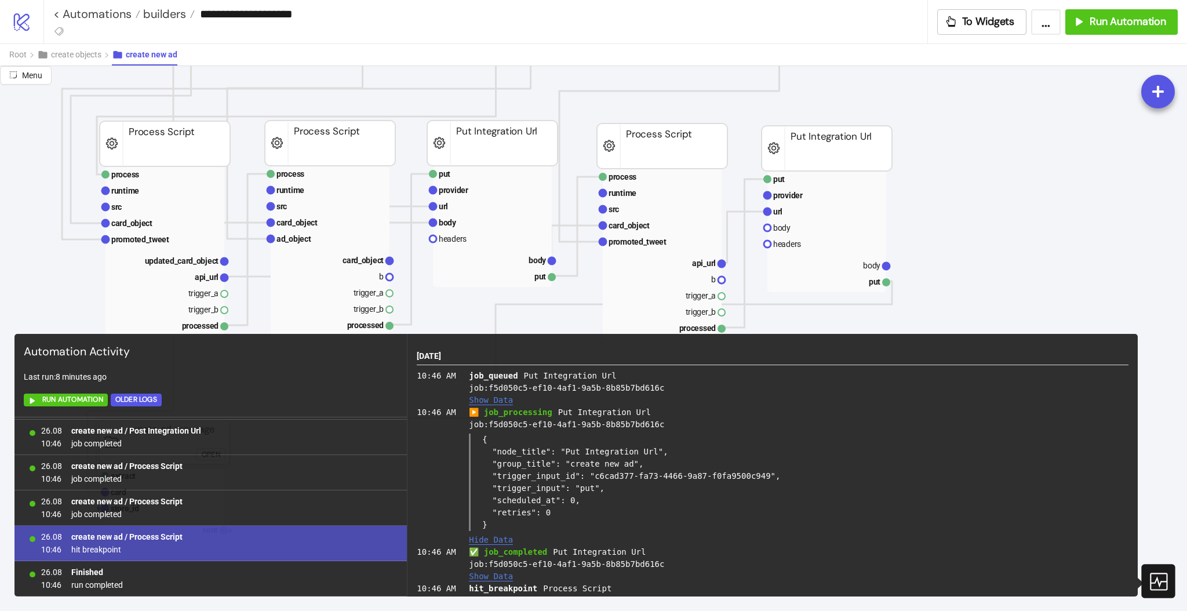
click at [485, 438] on div "{ "node_title": "Put Integration Url", "group_title": "create new ad", "trigger…" at bounding box center [799, 482] width 660 height 97
click at [1163, 585] on icon at bounding box center [1158, 581] width 20 height 20
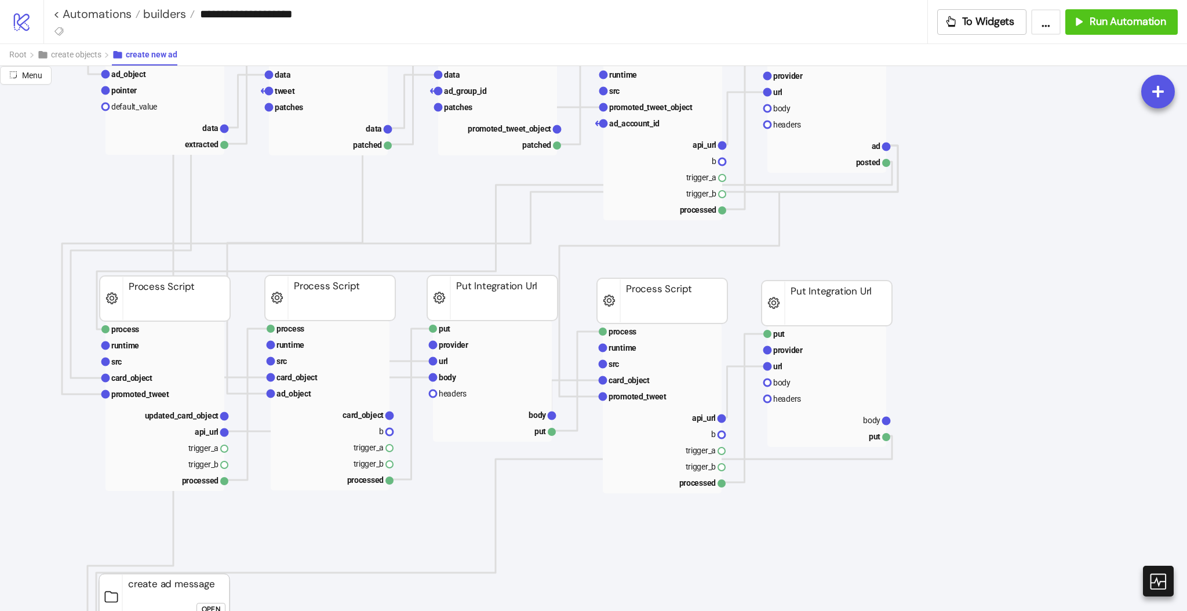
scroll to position [232, 77]
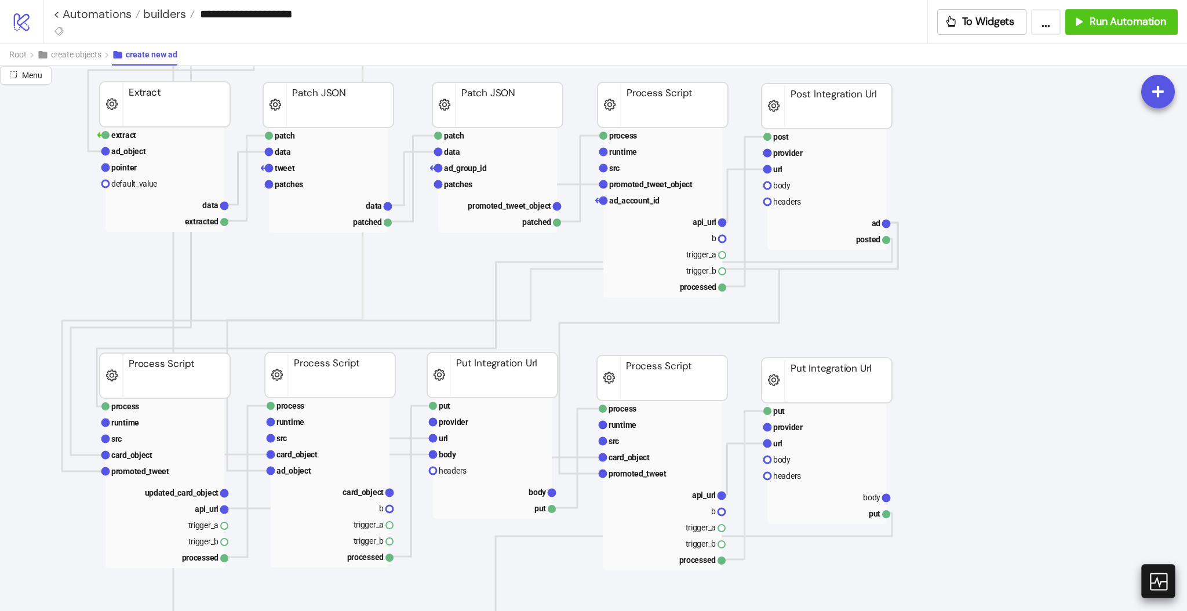
click at [1163, 585] on icon at bounding box center [1158, 581] width 20 height 20
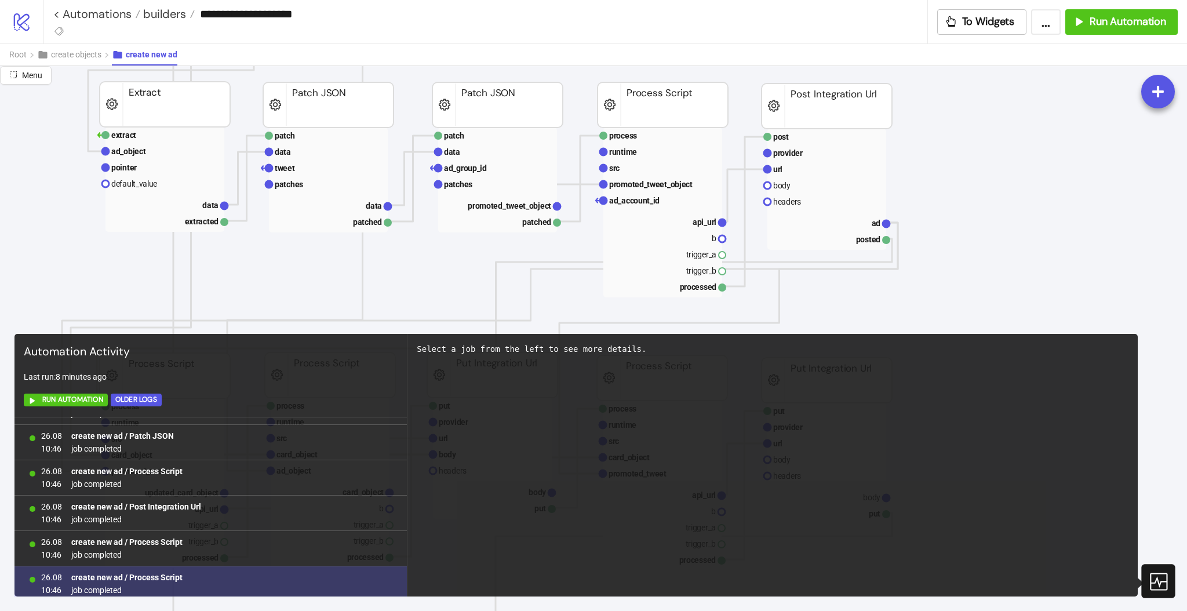
scroll to position [1024, 0]
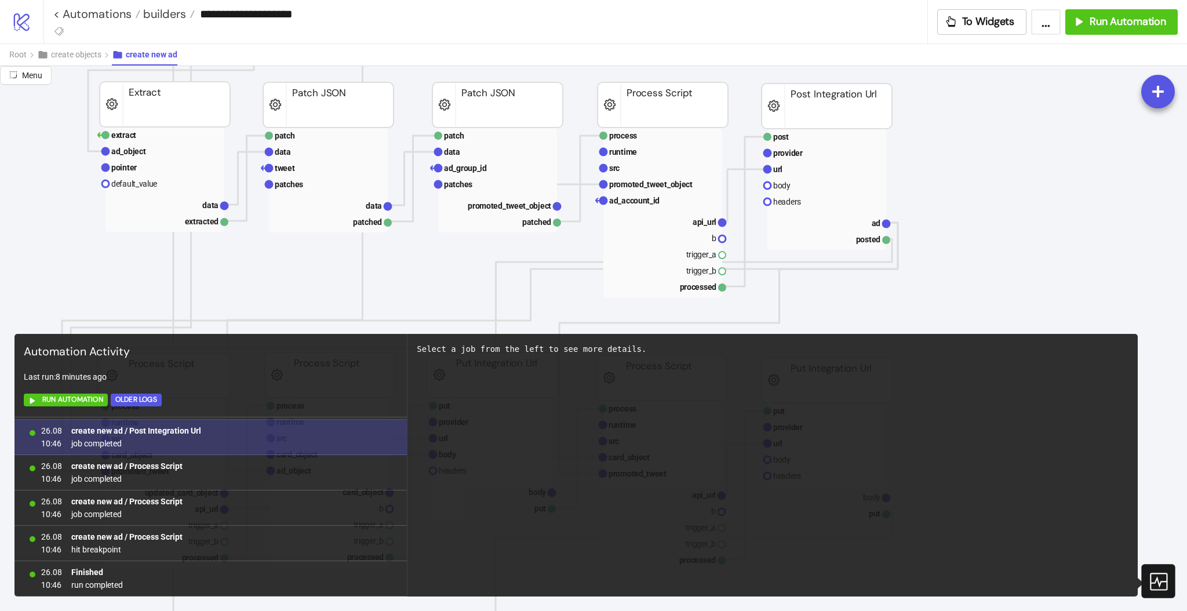
click at [170, 429] on b "create new ad / Post Integration Url" at bounding box center [136, 430] width 130 height 9
click at [142, 433] on b "create new ad / Post Integration Url" at bounding box center [136, 430] width 130 height 9
click at [107, 443] on span "job completed" at bounding box center [136, 443] width 130 height 13
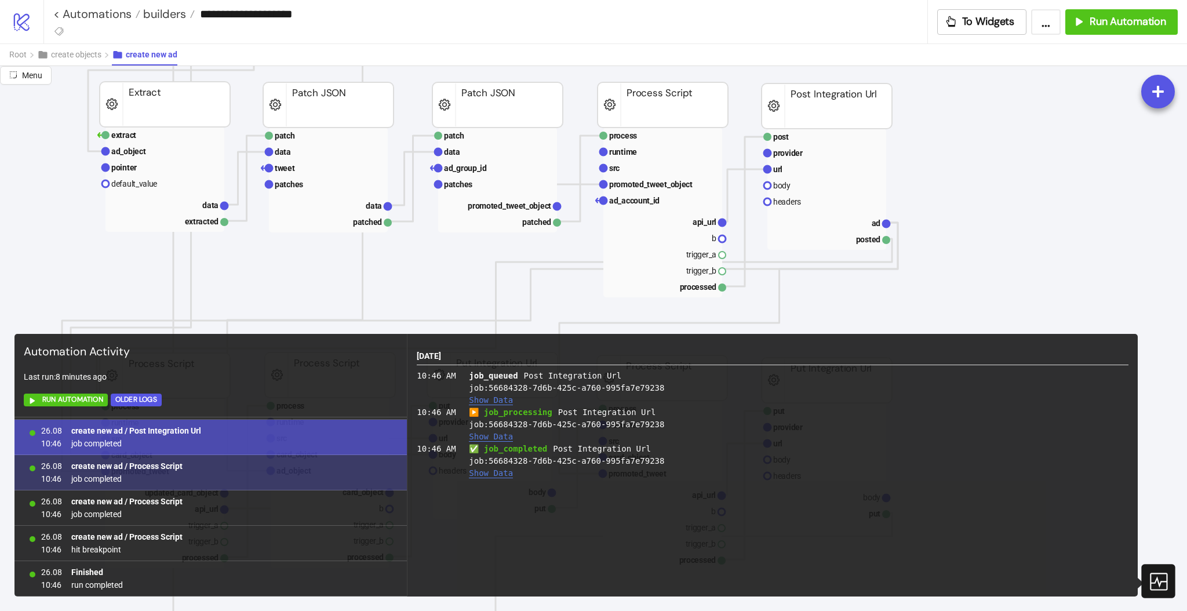
click at [103, 479] on span "job completed" at bounding box center [126, 478] width 111 height 13
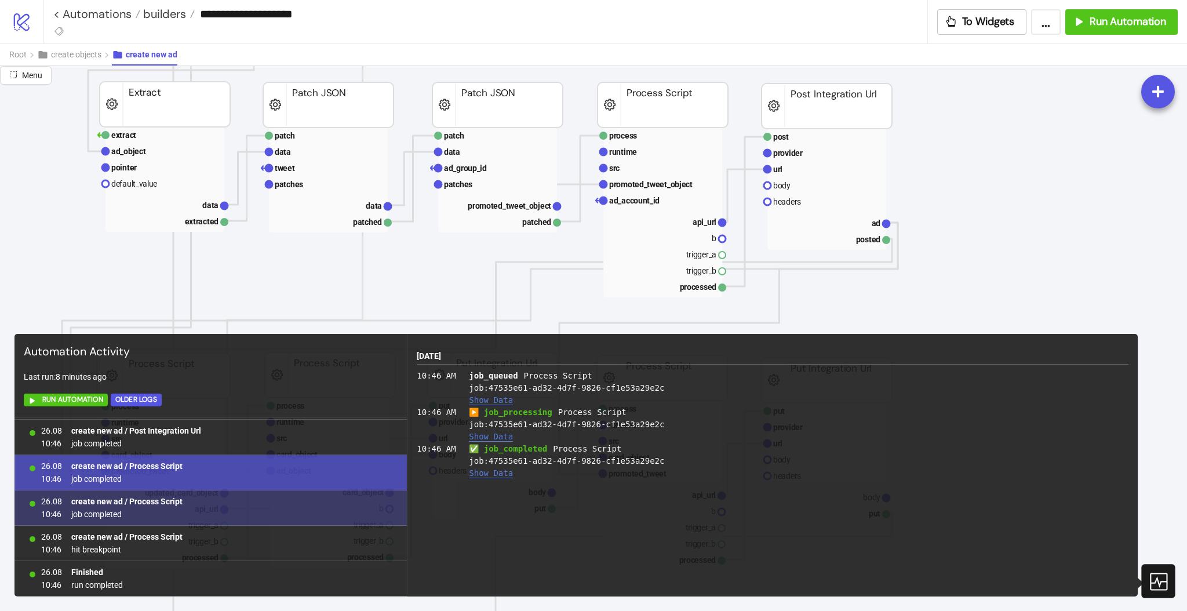
click at [100, 512] on span "job completed" at bounding box center [126, 514] width 111 height 13
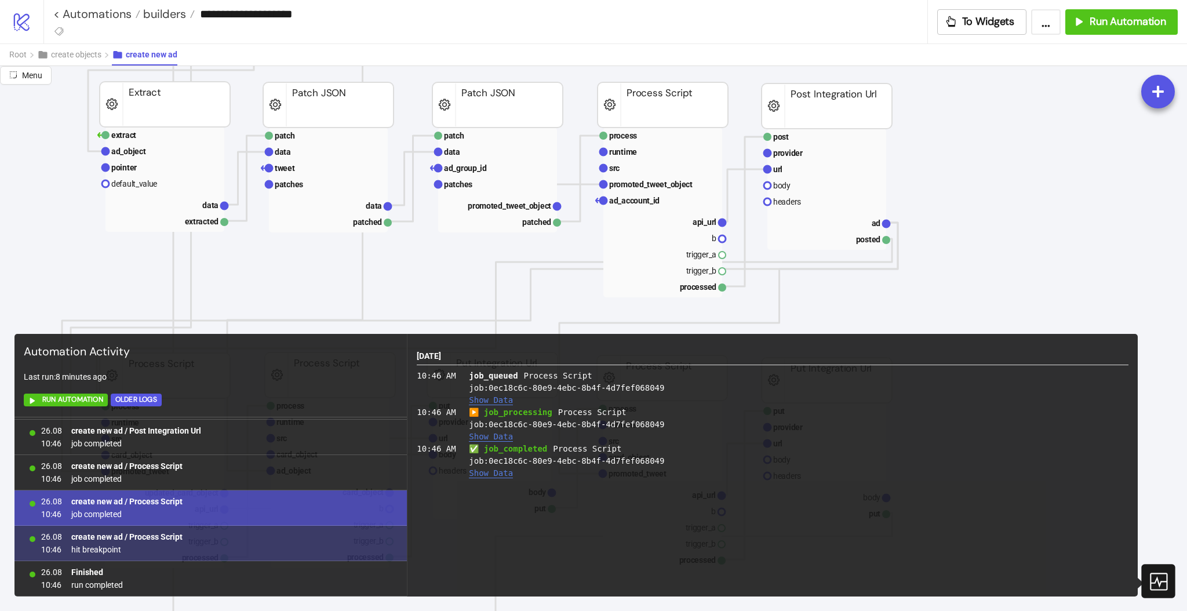
click at [98, 549] on span "hit breakpoint" at bounding box center [126, 549] width 111 height 13
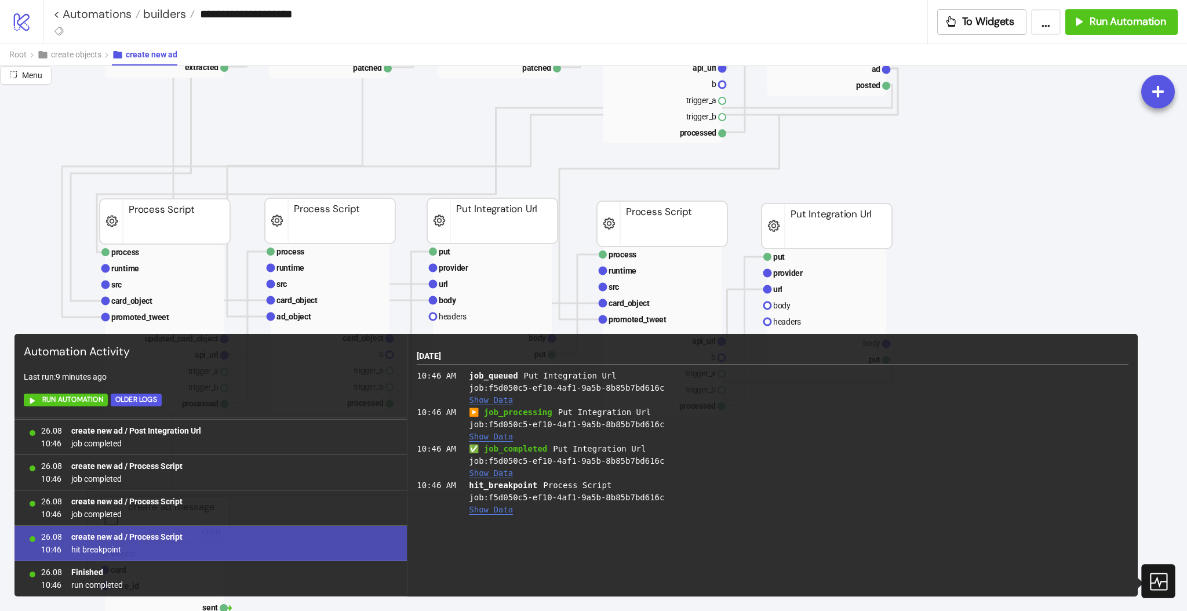
scroll to position [309, 77]
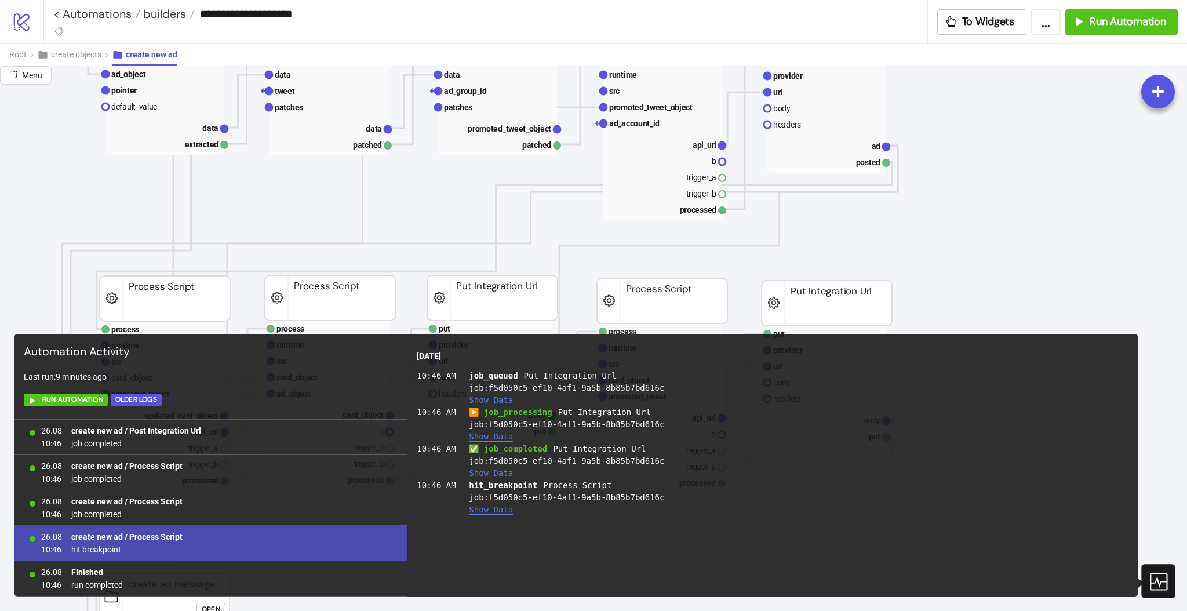
click at [1156, 581] on icon at bounding box center [1158, 581] width 20 height 20
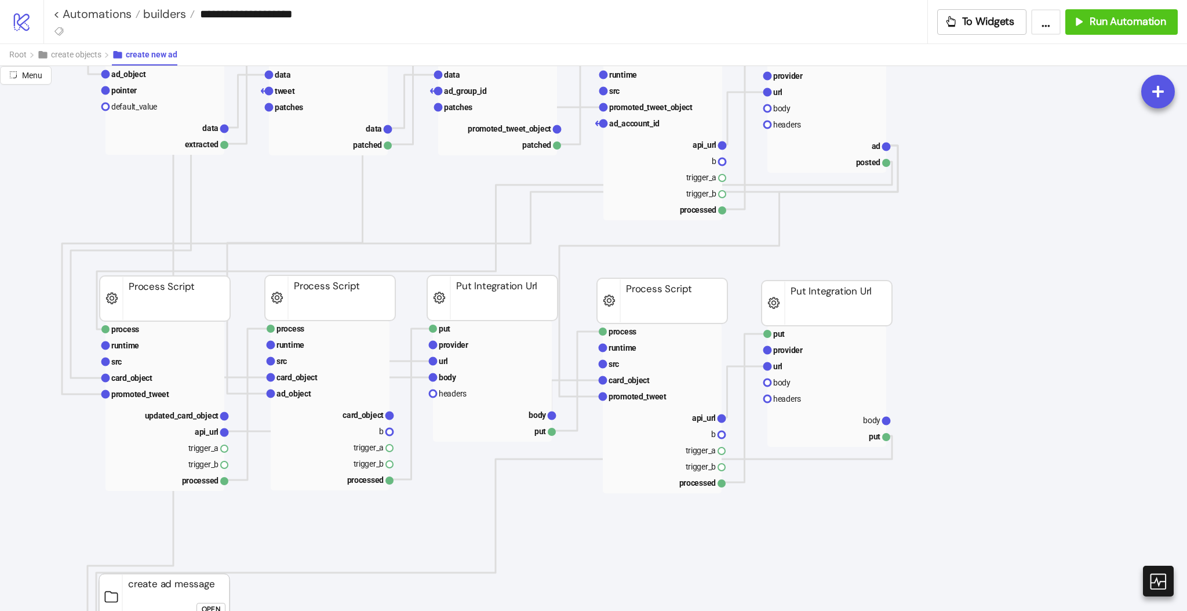
scroll to position [232, 77]
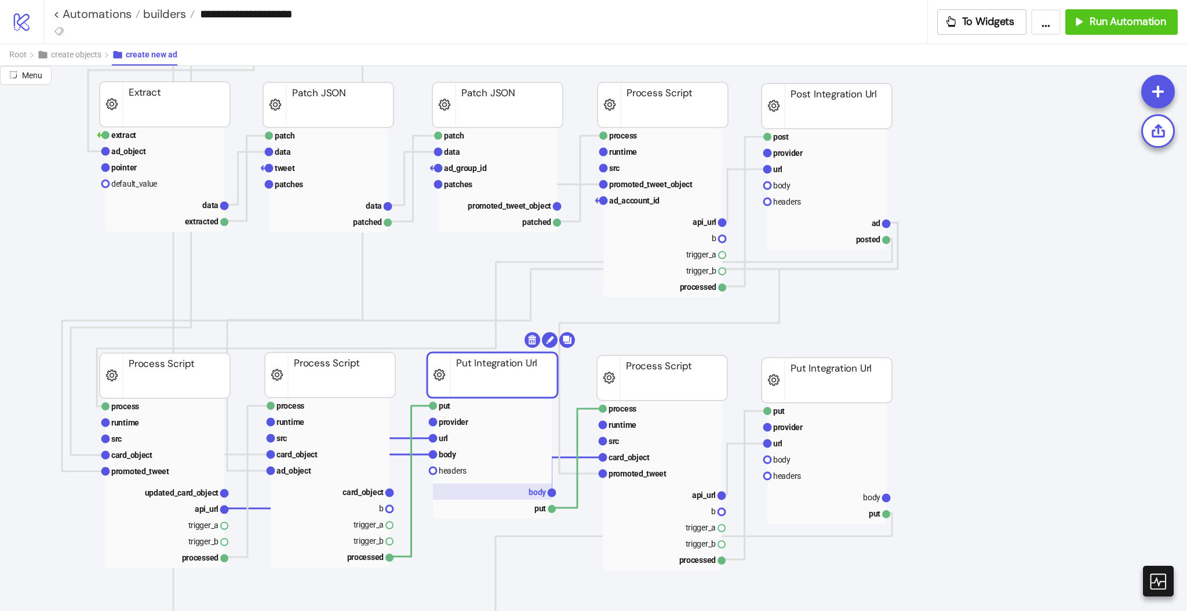
click at [533, 493] on text "body" at bounding box center [538, 491] width 18 height 9
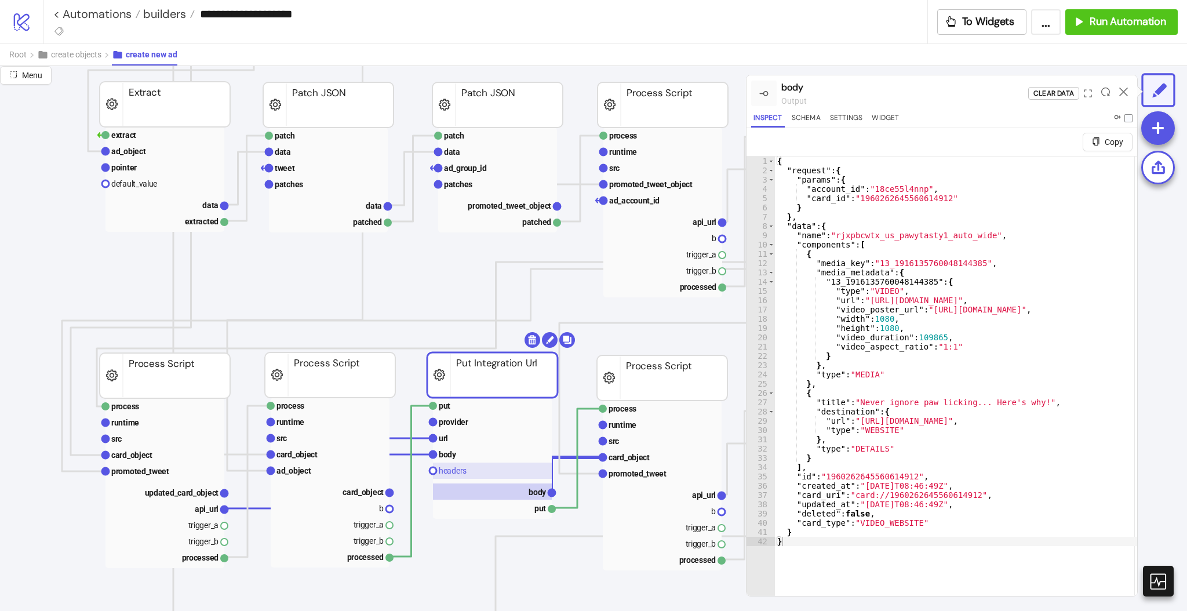
scroll to position [309, 77]
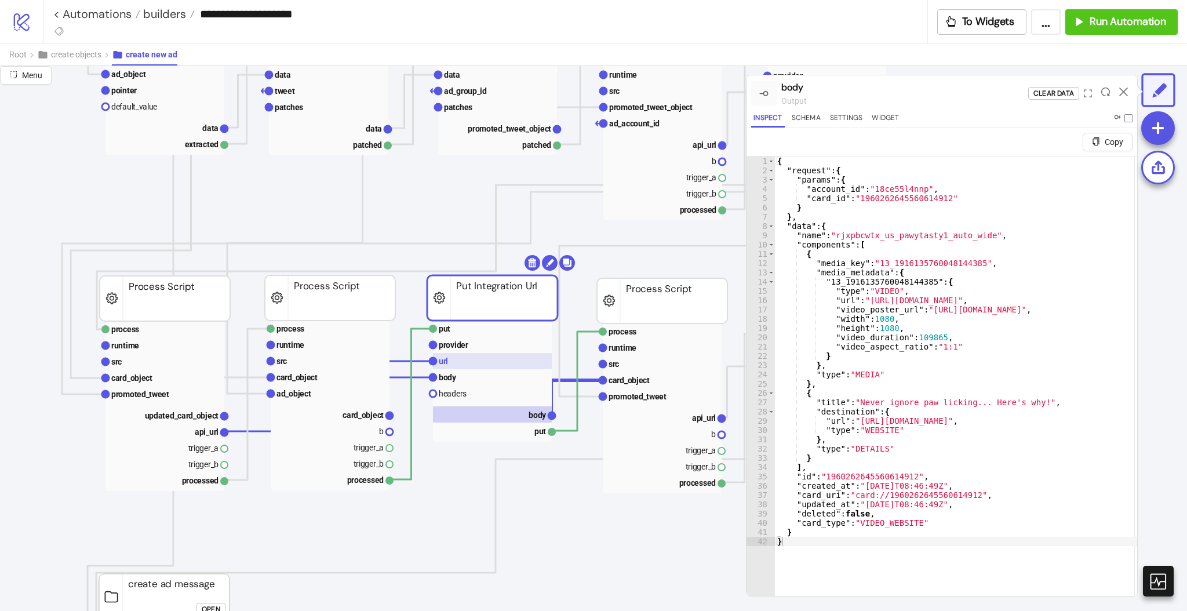
click at [457, 361] on rect at bounding box center [492, 361] width 119 height 16
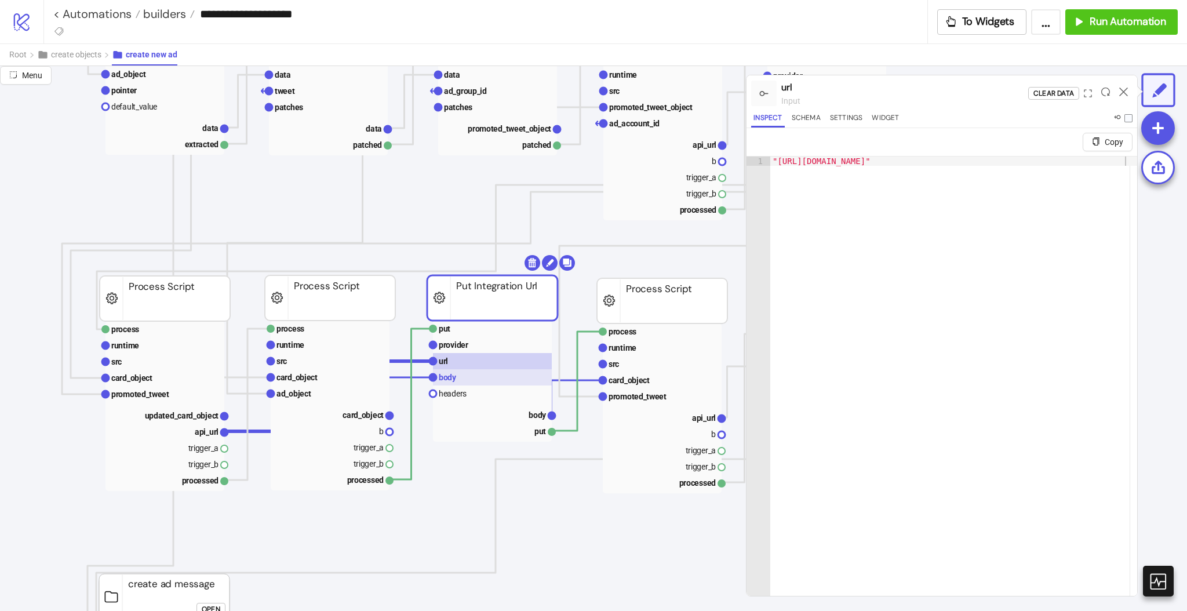
click at [457, 379] on rect at bounding box center [492, 377] width 119 height 16
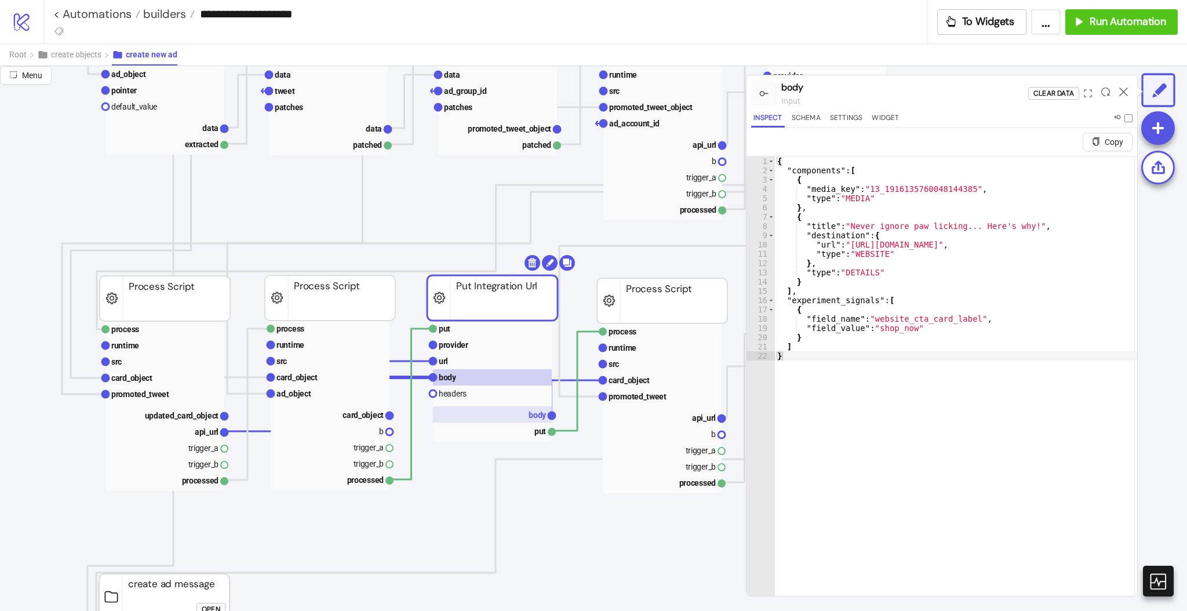
click at [532, 414] on text "body" at bounding box center [538, 414] width 18 height 9
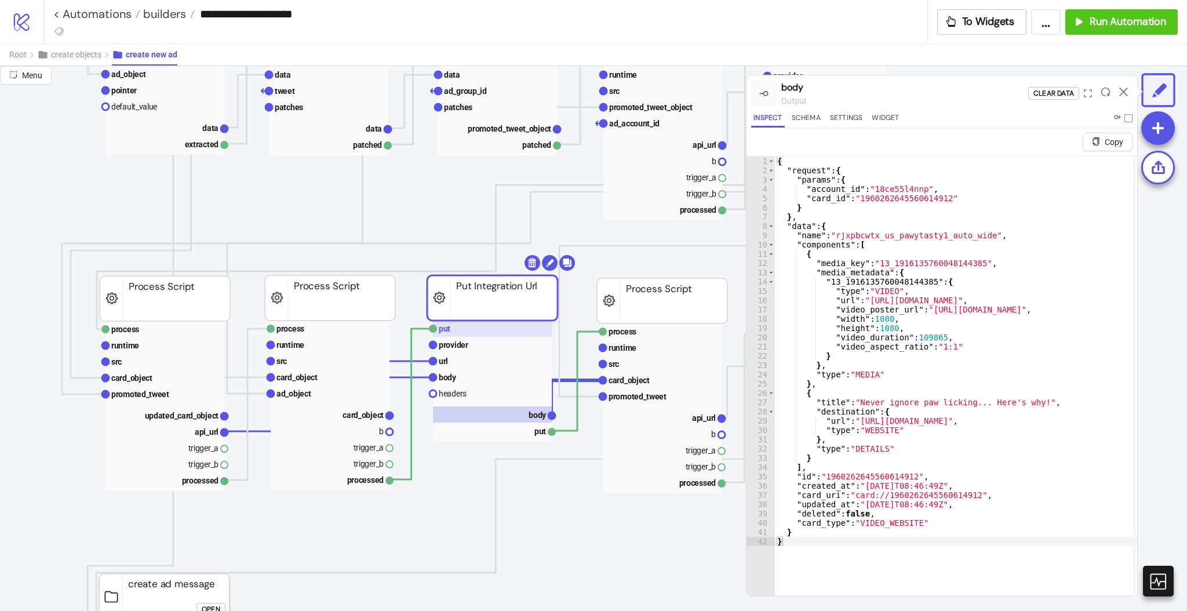
click at [461, 329] on rect at bounding box center [492, 329] width 119 height 16
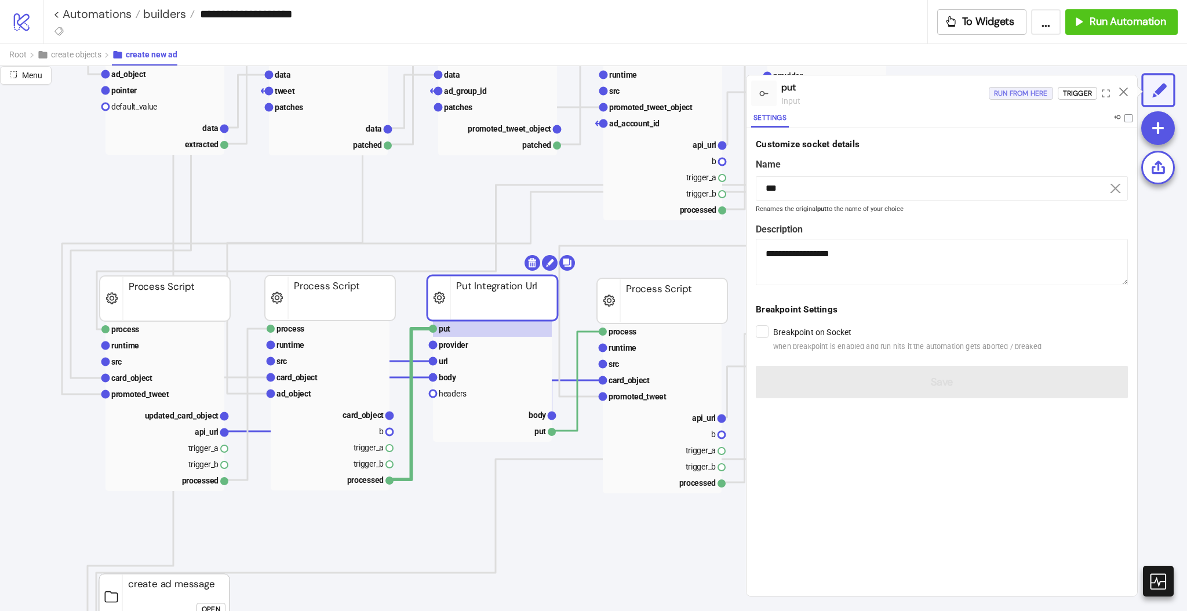
click at [1017, 95] on div "Run from here" at bounding box center [1021, 93] width 54 height 13
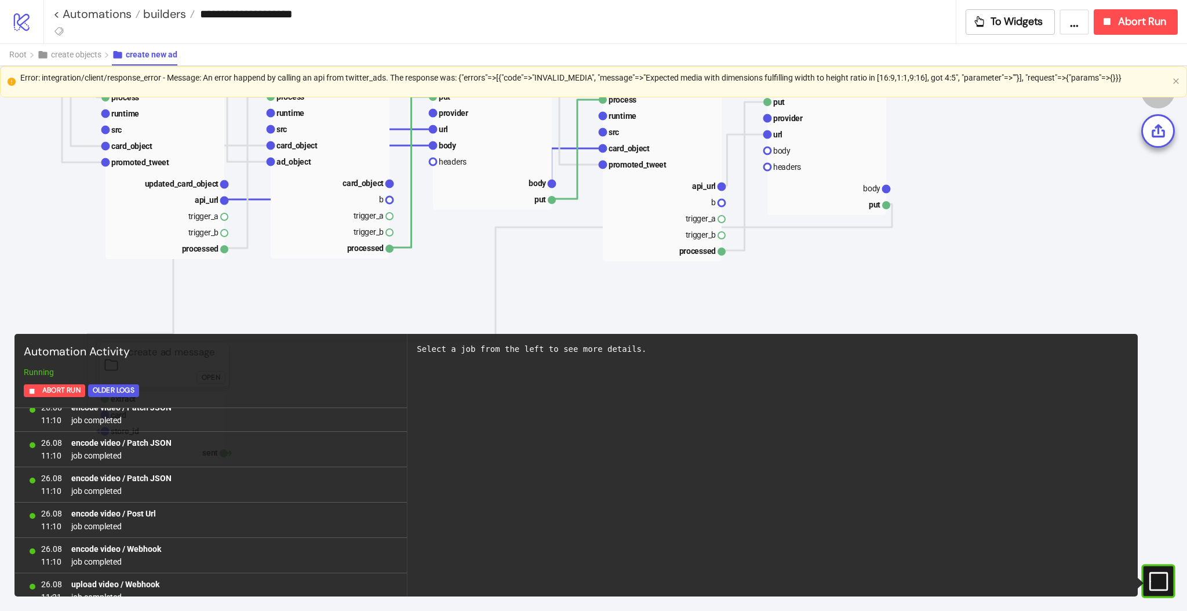
scroll to position [23313, 0]
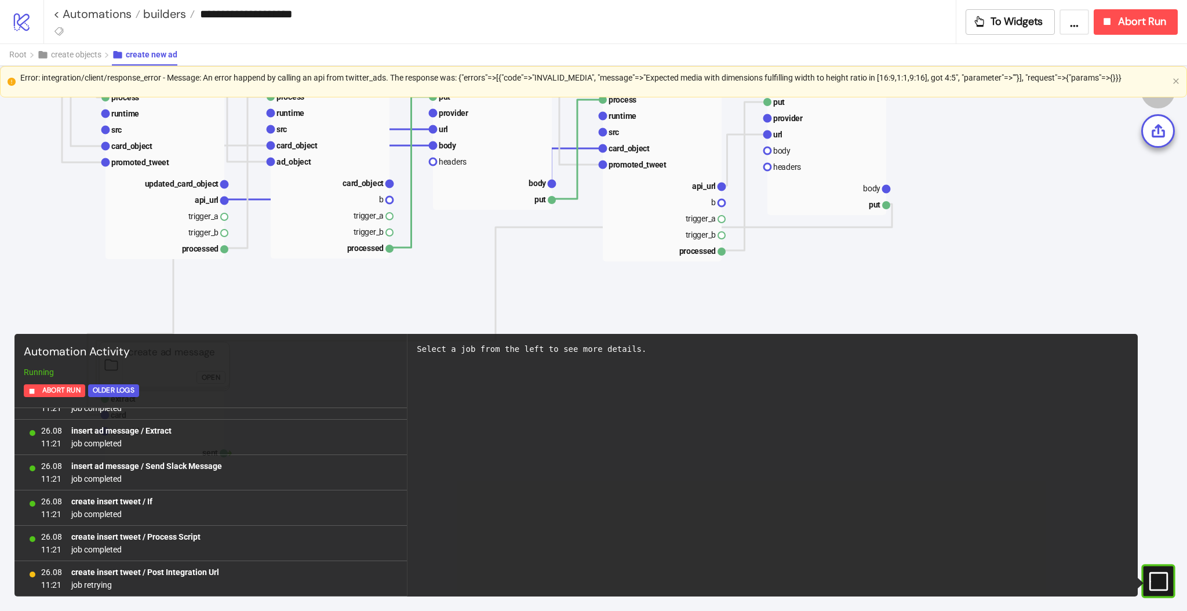
click at [681, 78] on \"request\"=>{\"params\"=>{}}}"] "Error: integration/client/response_error - Message: An error happend by calling…" at bounding box center [594, 77] width 1148 height 13
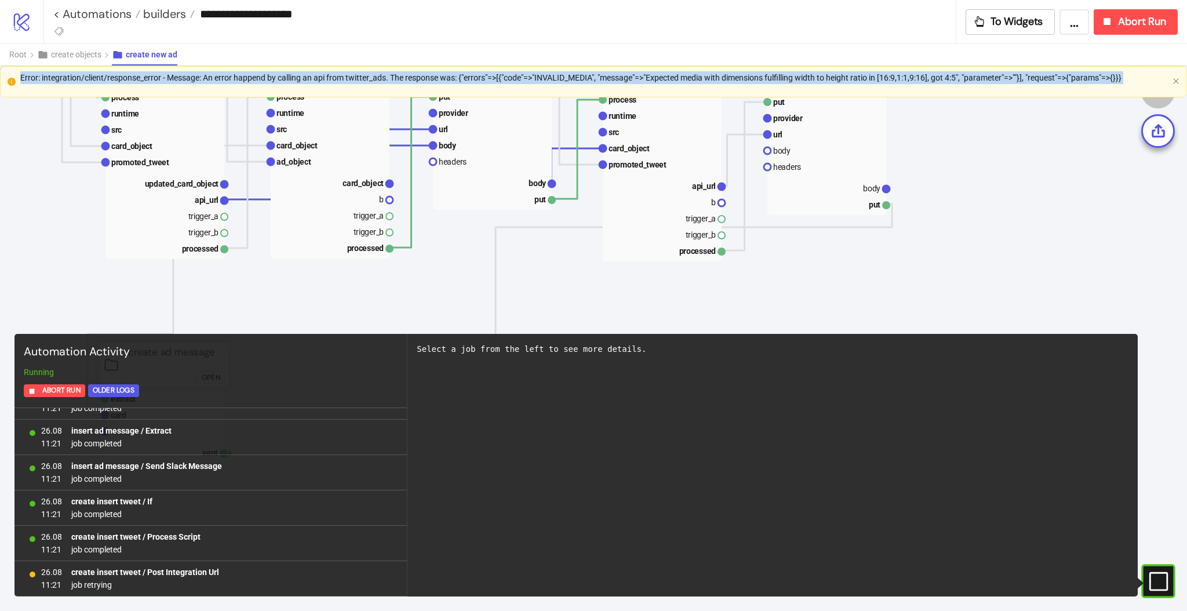
click at [681, 78] on \"request\"=>{\"params\"=>{}}}"] "Error: integration/client/response_error - Message: An error happend by calling…" at bounding box center [594, 77] width 1148 height 13
click at [1123, 27] on span "Abort Run" at bounding box center [1142, 21] width 48 height 13
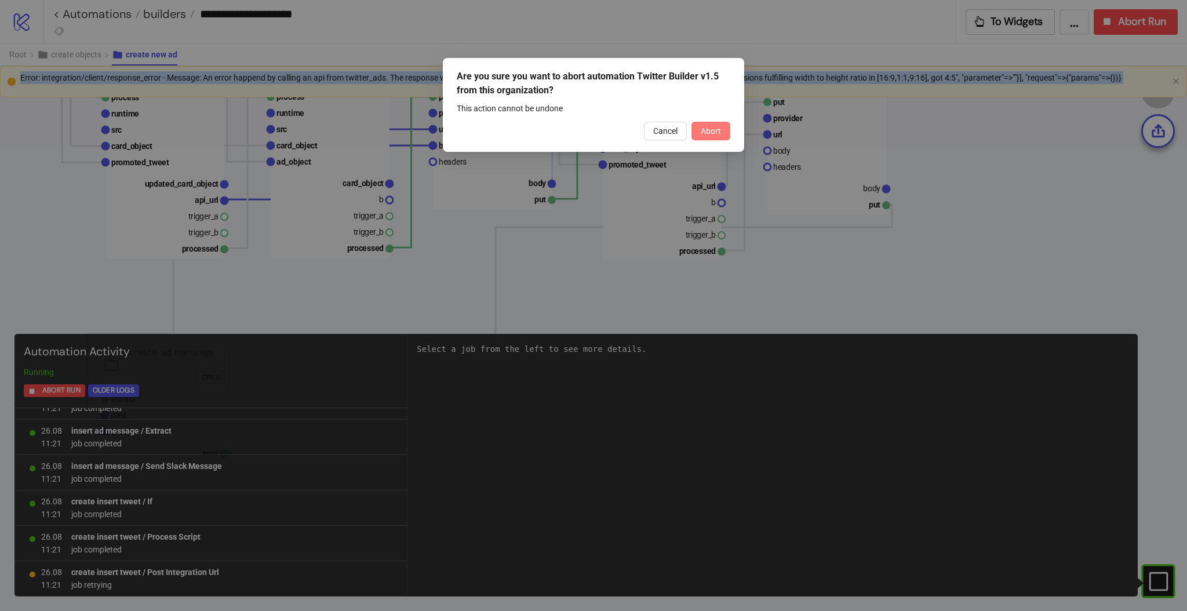
click at [702, 129] on span "Abort" at bounding box center [711, 130] width 20 height 9
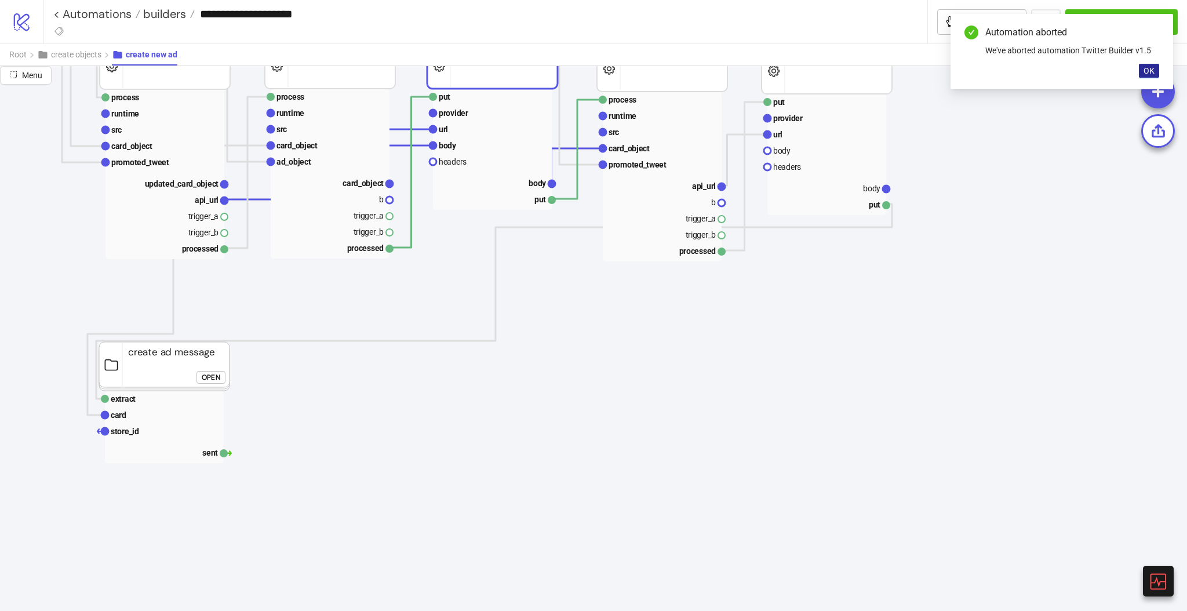
click at [1152, 71] on span "OK" at bounding box center [1149, 70] width 11 height 9
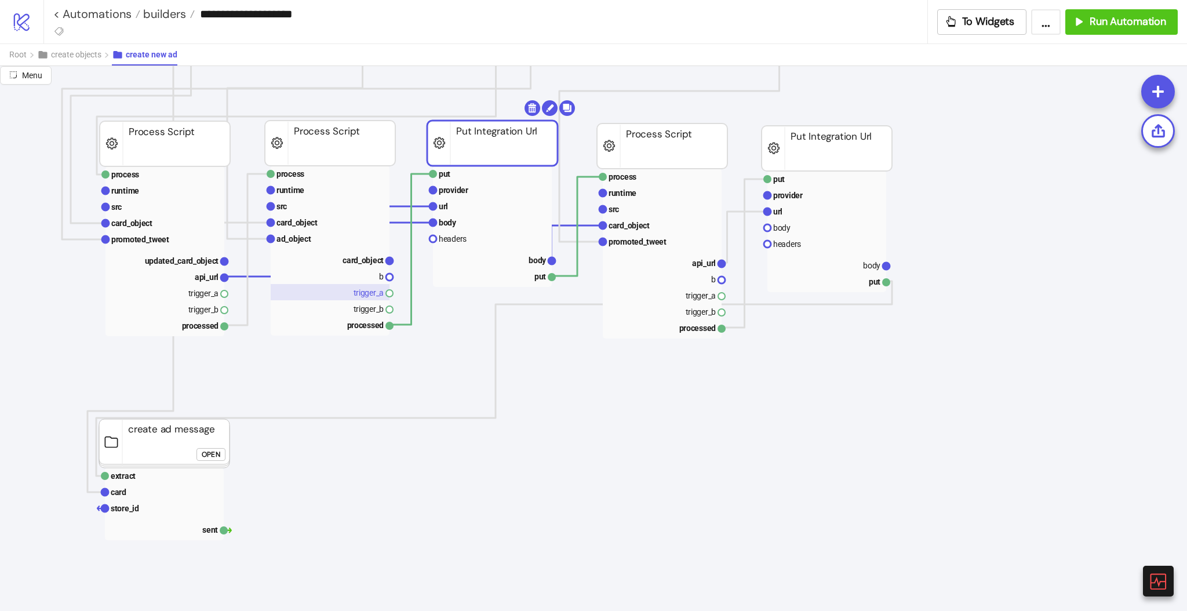
scroll to position [386, 77]
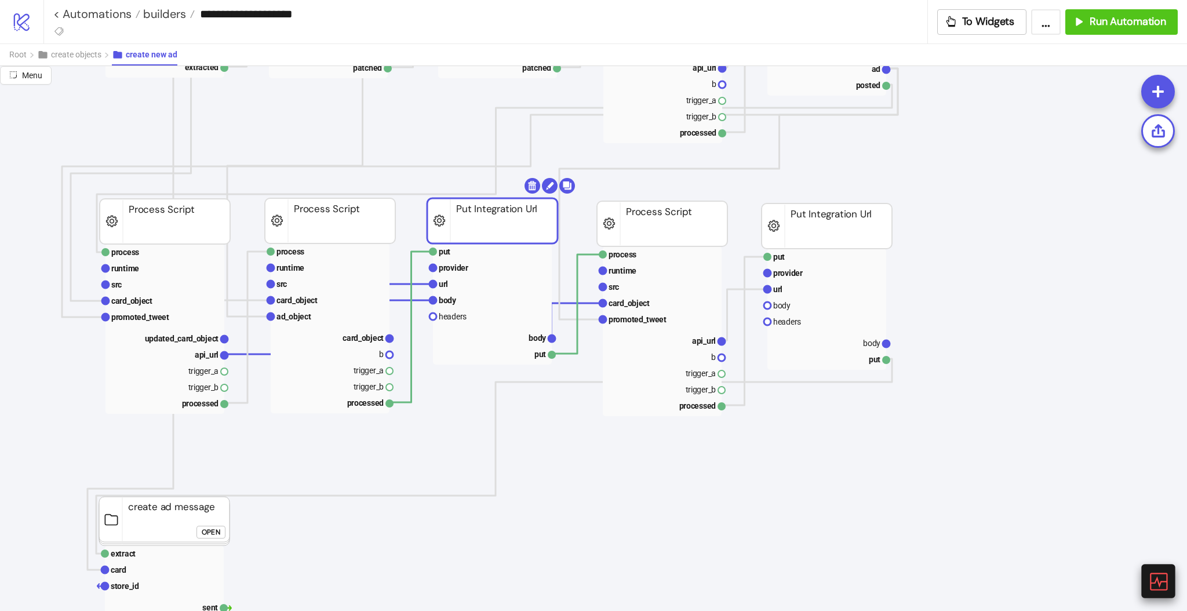
click at [1145, 579] on div at bounding box center [1158, 581] width 34 height 34
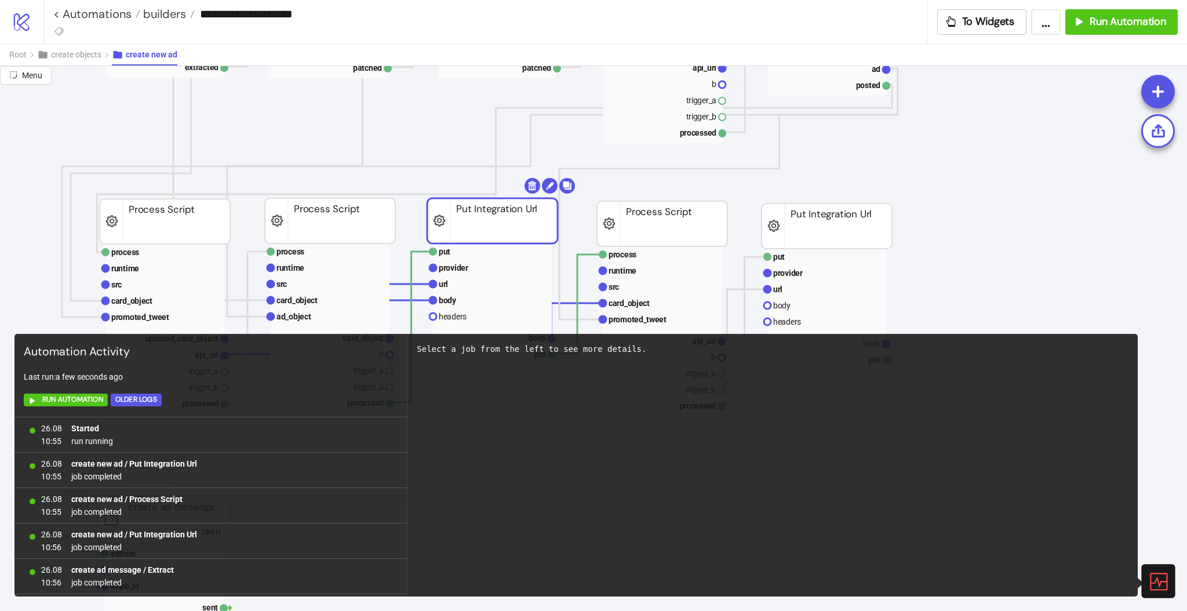
scroll to position [23357, 0]
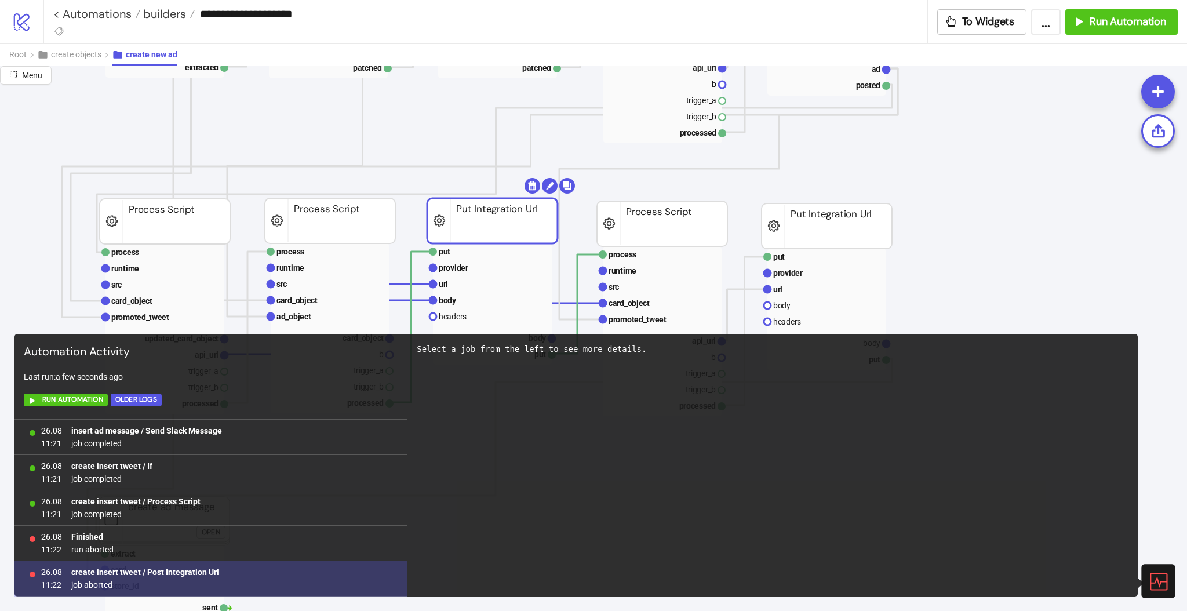
click at [181, 572] on b "create insert tweet / Post Integration Url" at bounding box center [145, 571] width 148 height 9
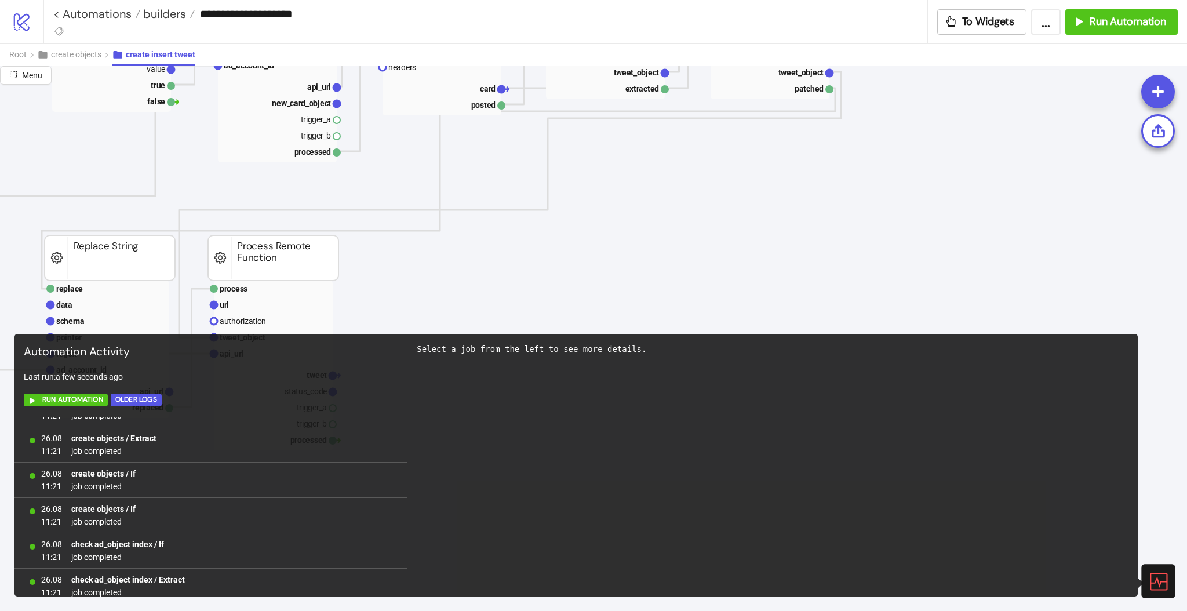
scroll to position [22817, 0]
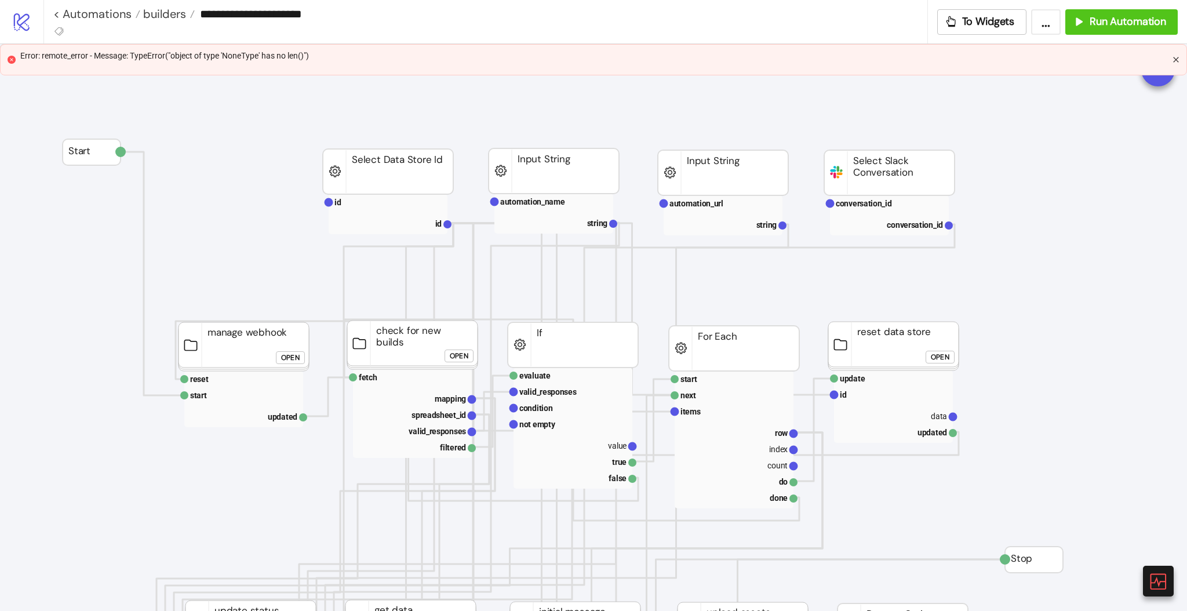
click at [1175, 59] on icon "close" at bounding box center [1175, 59] width 5 height 5
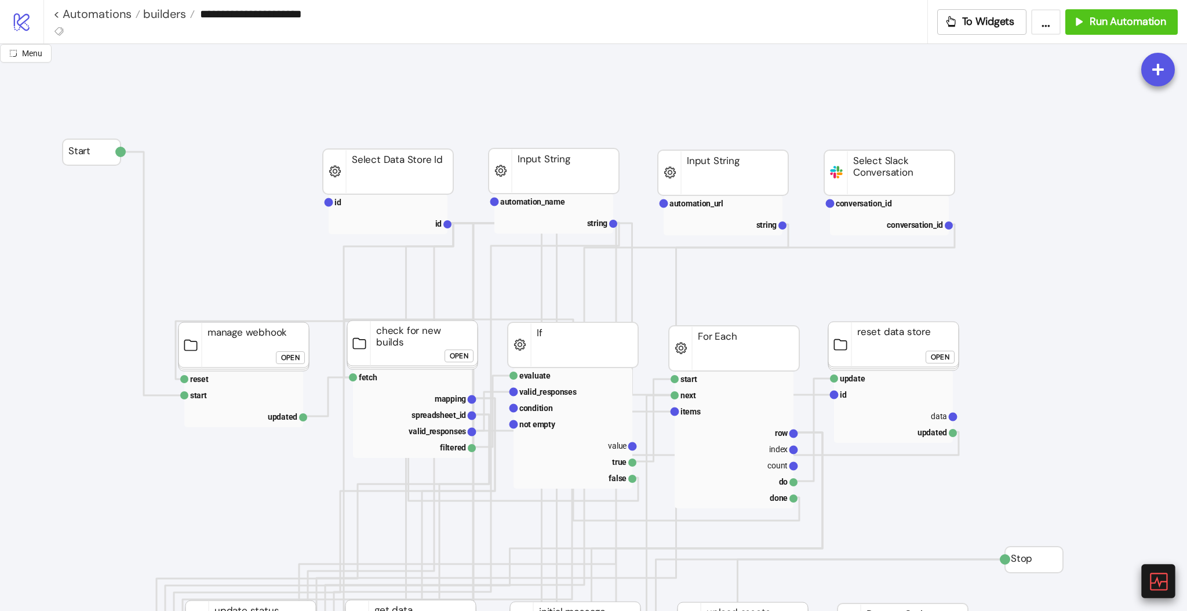
click at [1156, 574] on icon at bounding box center [1158, 581] width 20 height 20
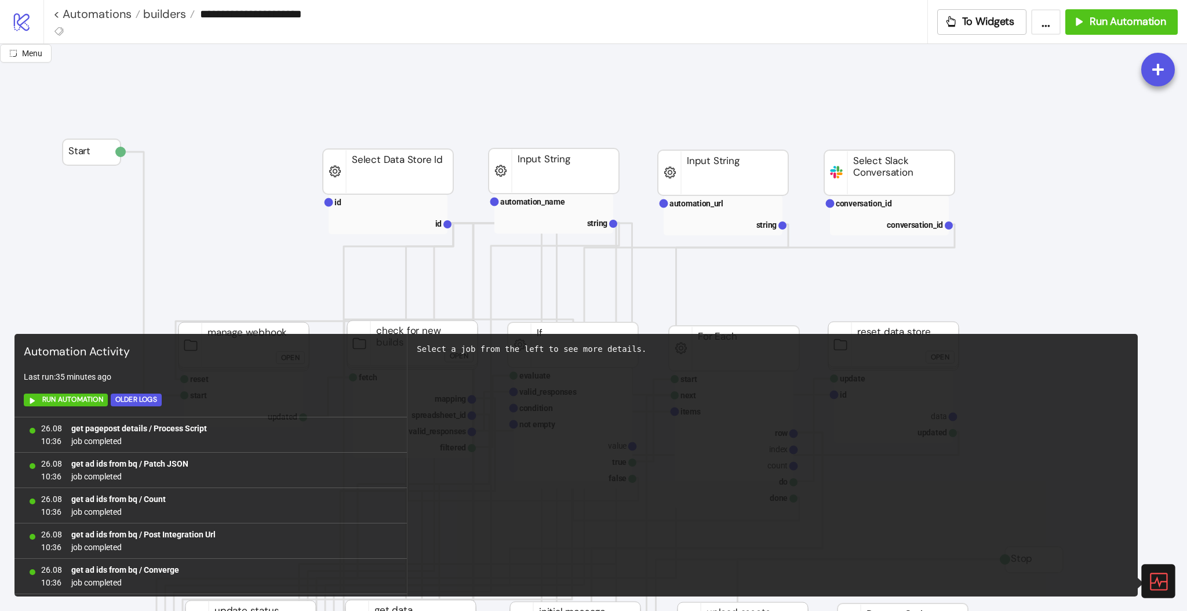
scroll to position [741, 0]
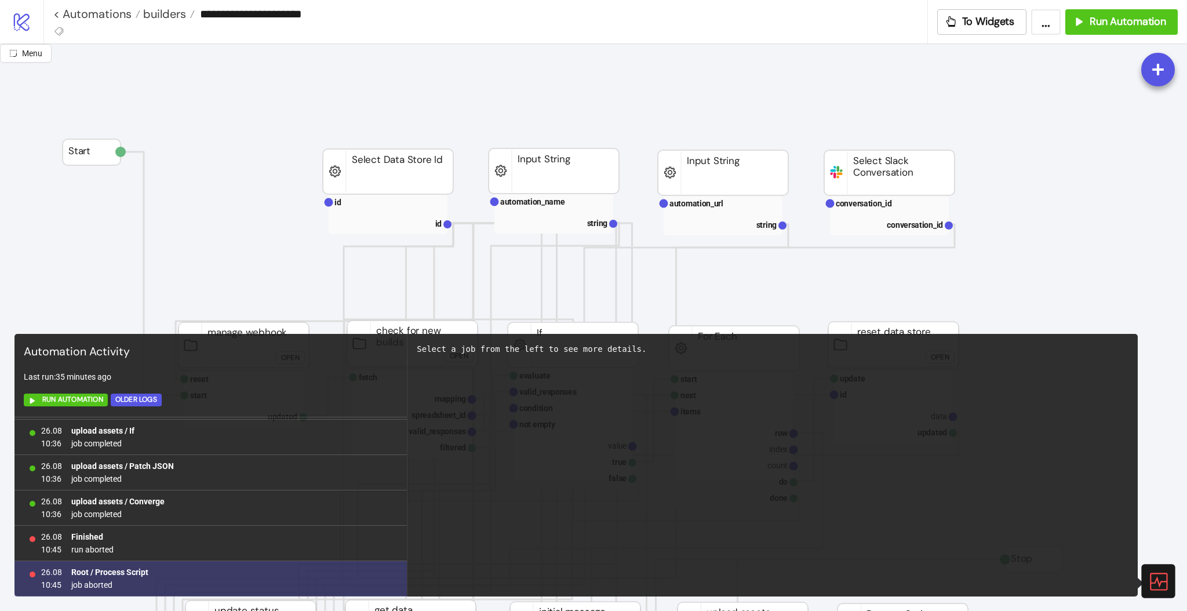
click at [134, 571] on b "Root / Process Script" at bounding box center [109, 571] width 77 height 9
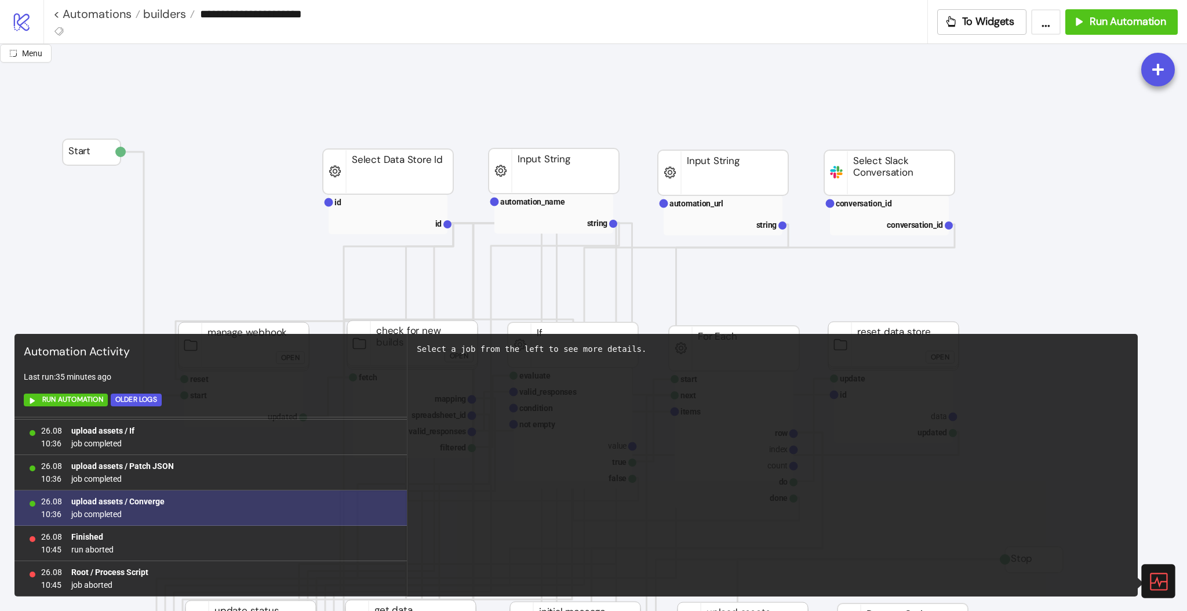
click at [135, 500] on b "upload assets / Converge" at bounding box center [117, 501] width 93 height 9
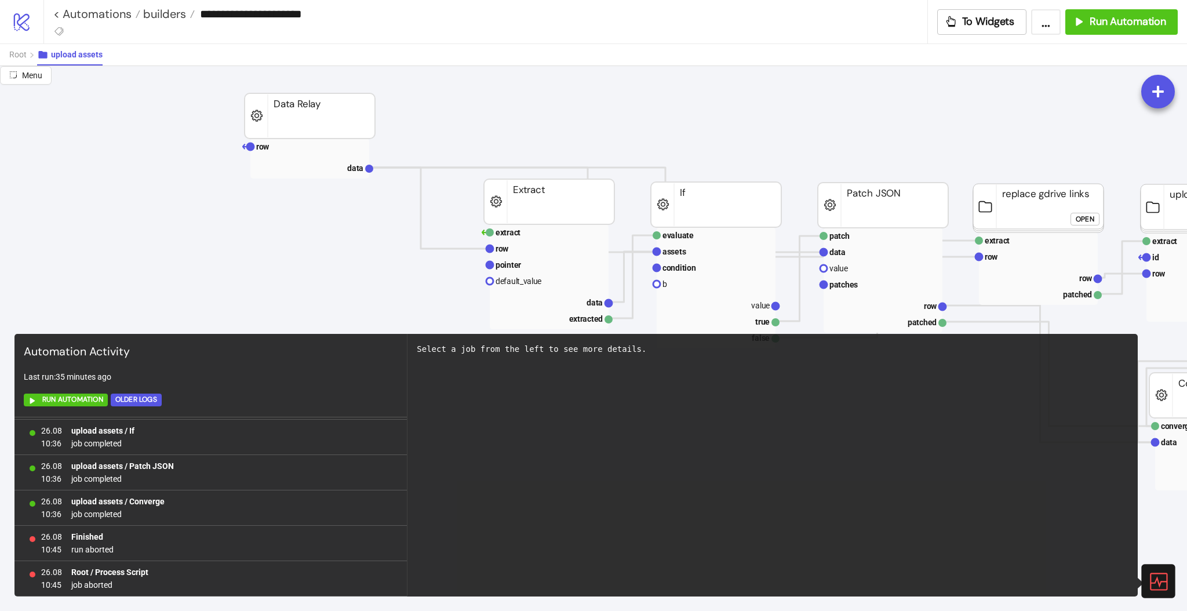
scroll to position [154, 0]
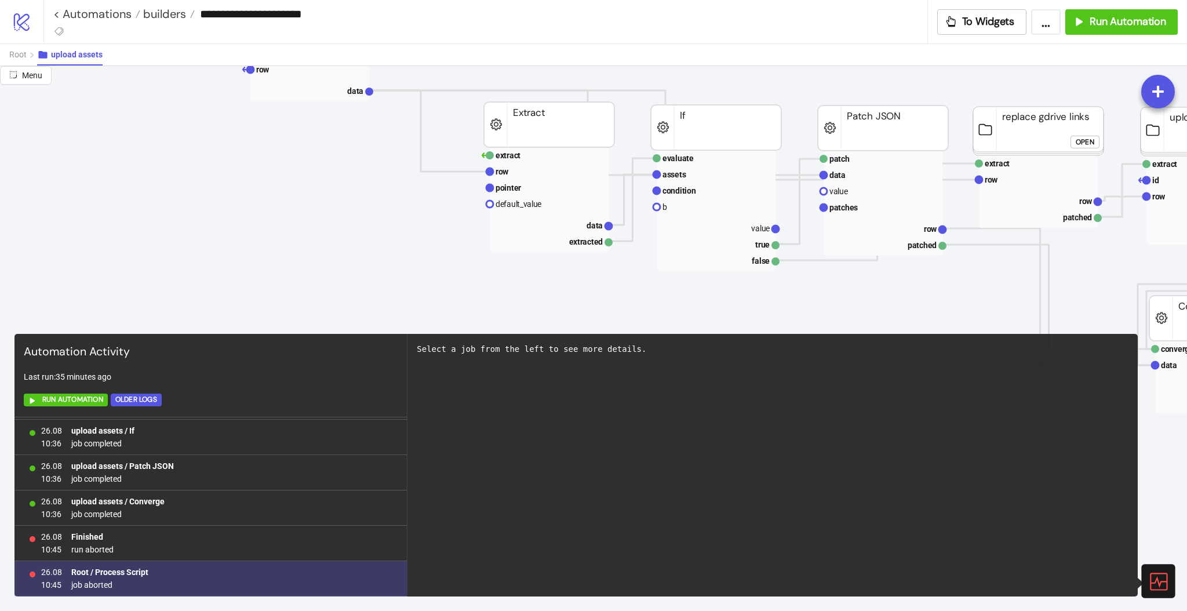
click at [105, 581] on span "job aborted" at bounding box center [109, 584] width 77 height 13
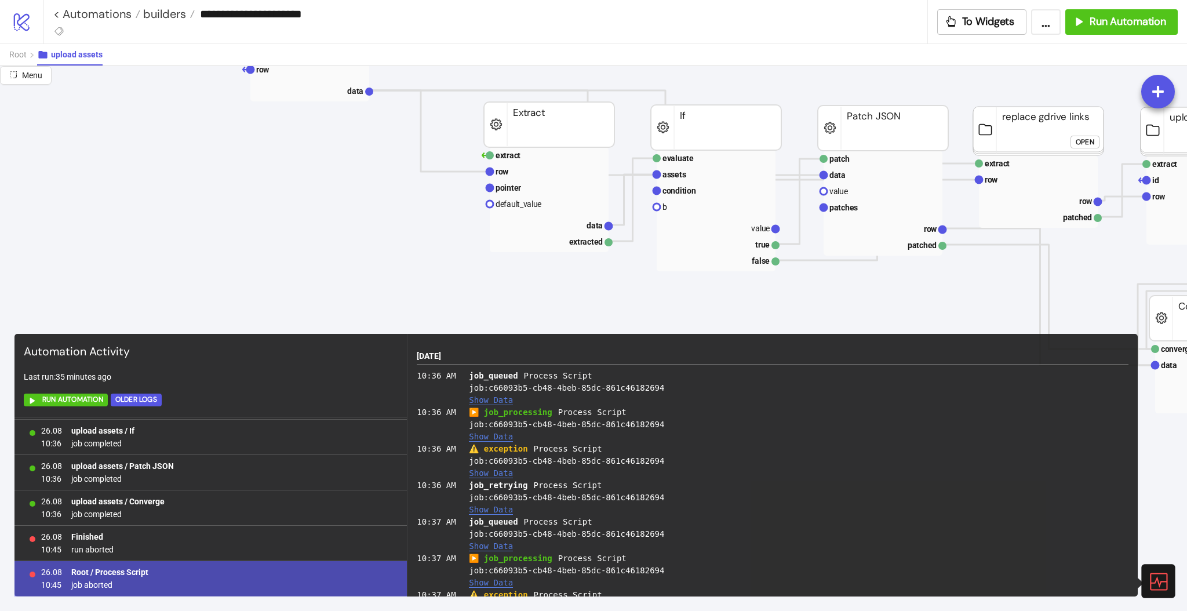
click at [116, 572] on b "Root / Process Script" at bounding box center [109, 571] width 77 height 9
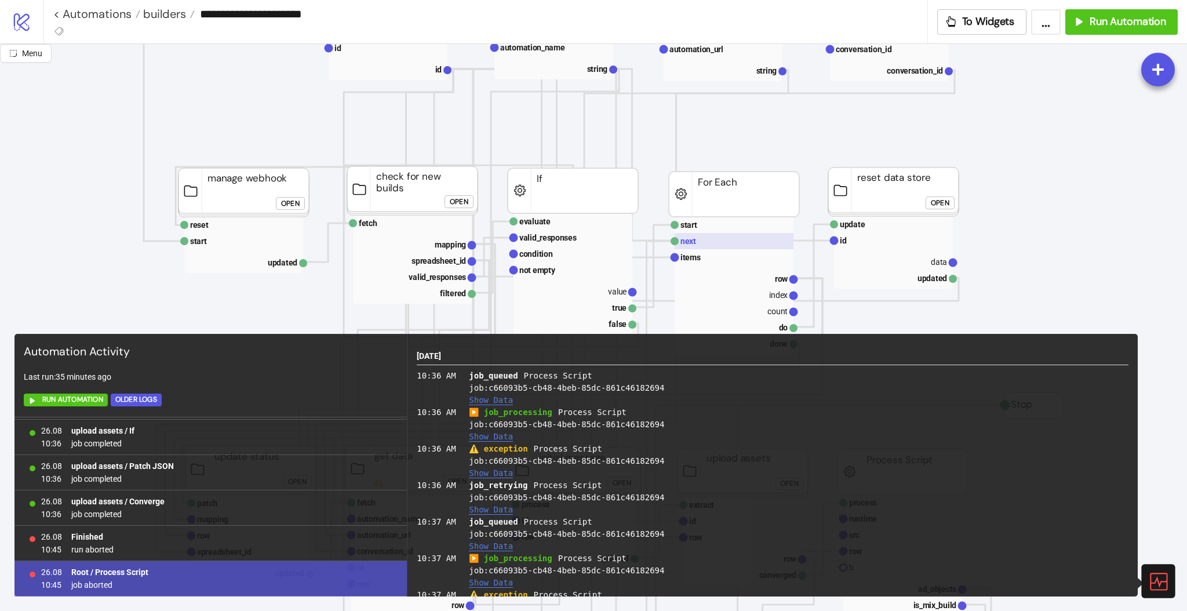
scroll to position [0, 0]
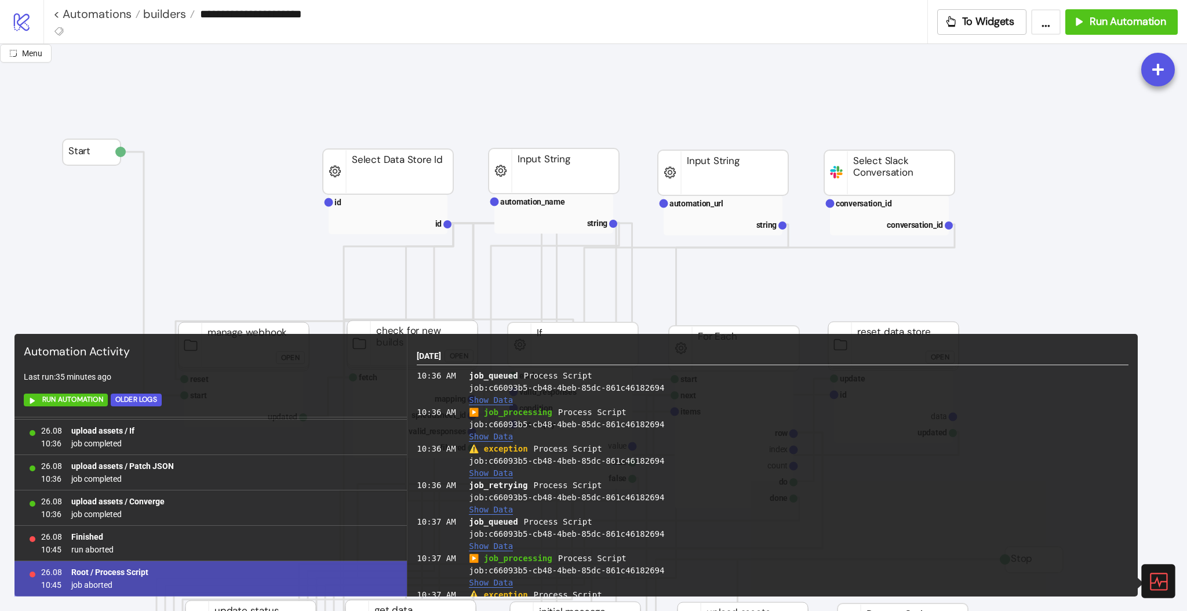
click at [1152, 591] on icon at bounding box center [1158, 581] width 20 height 20
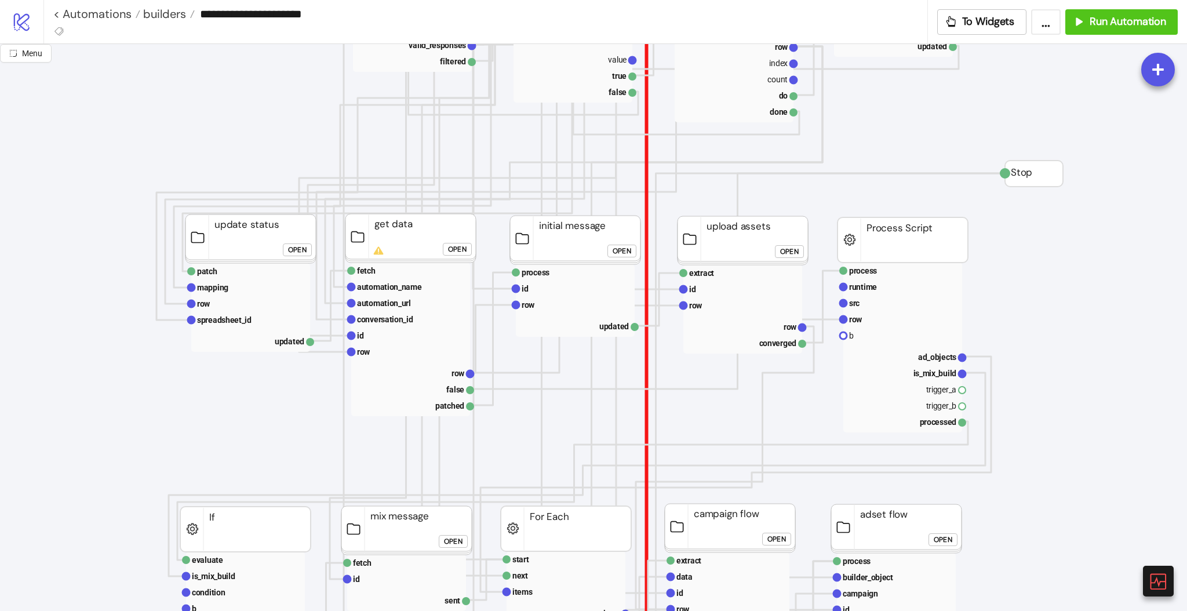
scroll to position [386, 232]
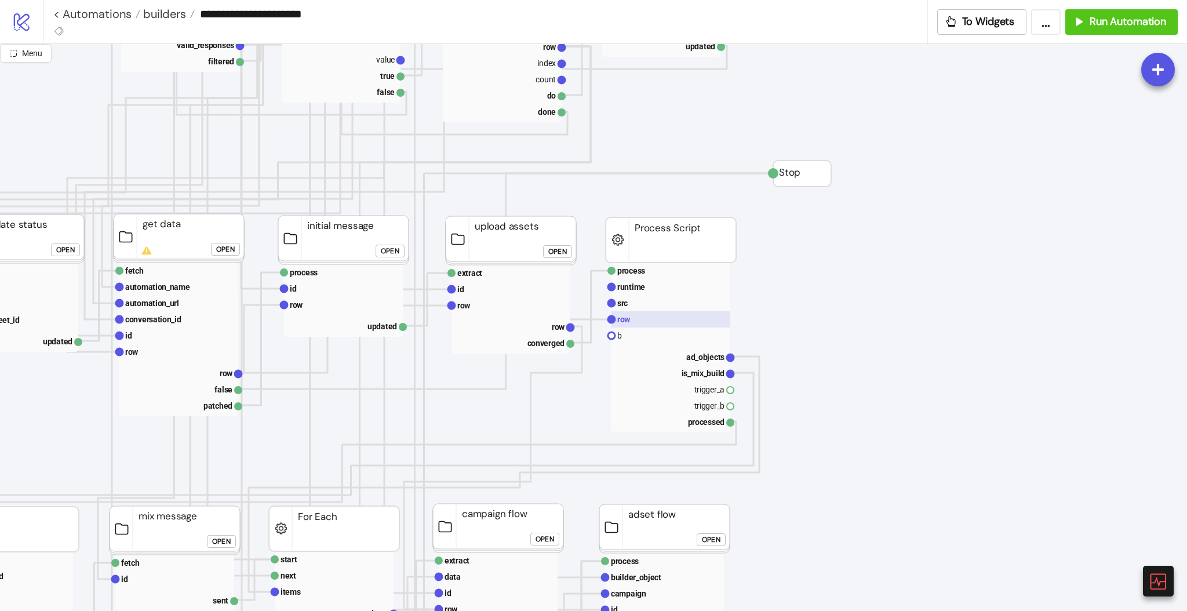
click at [653, 325] on rect at bounding box center [670, 319] width 119 height 16
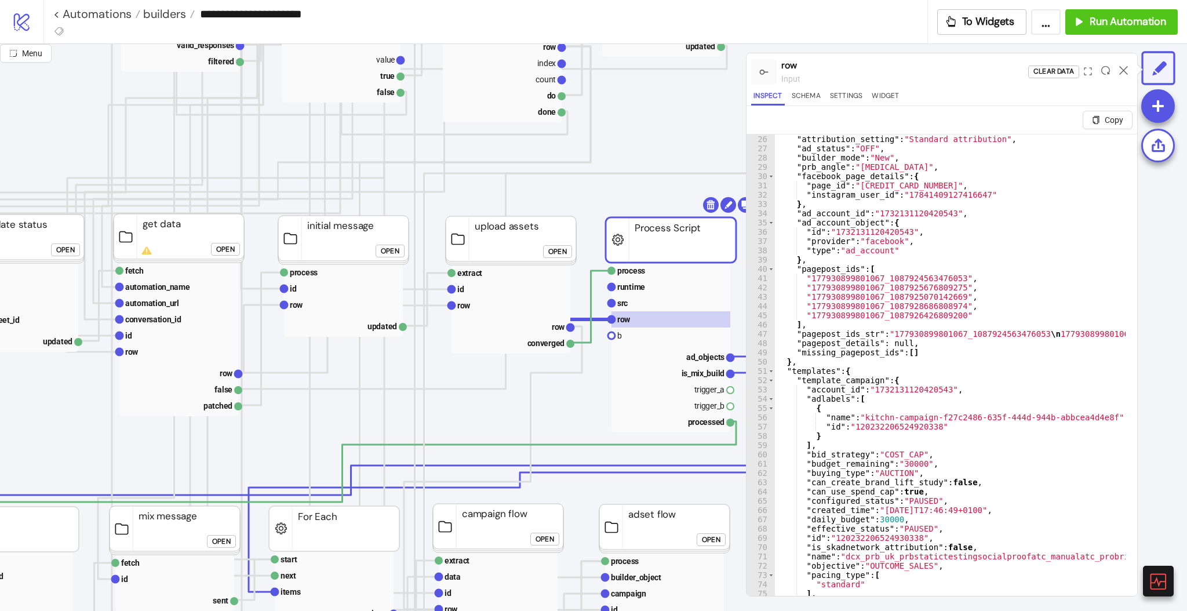
scroll to position [278, 0]
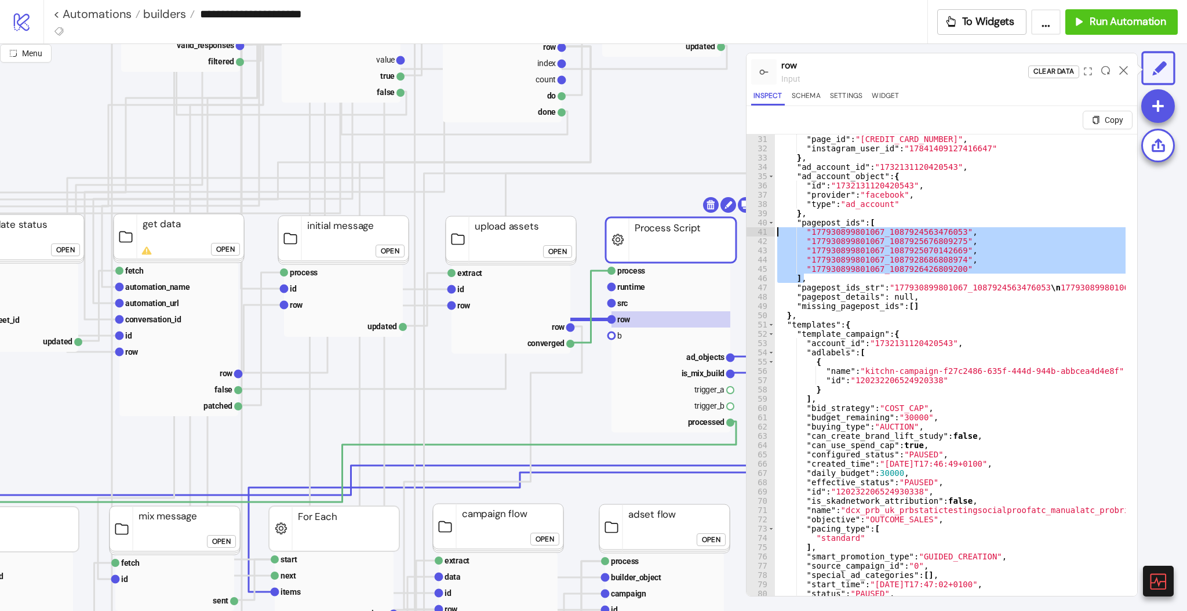
drag, startPoint x: 810, startPoint y: 279, endPoint x: 731, endPoint y: 234, distance: 91.1
click at [731, 234] on div "**********" at bounding box center [593, 327] width 1187 height 567
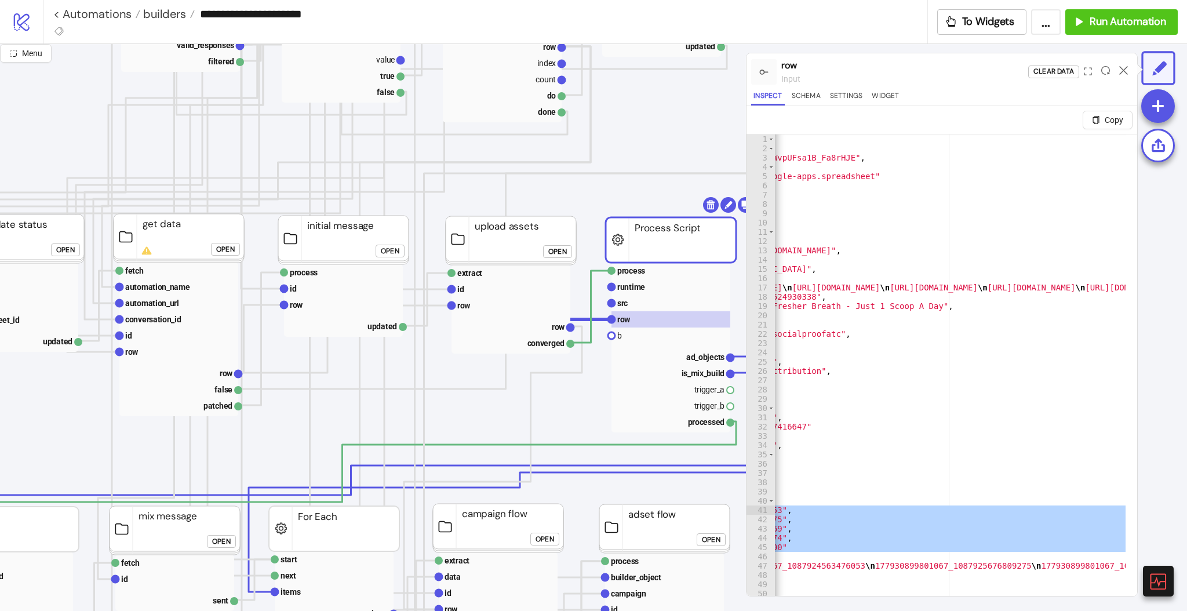
scroll to position [0, 185]
type textarea "**********"
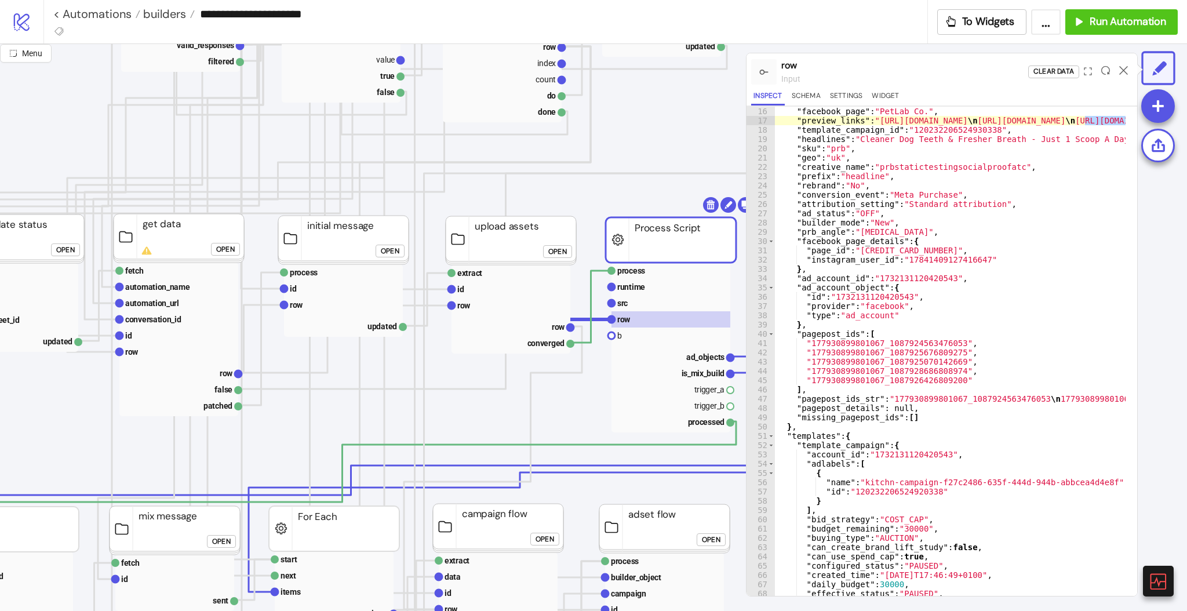
scroll to position [139, 0]
click at [1124, 67] on icon at bounding box center [1123, 70] width 9 height 9
